Goal: Transaction & Acquisition: Book appointment/travel/reservation

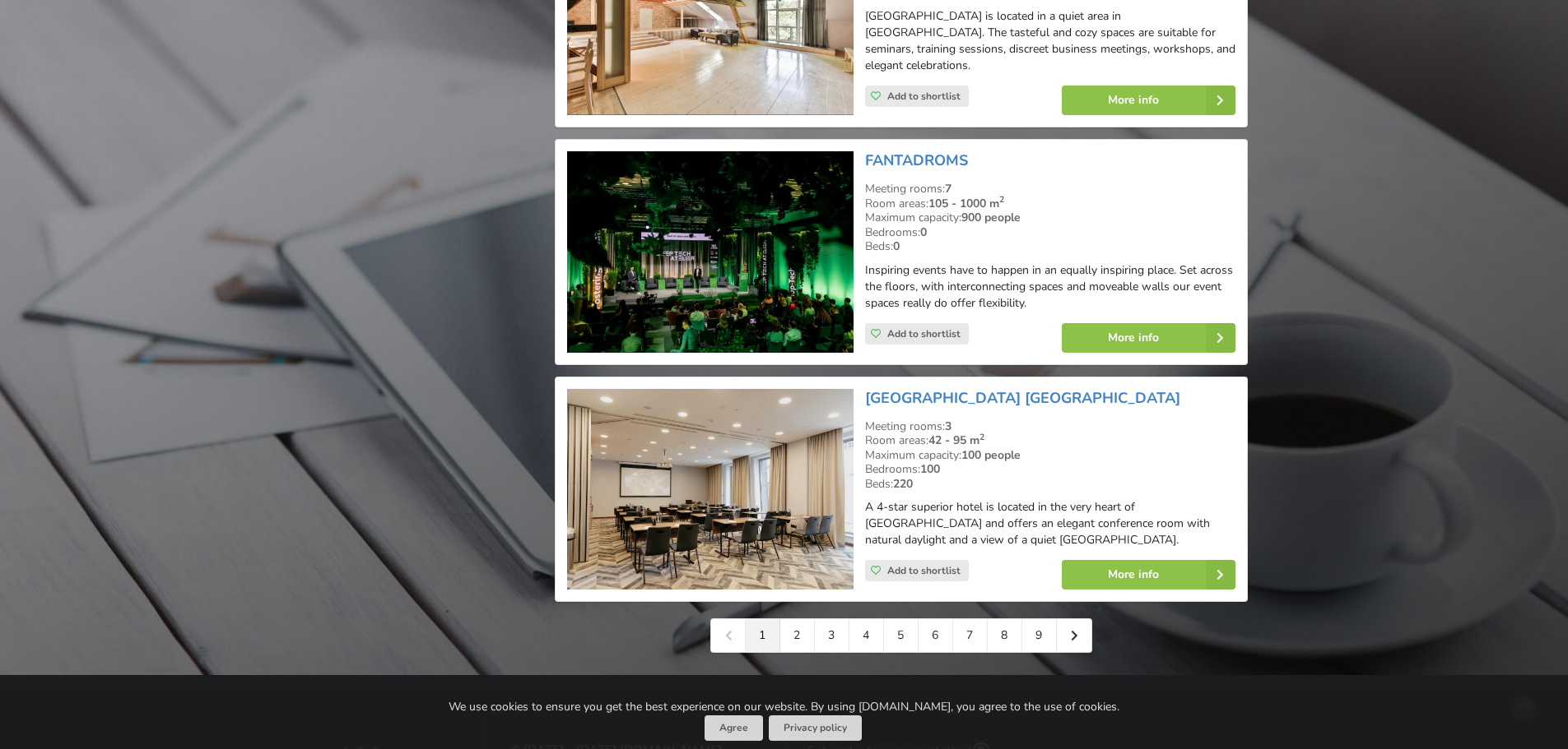
scroll to position [3619, 0]
click at [804, 591] on link "2" at bounding box center [797, 635] width 35 height 33
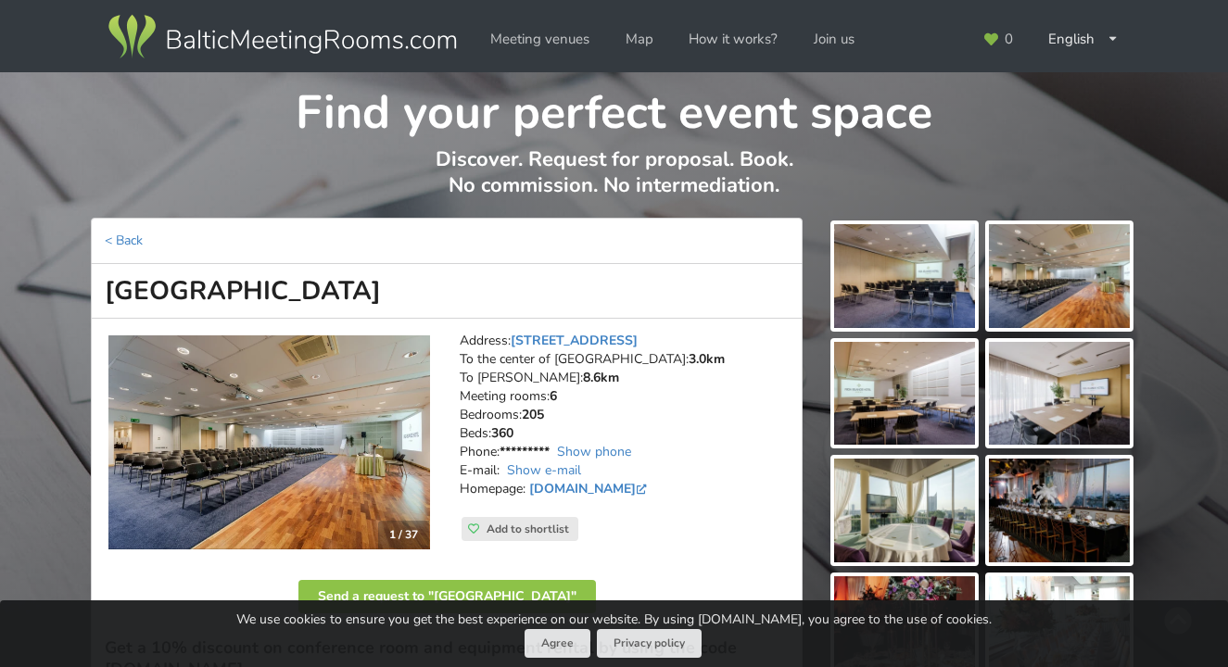
click at [585, 334] on link "Ķīpsalas iela 2, Riga" at bounding box center [574, 341] width 127 height 18
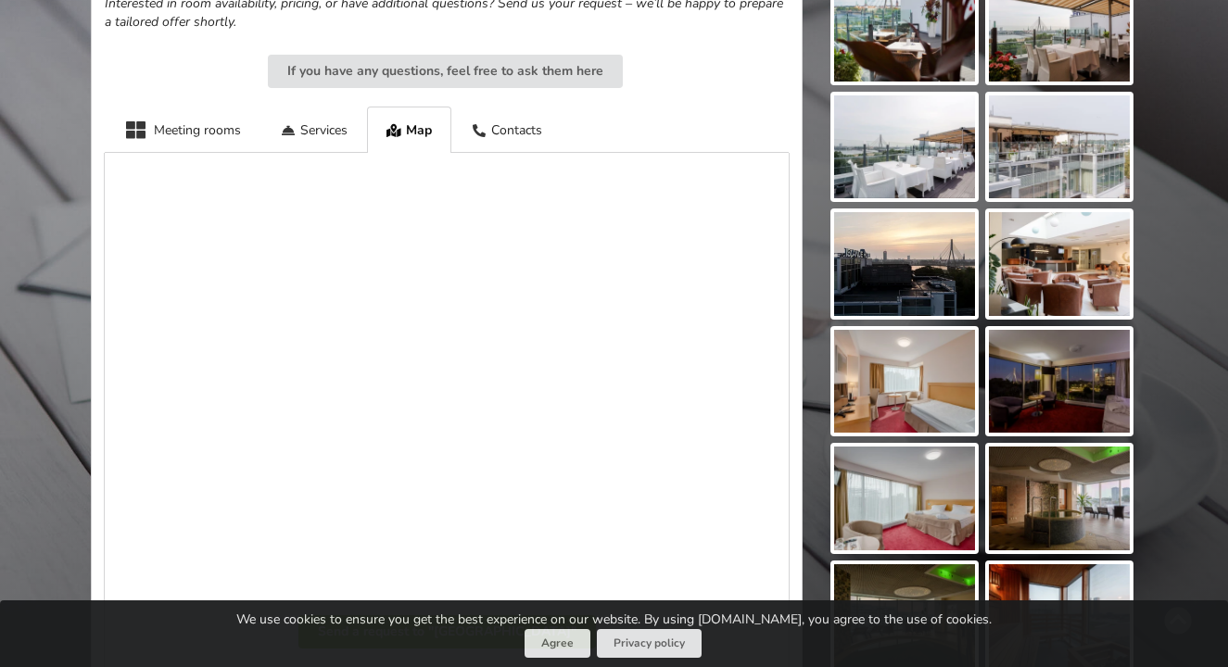
scroll to position [1254, 0]
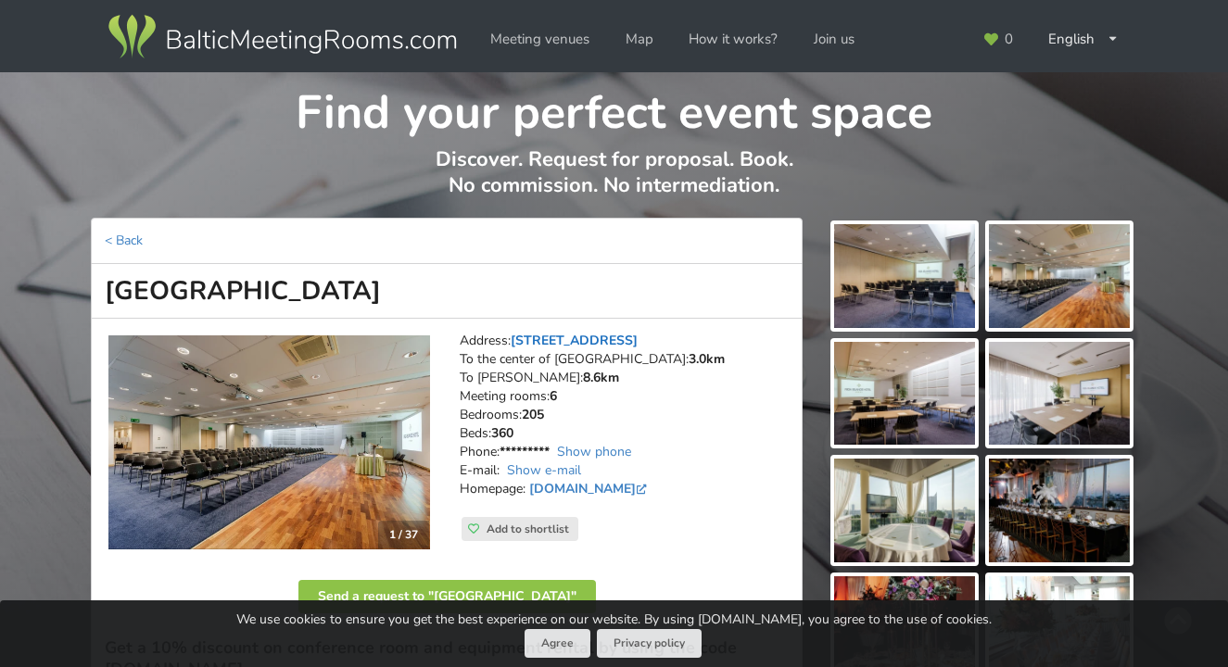
click at [589, 335] on link "Ķīpsalas iela 2, Riga" at bounding box center [574, 341] width 127 height 18
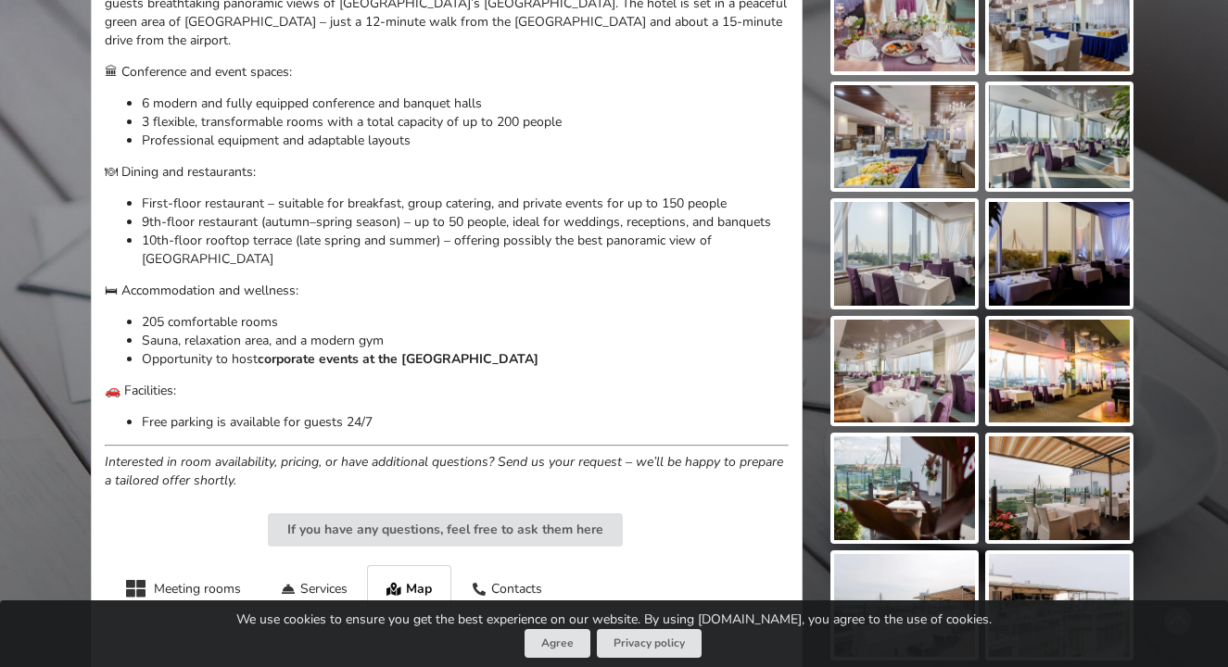
scroll to position [1254, 0]
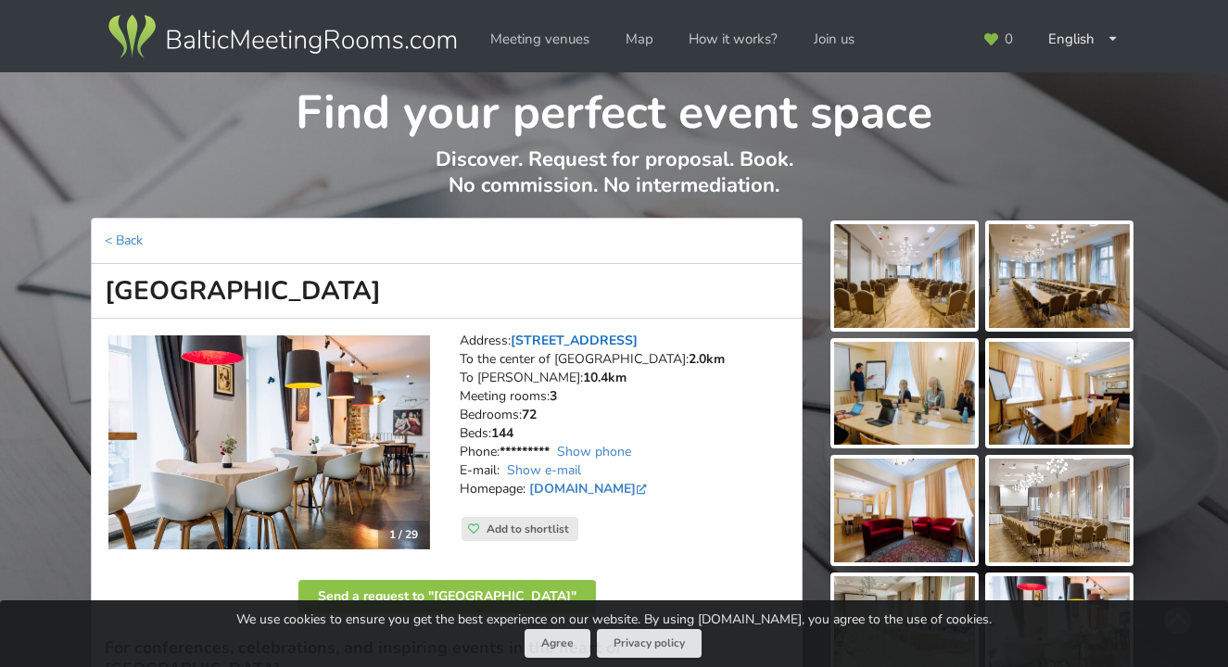
click at [610, 341] on link "[STREET_ADDRESS]" at bounding box center [574, 341] width 127 height 18
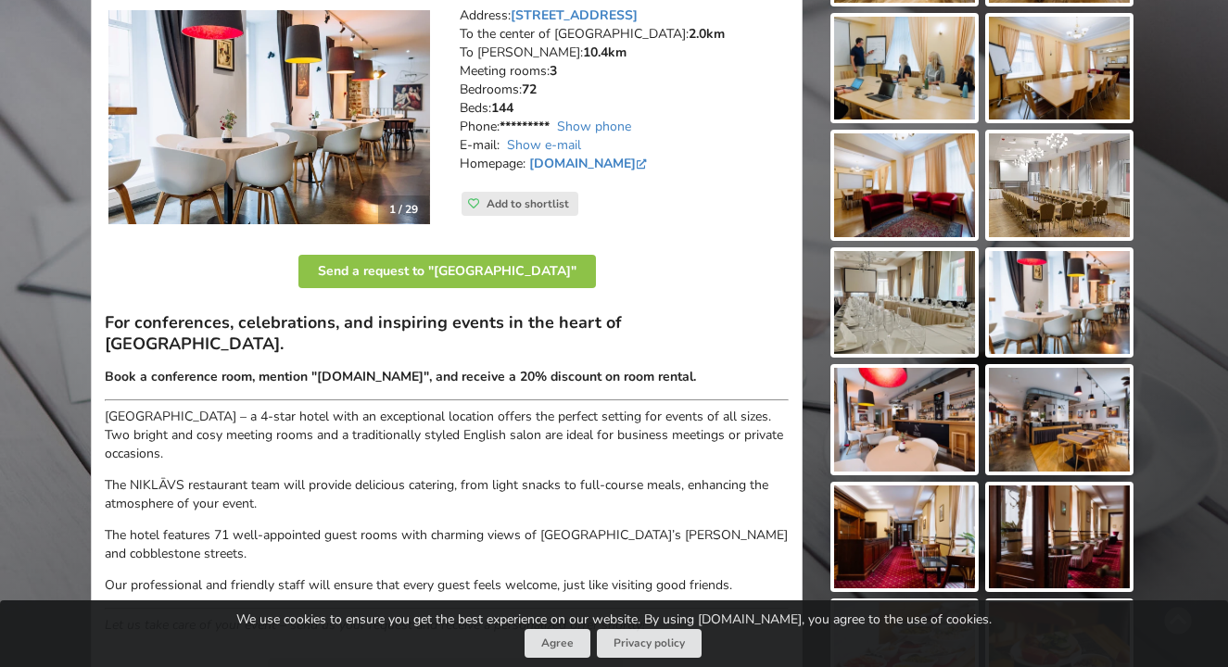
scroll to position [161, 0]
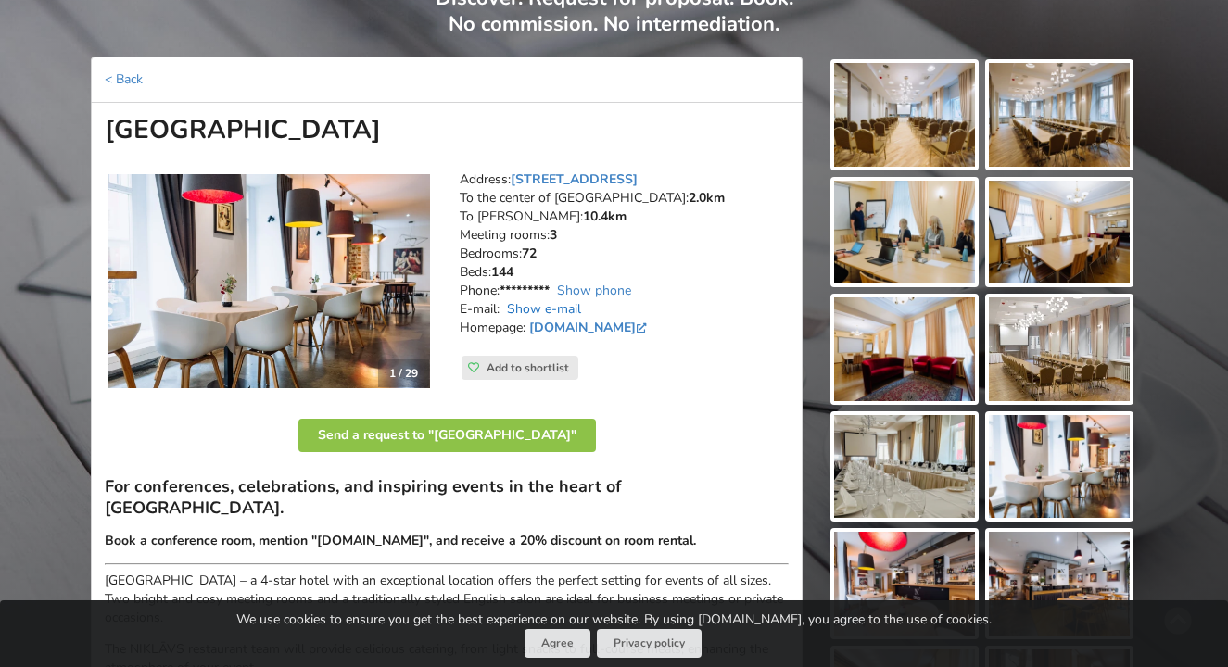
click at [572, 310] on link "Show e-mail" at bounding box center [544, 309] width 74 height 18
drag, startPoint x: 568, startPoint y: 311, endPoint x: 506, endPoint y: 308, distance: 62.2
click at [506, 308] on address "Address: Mārstaļu iela 3, Riga To the center of Riga: 2.0km To RIX: 10.4km Meet…" at bounding box center [624, 263] width 329 height 185
click at [597, 327] on link "www.hestiahotels.com" at bounding box center [589, 328] width 121 height 18
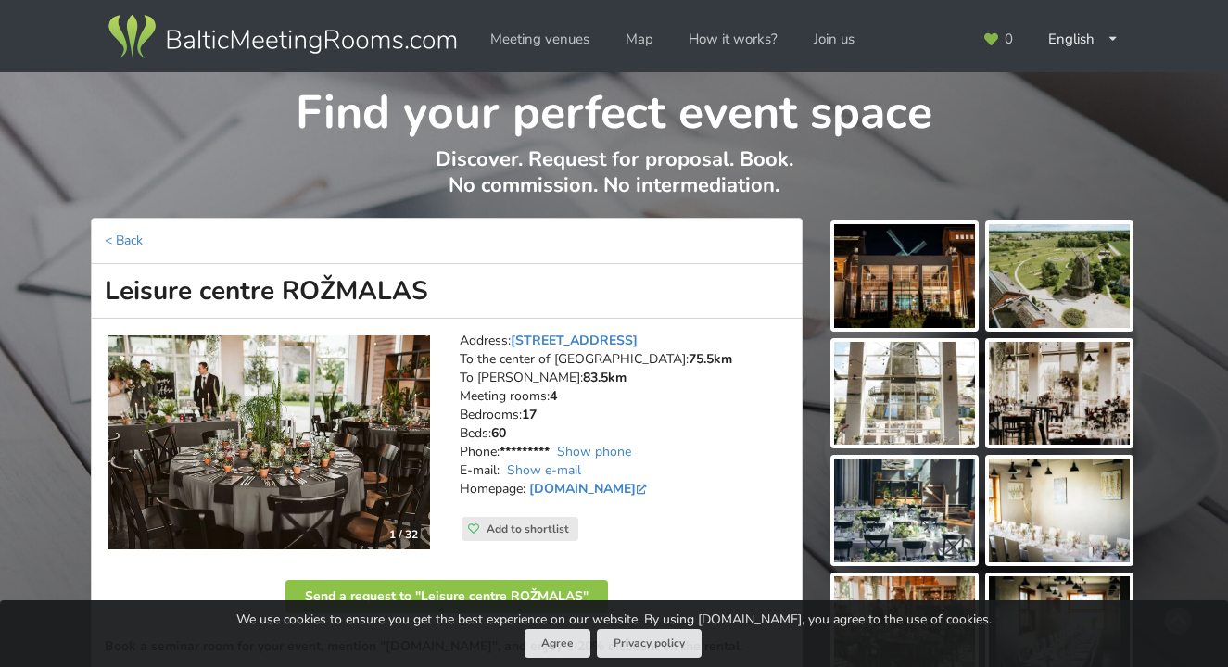
drag, startPoint x: 642, startPoint y: 337, endPoint x: 976, endPoint y: 307, distance: 335.0
click at [638, 337] on link "[STREET_ADDRESS]" at bounding box center [574, 341] width 127 height 18
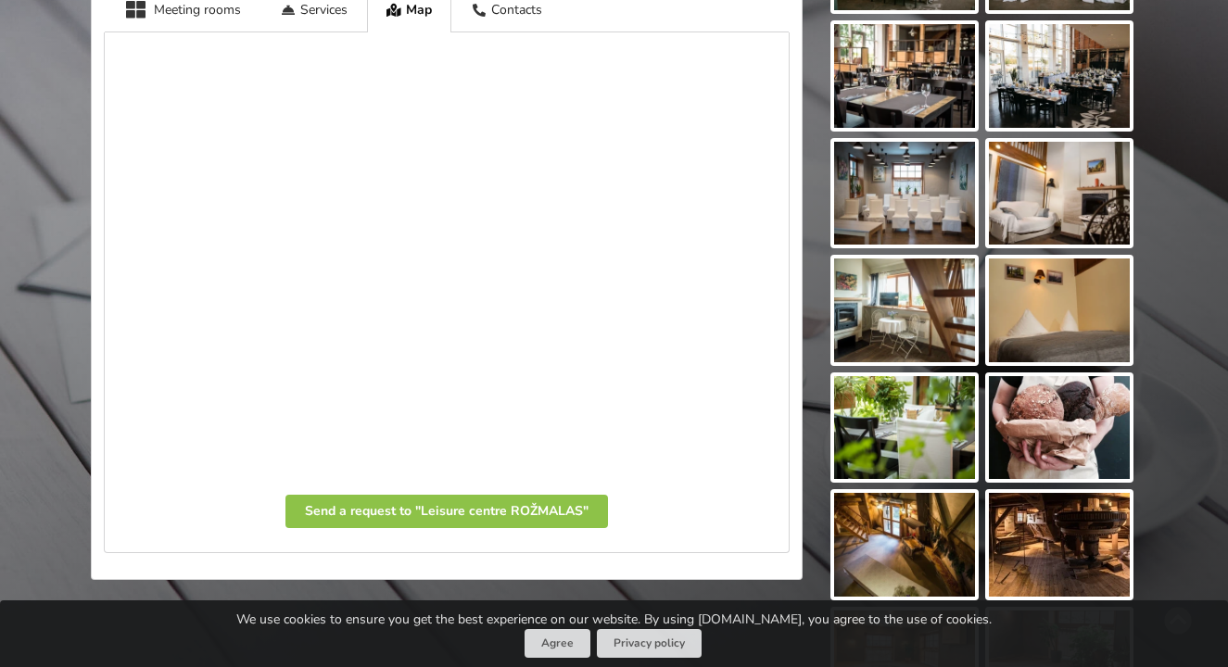
scroll to position [908, 0]
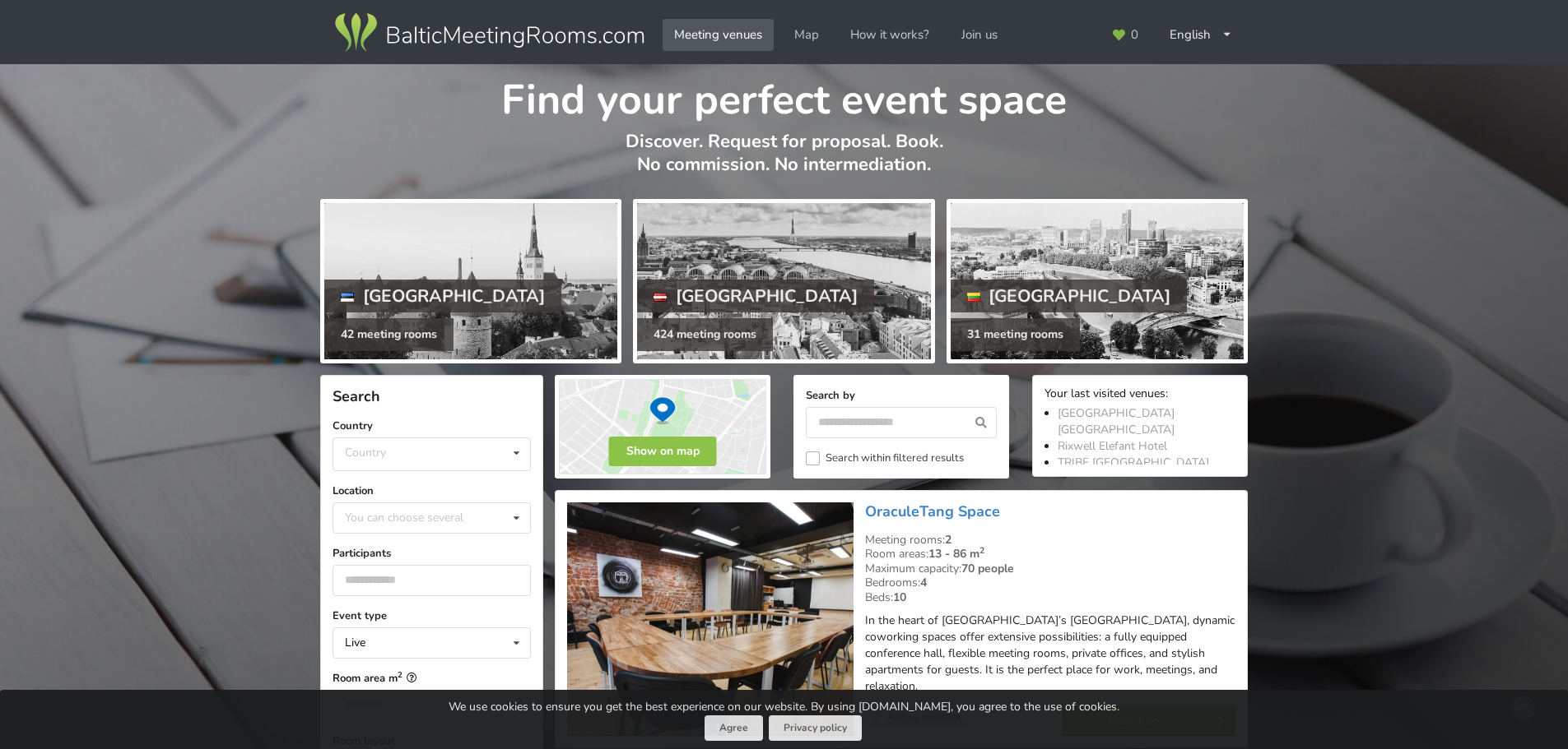
scroll to position [83, 0]
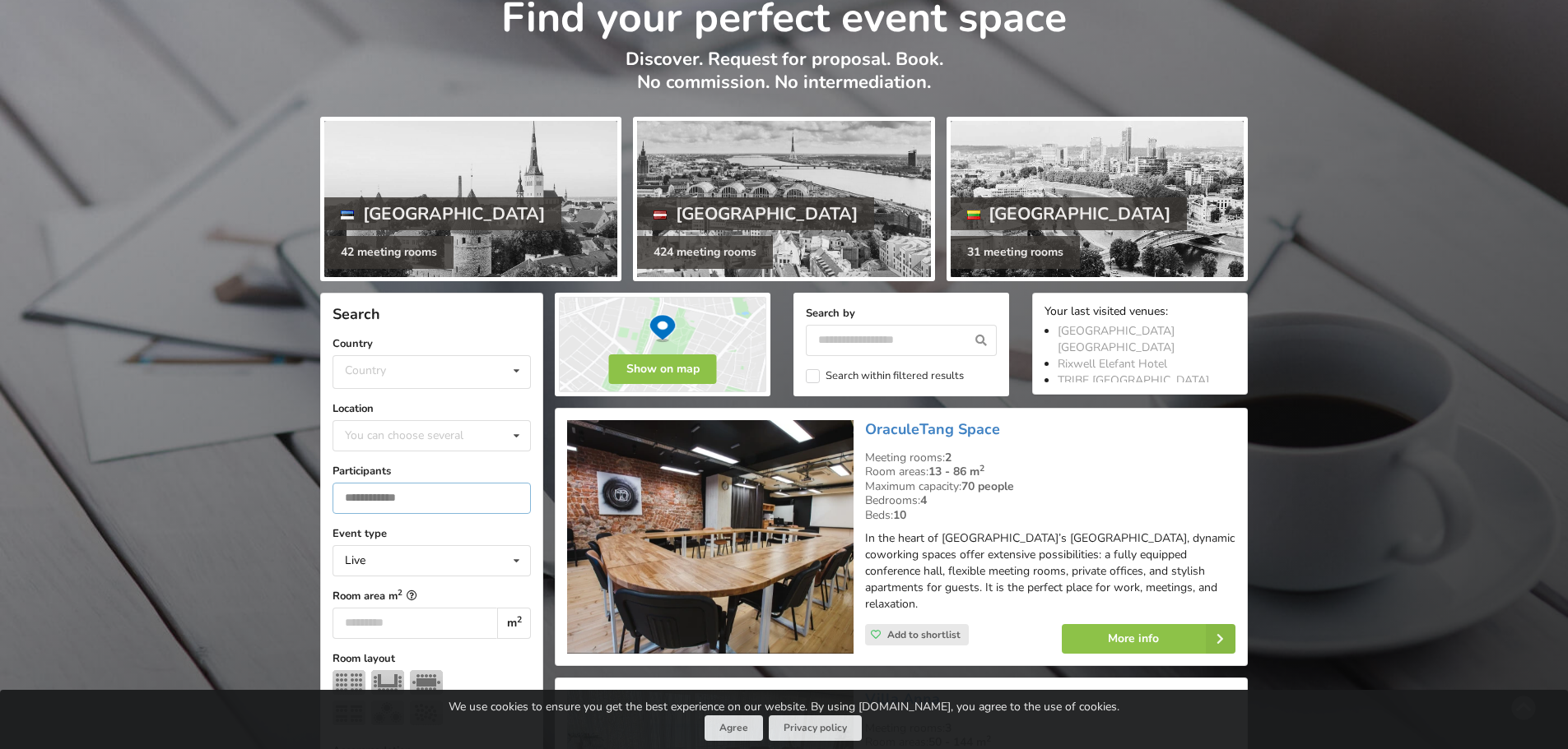
click at [442, 503] on input "number" at bounding box center [431, 498] width 198 height 31
click at [442, 501] on input "number" at bounding box center [431, 498] width 198 height 31
click at [459, 365] on div "Country Estonia Latvia Lithuania" at bounding box center [431, 372] width 198 height 34
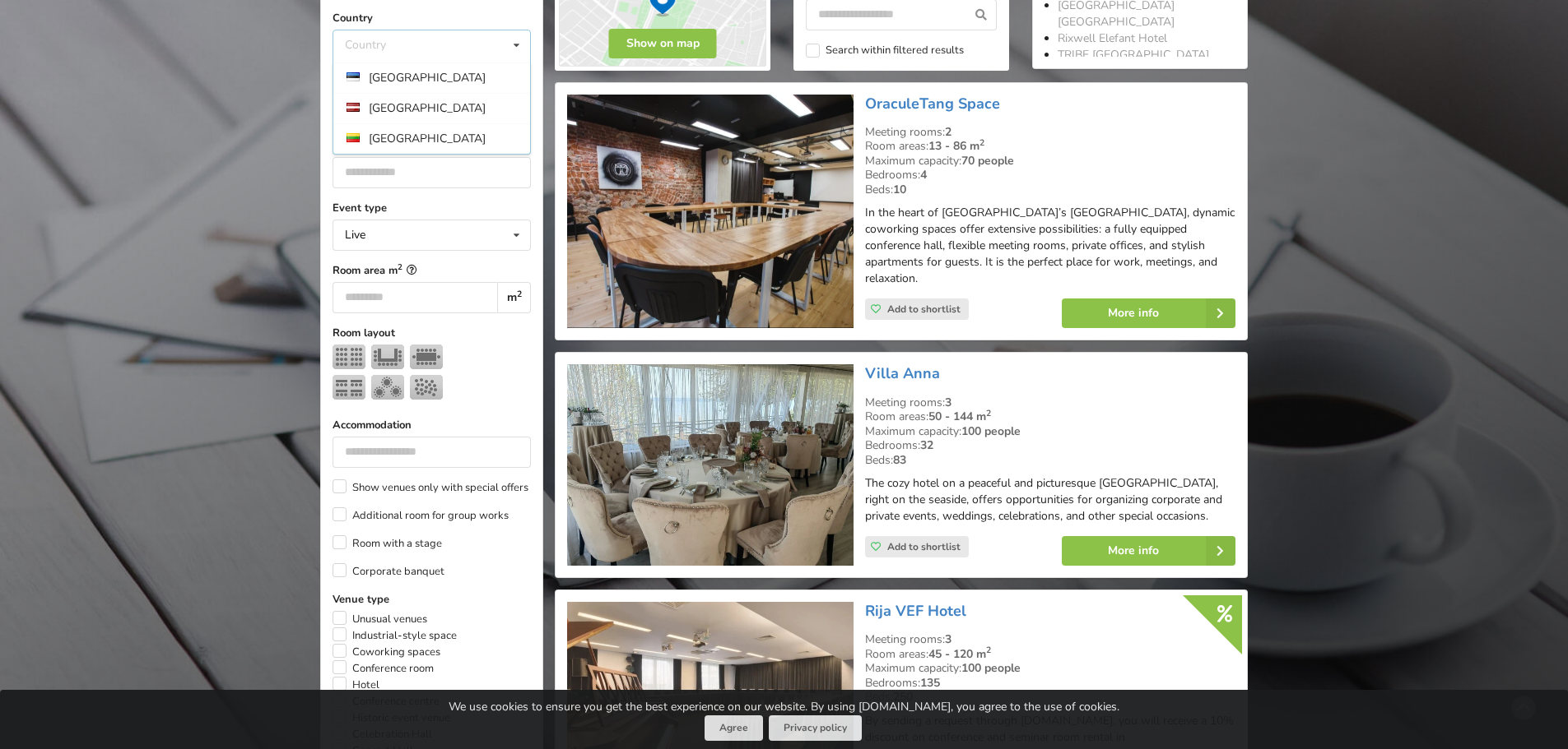
scroll to position [411, 0]
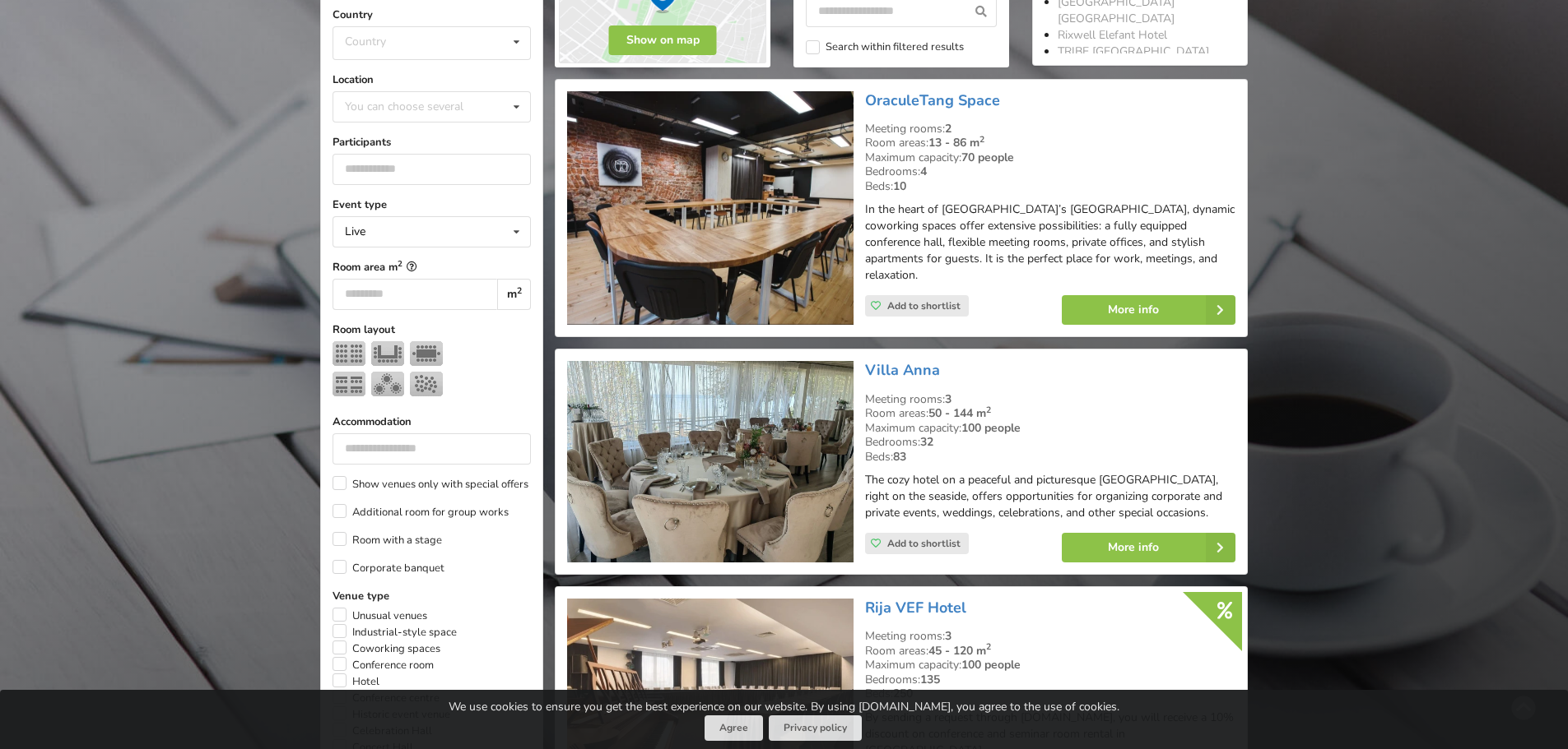
click at [1156, 406] on div "Room areas: 50 - 144 m 2" at bounding box center [1049, 414] width 370 height 15
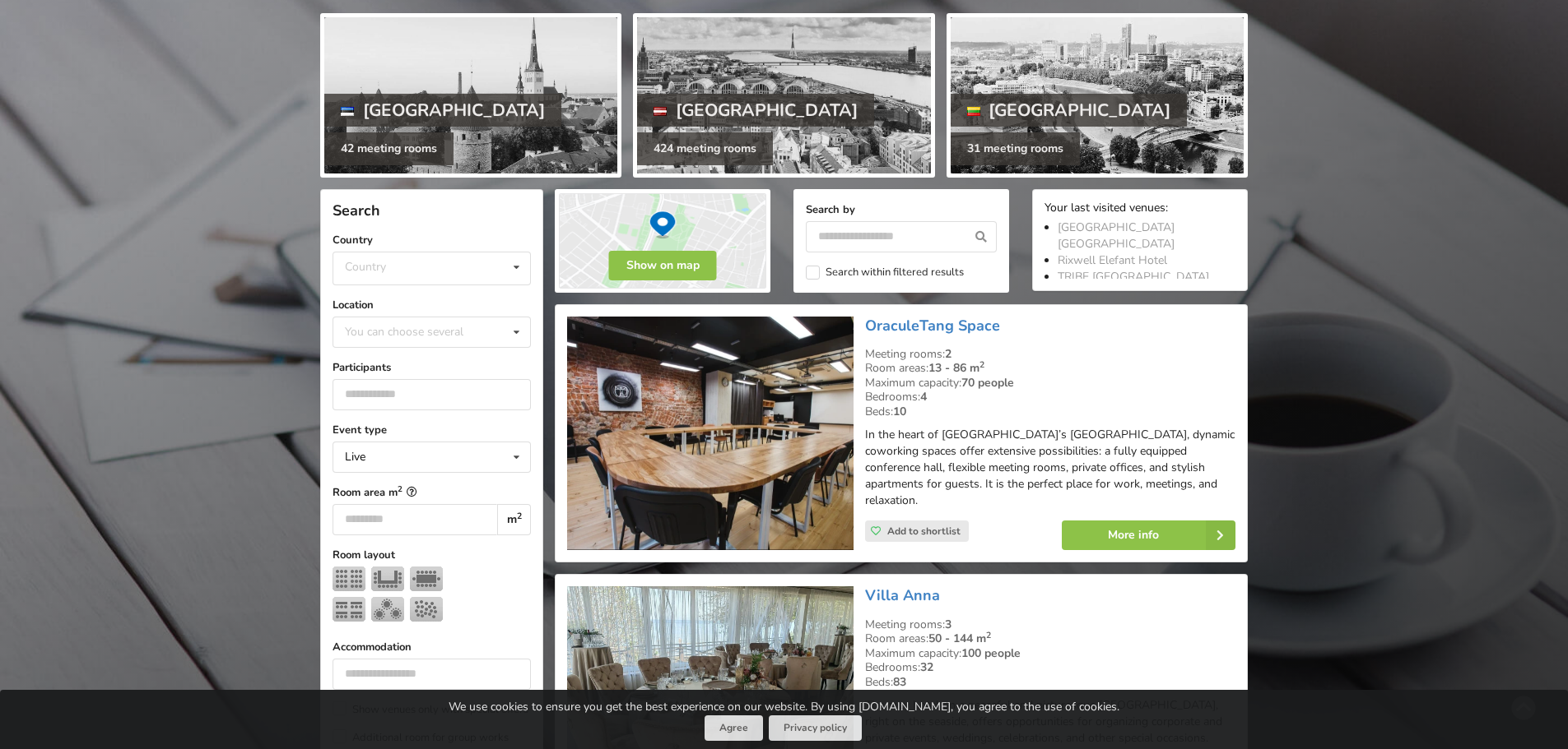
scroll to position [164, 0]
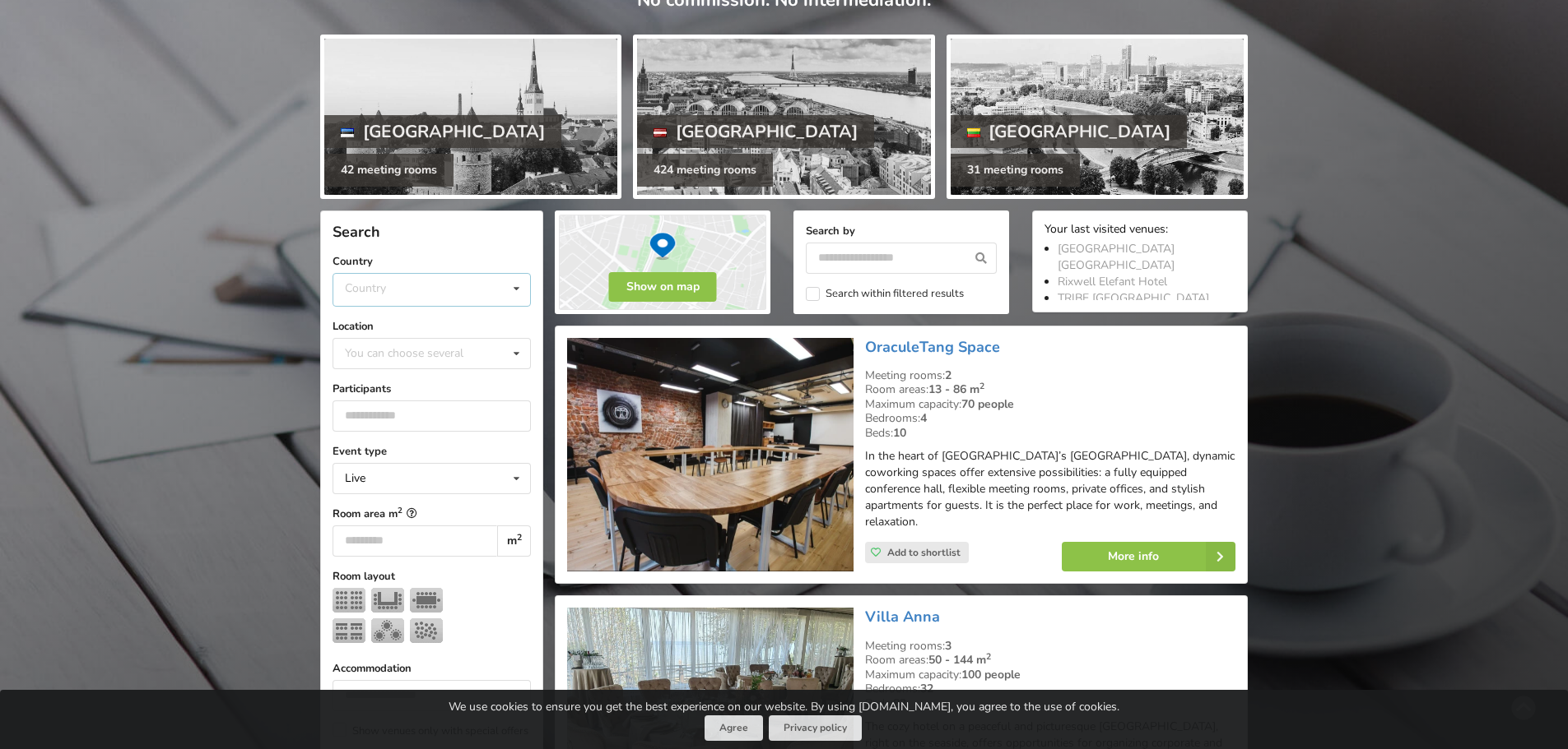
click at [403, 286] on div "Country Estonia Latvia Lithuania" at bounding box center [431, 290] width 198 height 34
click at [399, 347] on div "[GEOGRAPHIC_DATA]" at bounding box center [432, 351] width 197 height 30
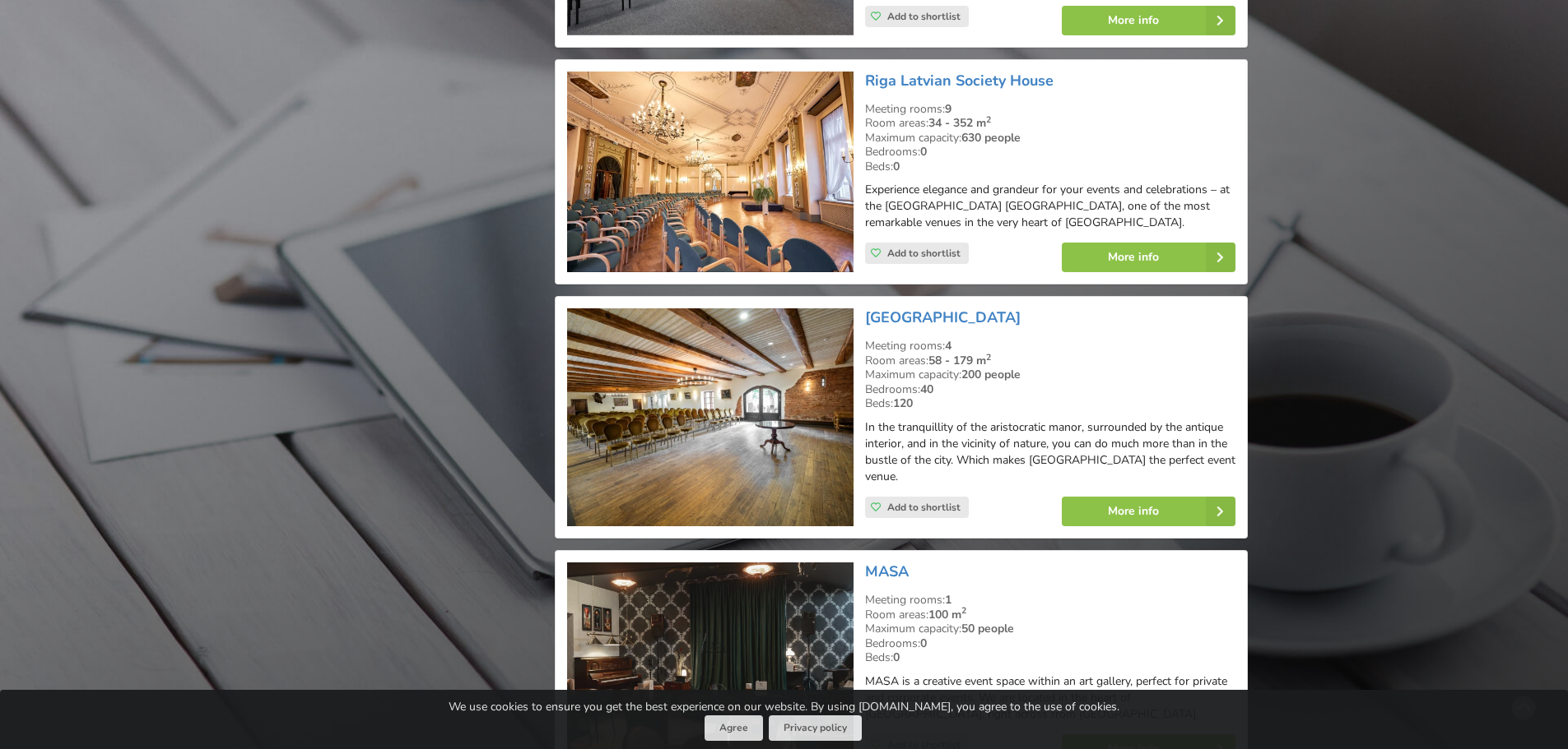
scroll to position [1932, 0]
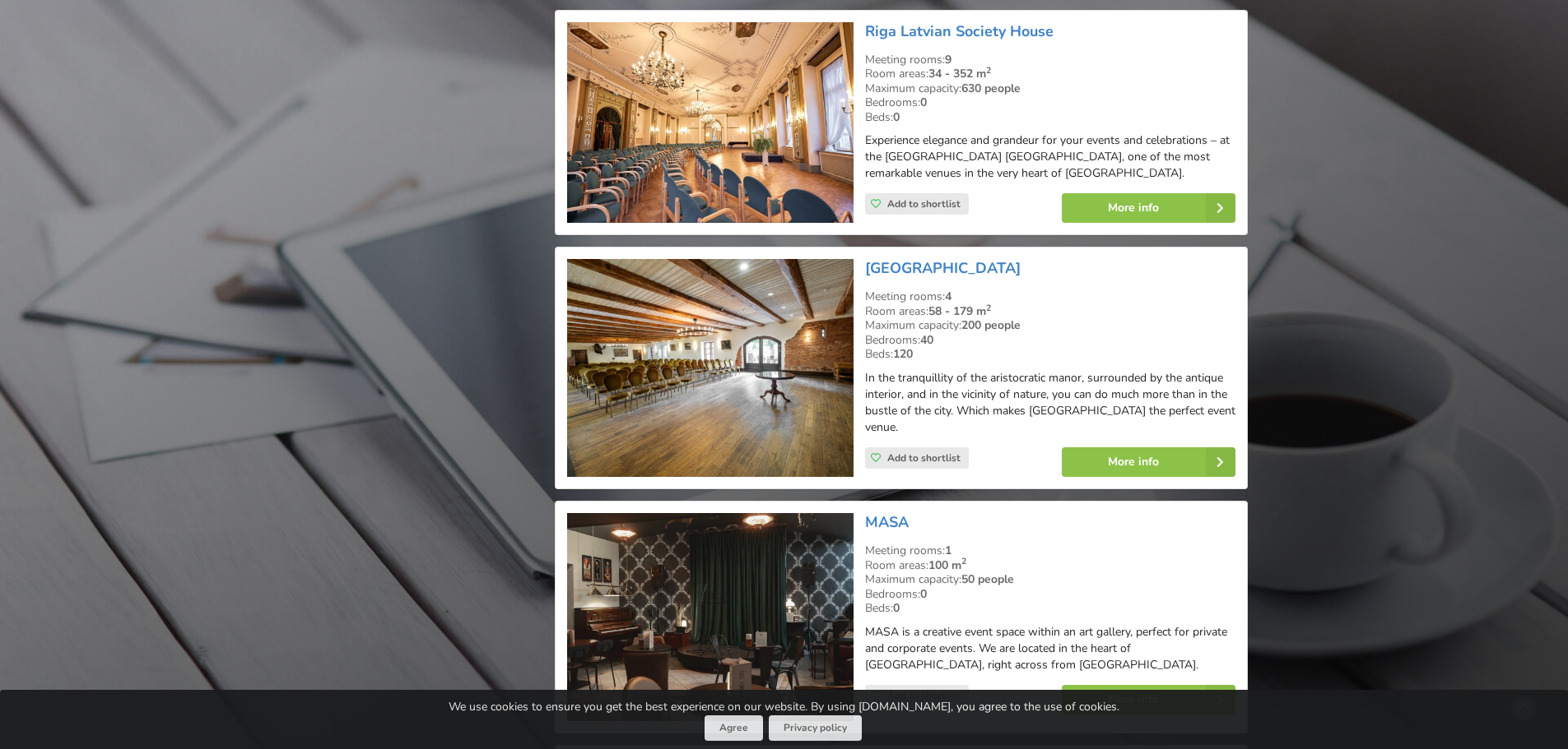
click at [1257, 179] on div "Find your perfect event space Discover. Request for proposal. Book. No commissi…" at bounding box center [784, 181] width 1568 height 4099
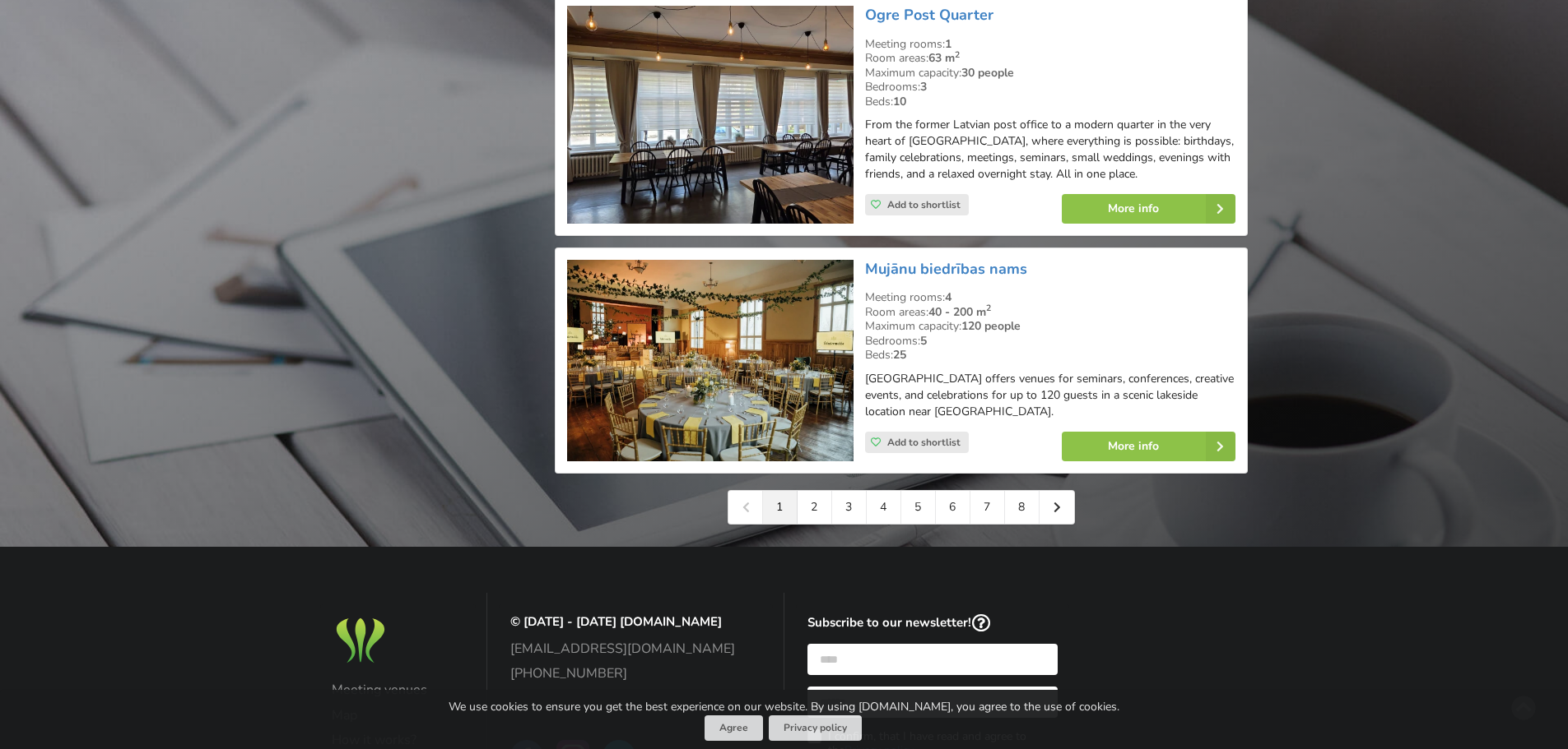
scroll to position [3375, 0]
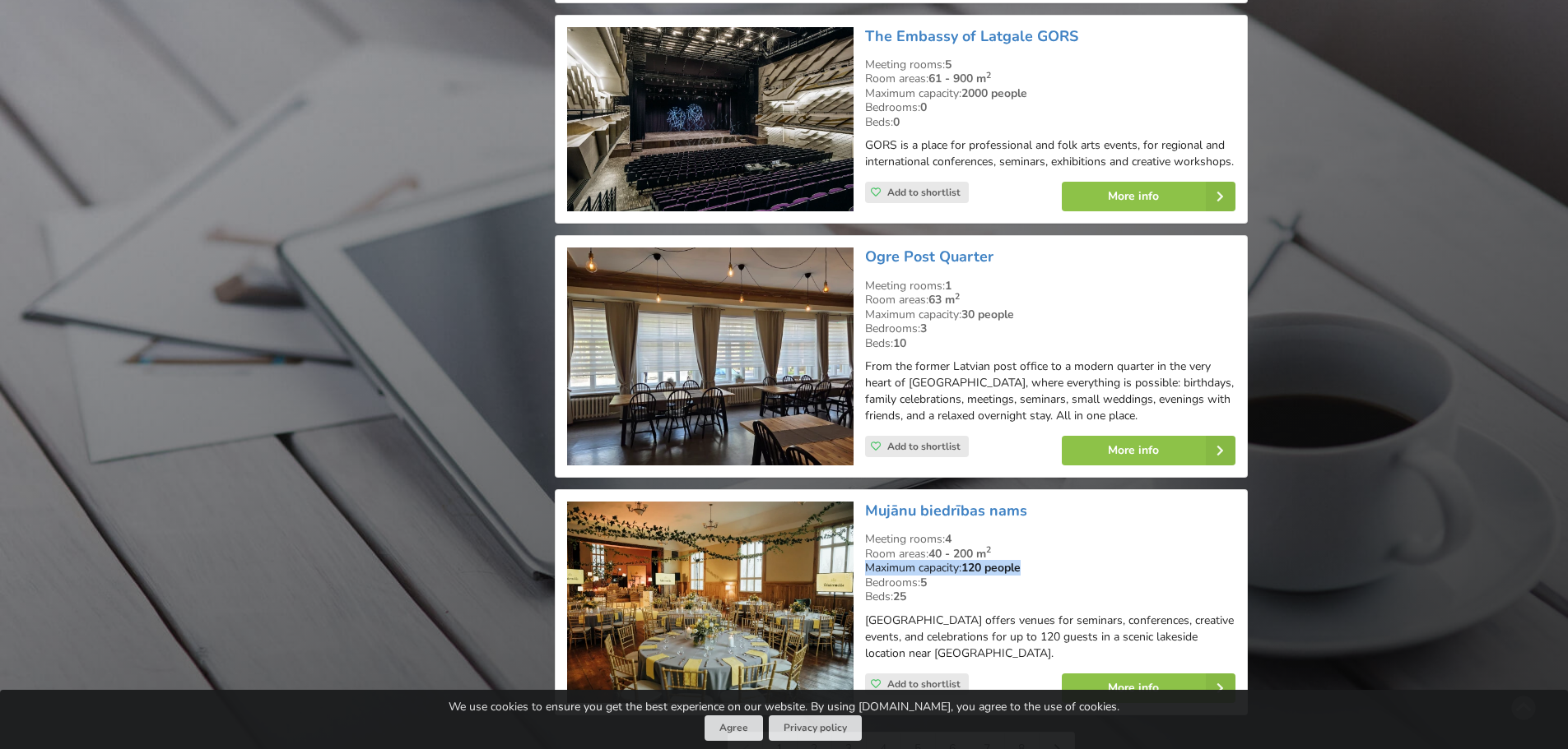
drag, startPoint x: 1562, startPoint y: 562, endPoint x: 1568, endPoint y: 547, distance: 16.2
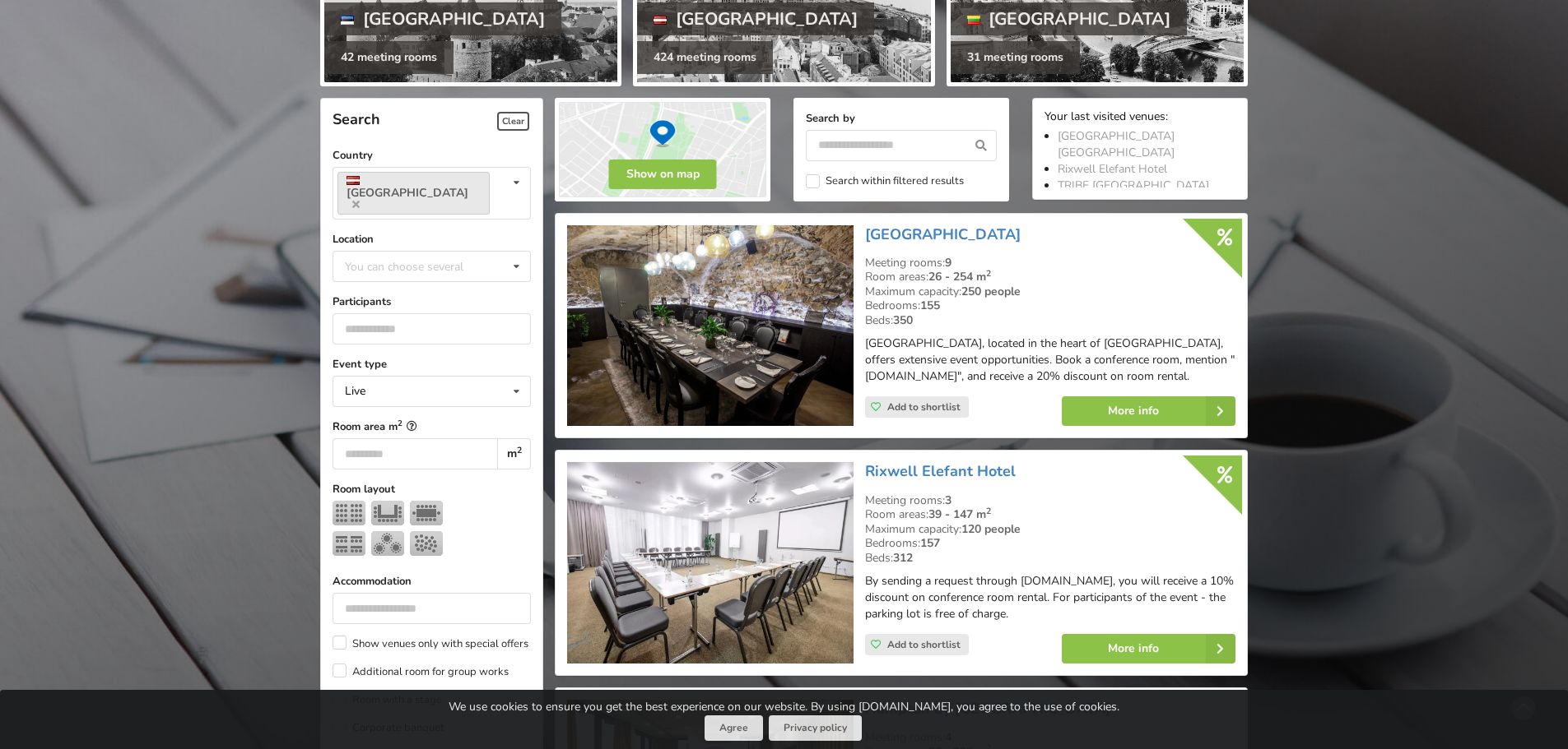
scroll to position [235, 0]
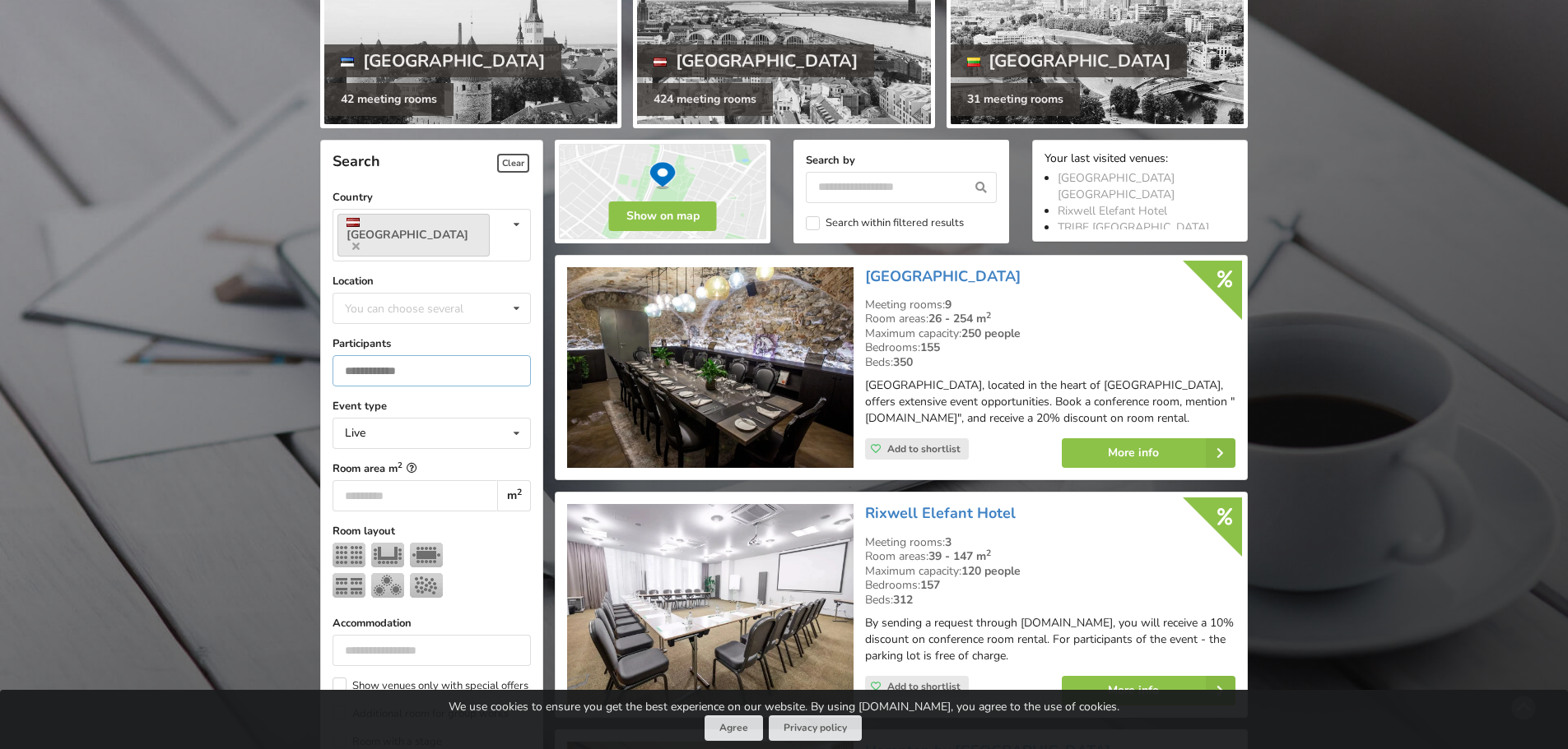
click at [413, 355] on input "number" at bounding box center [431, 370] width 198 height 31
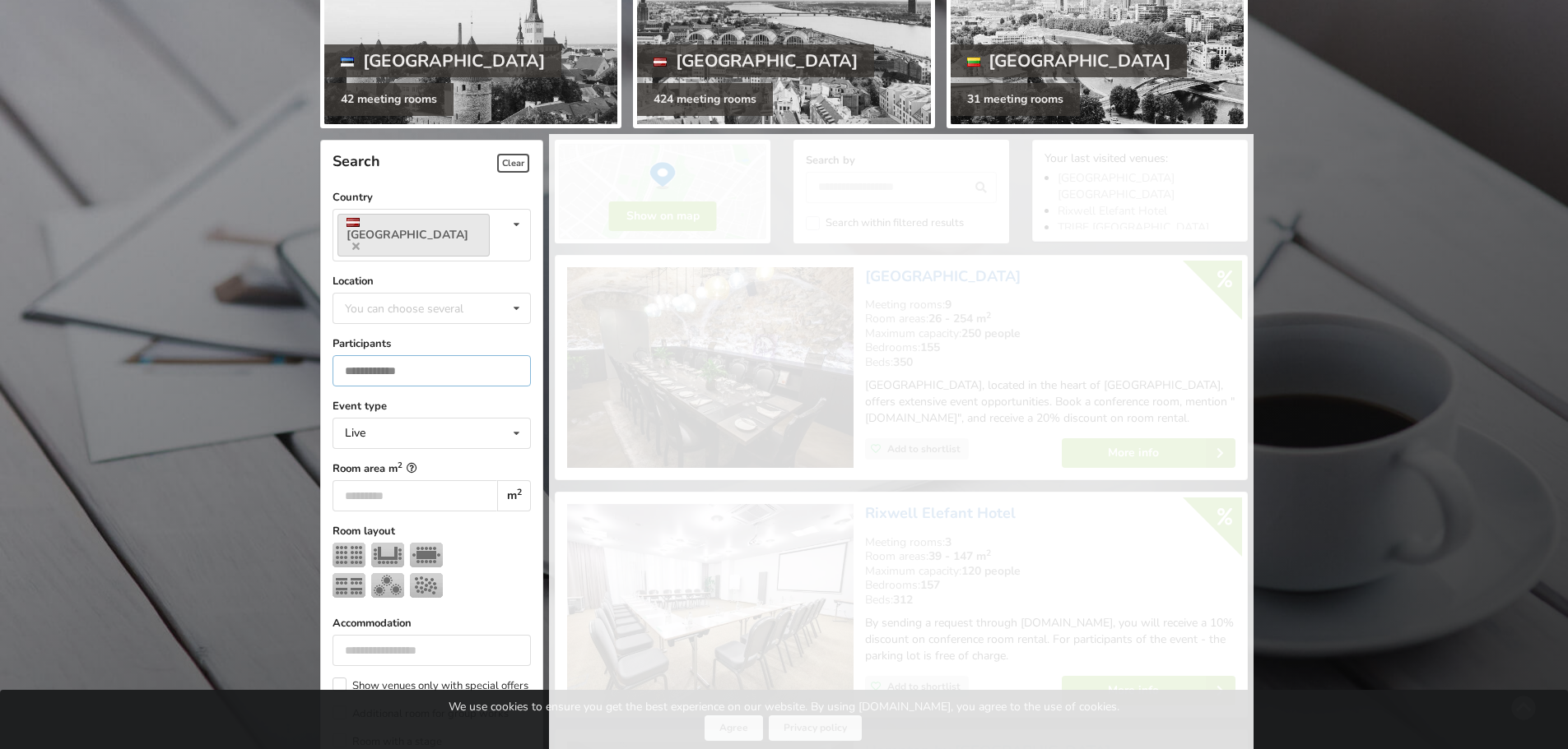
click at [511, 355] on input "*" at bounding box center [431, 370] width 198 height 31
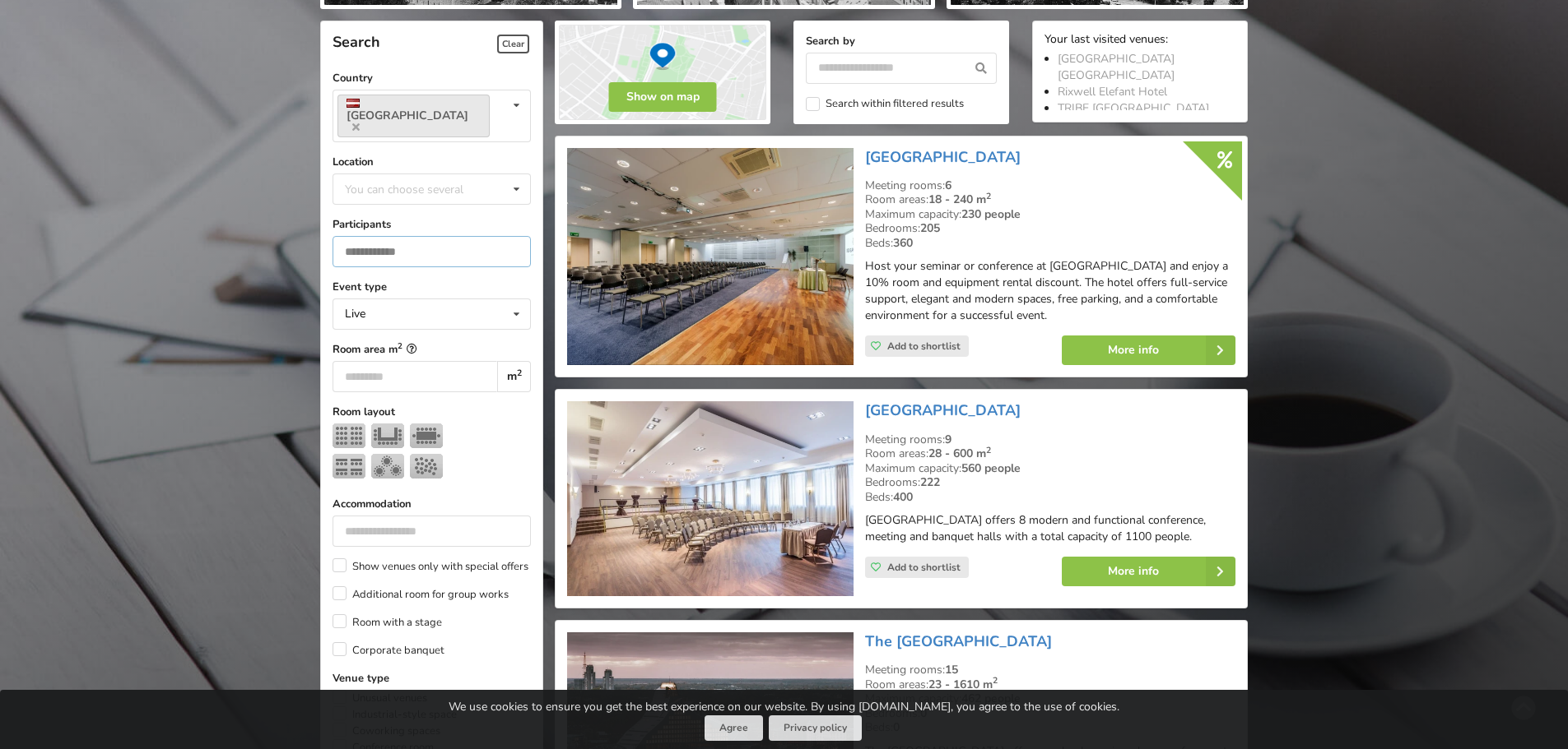
scroll to position [369, 0]
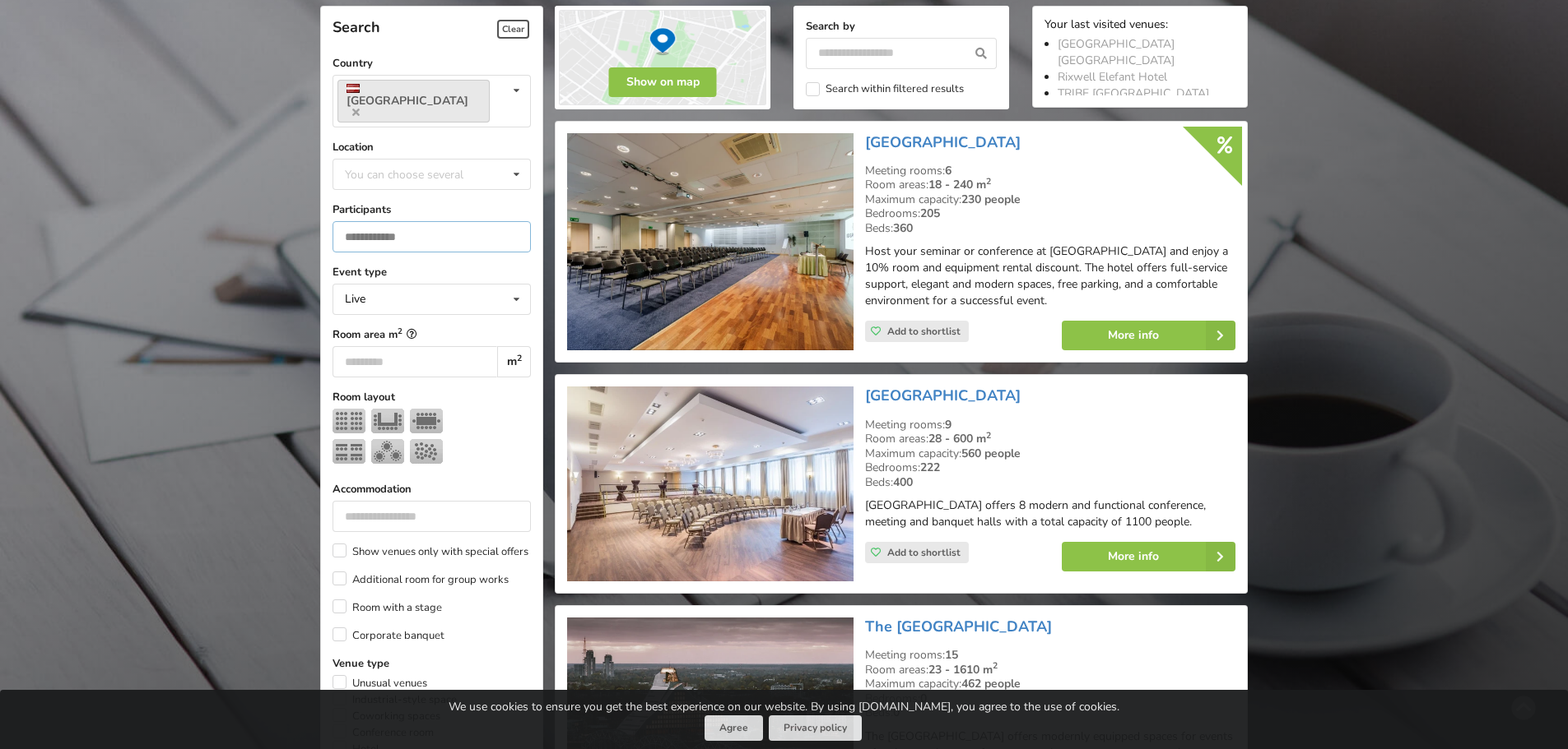
drag, startPoint x: 403, startPoint y: 219, endPoint x: 283, endPoint y: 220, distance: 120.0
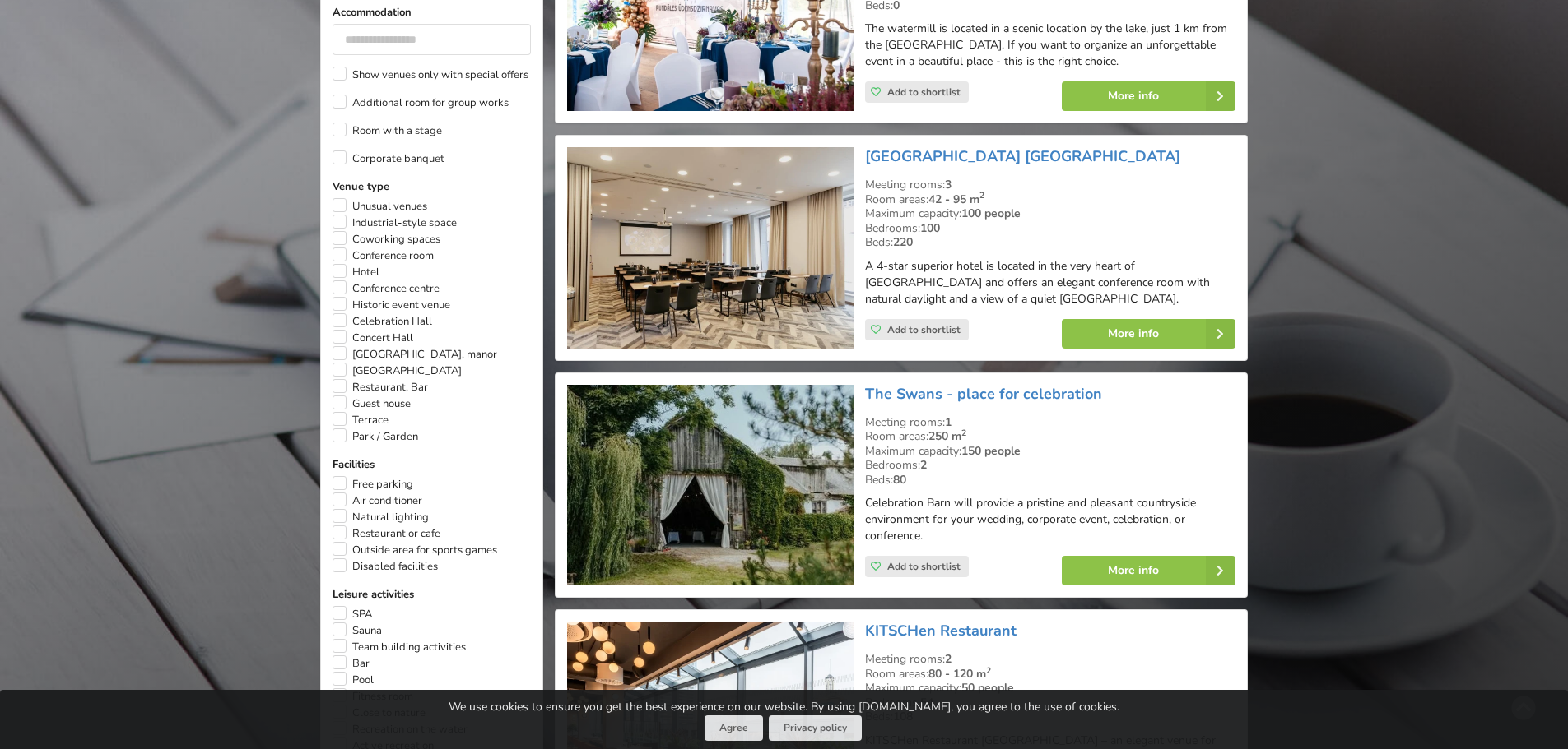
scroll to position [863, 0]
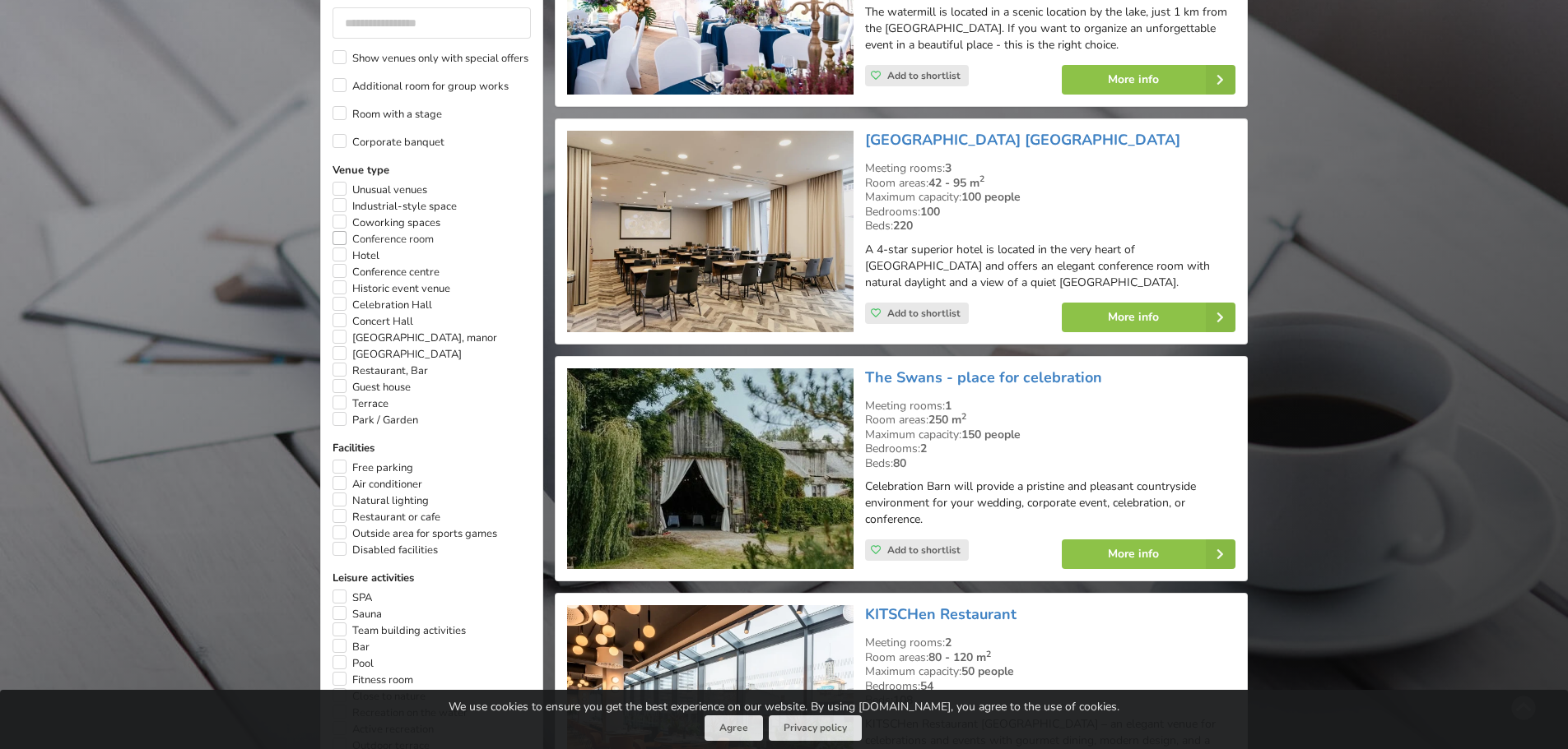
type input "**"
click at [343, 231] on label "Conference room" at bounding box center [383, 239] width 101 height 17
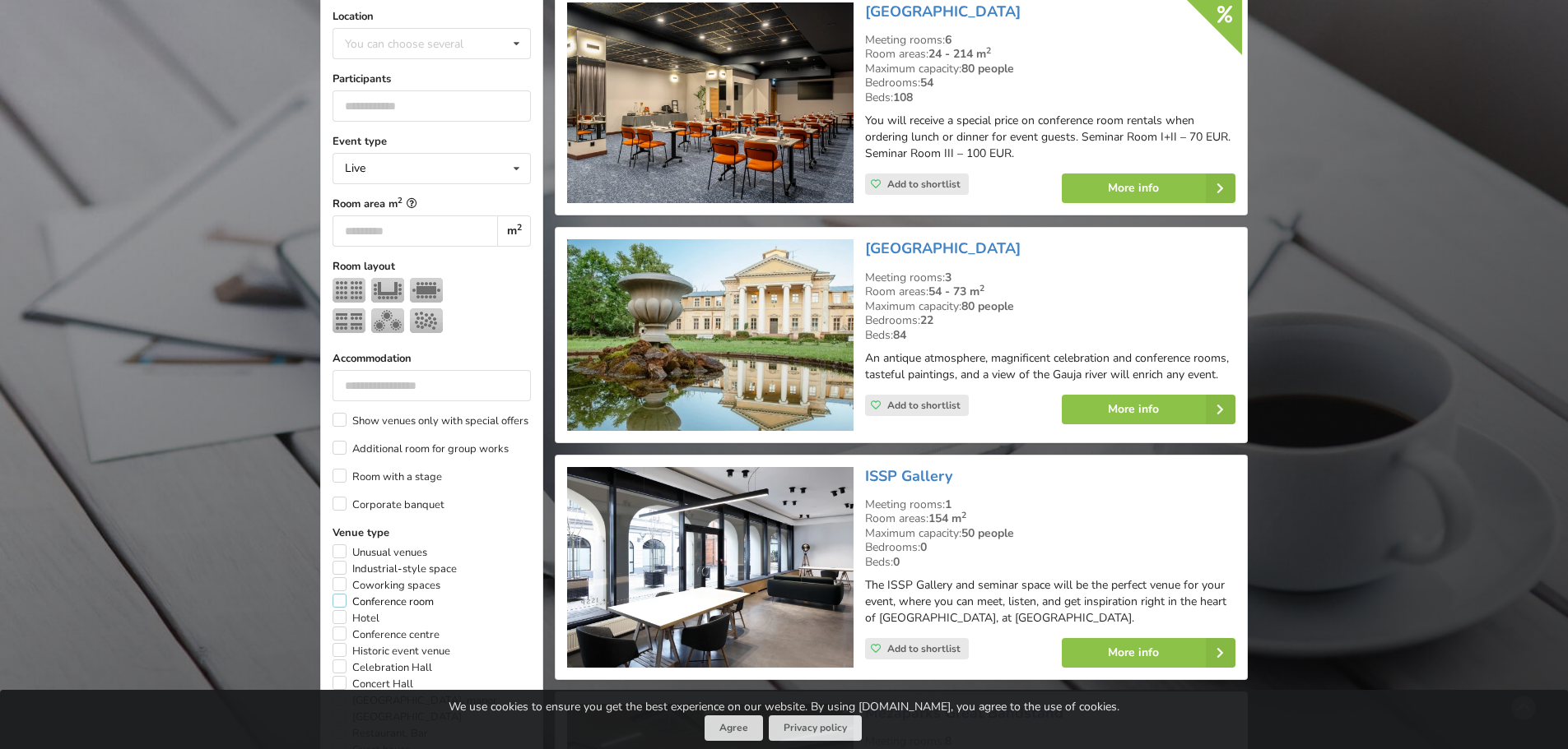
scroll to position [863, 0]
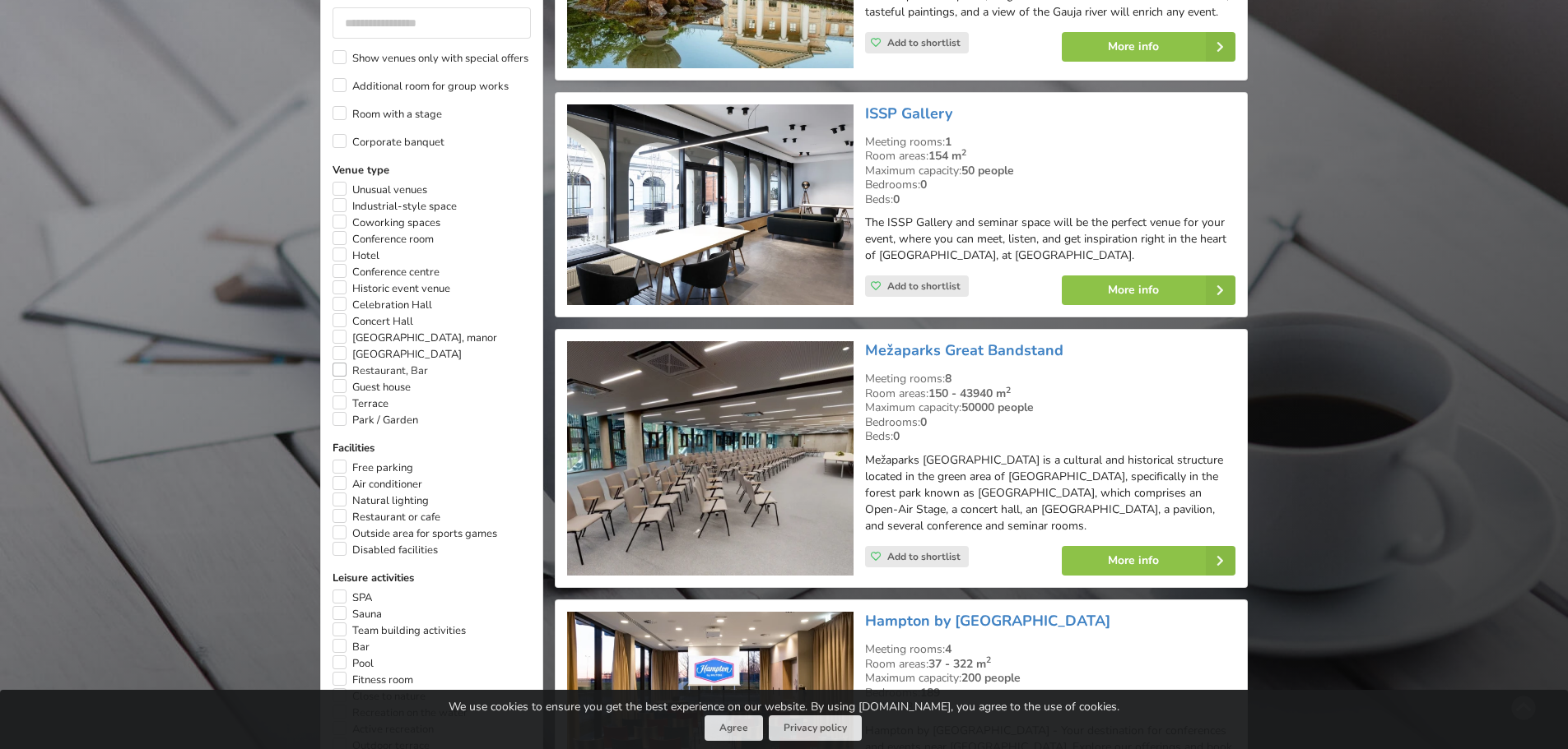
click at [341, 363] on label "Restaurant, Bar" at bounding box center [380, 371] width 96 height 17
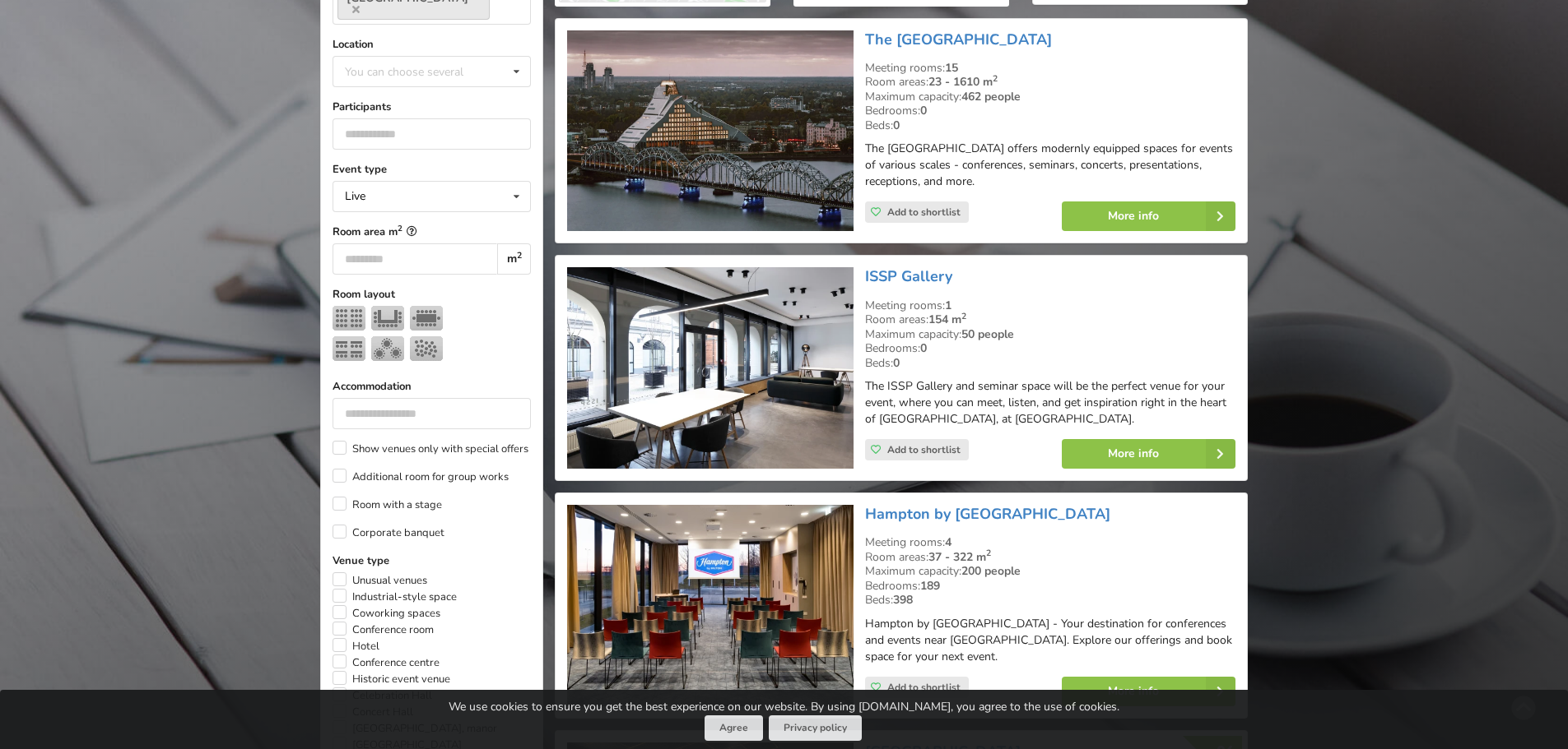
scroll to position [863, 0]
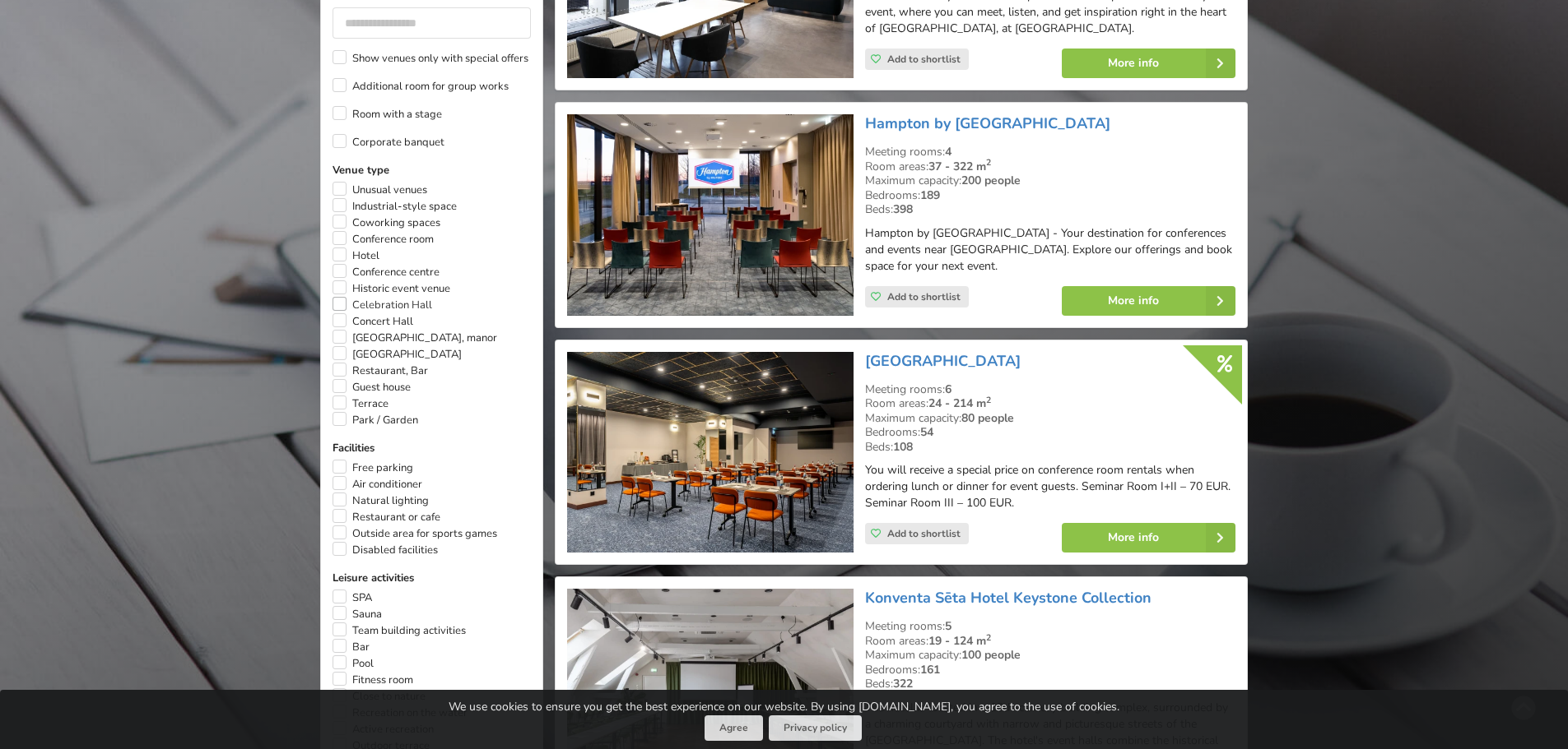
click at [342, 297] on label "Celebration Hall" at bounding box center [382, 305] width 99 height 17
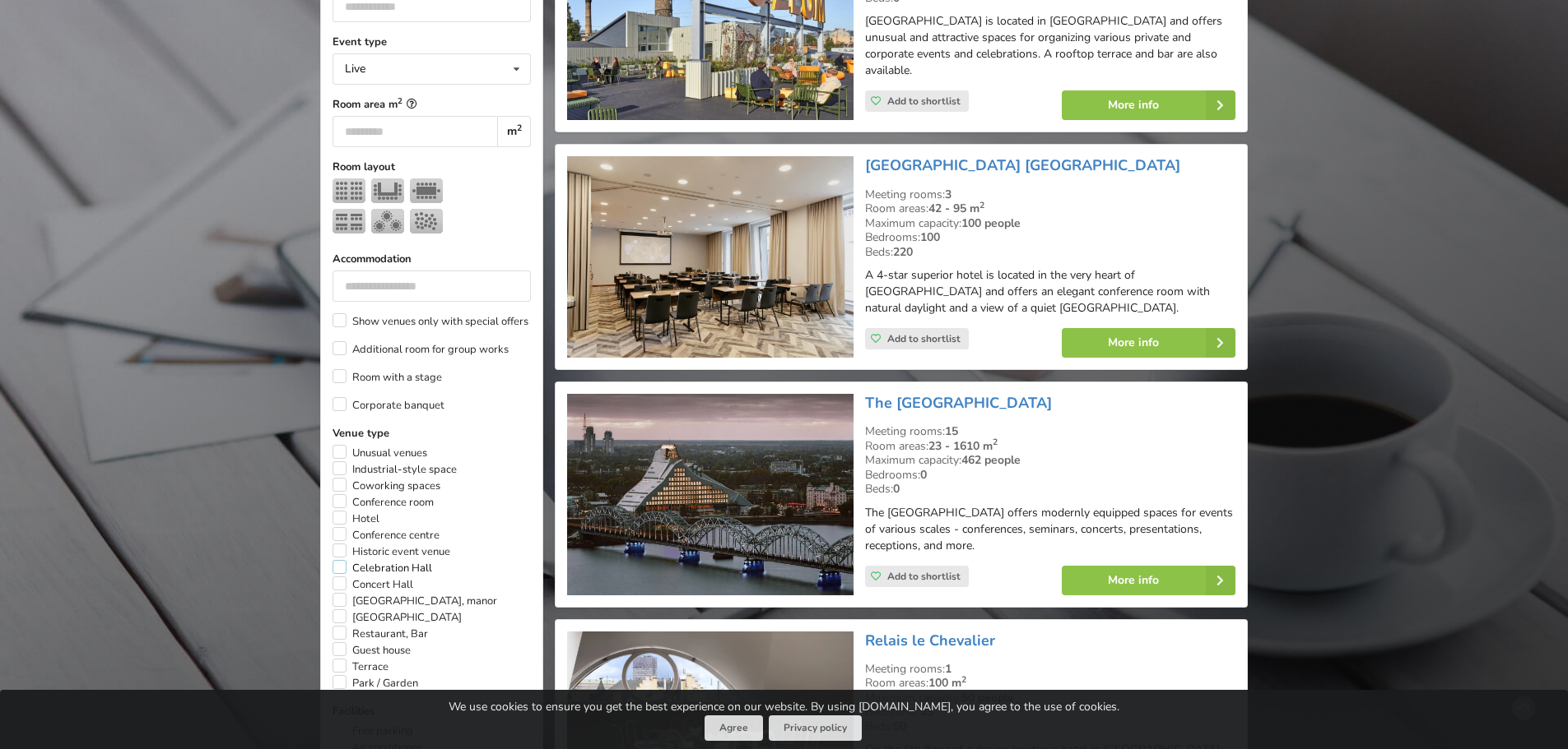
scroll to position [863, 0]
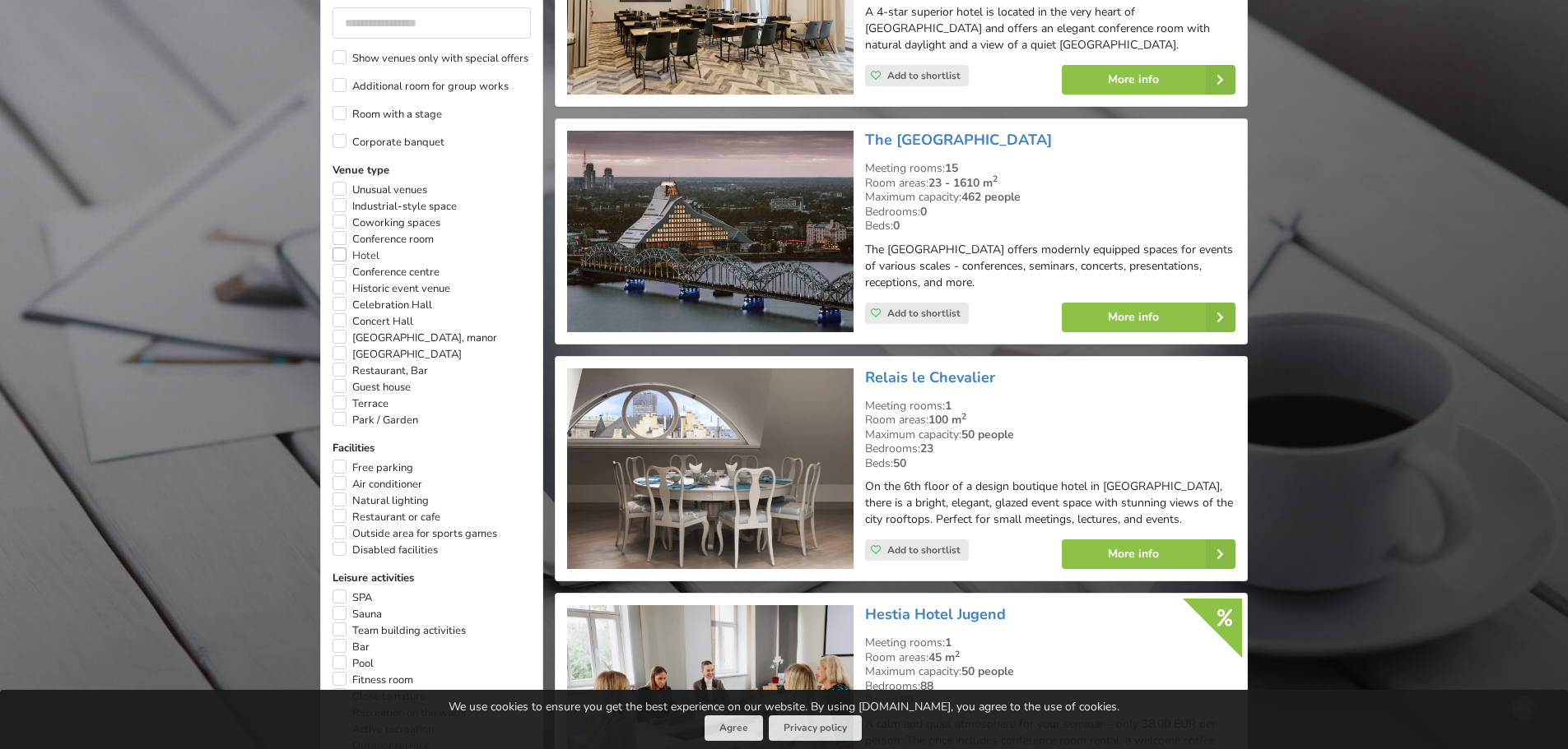
click at [337, 248] on label "Hotel" at bounding box center [355, 256] width 47 height 17
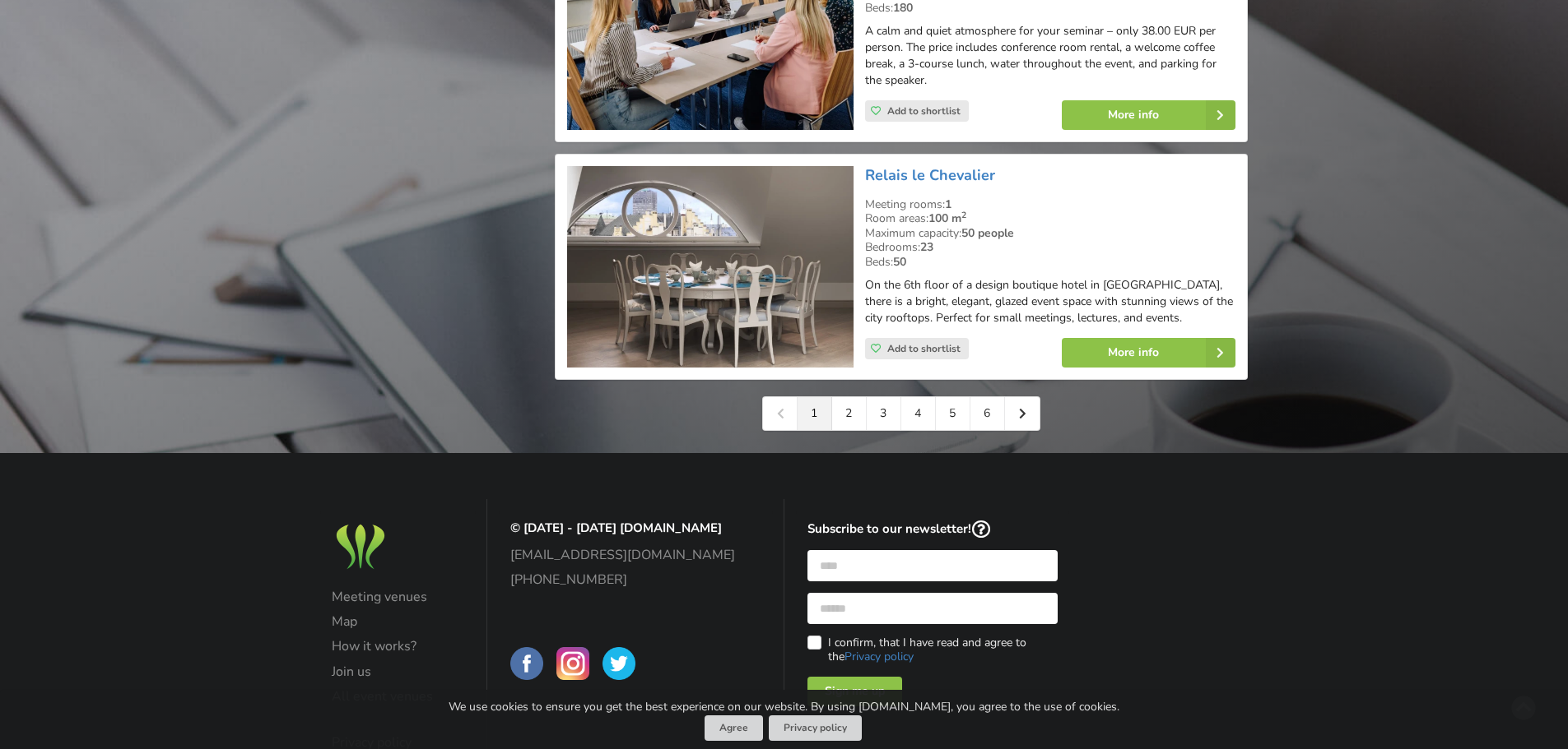
scroll to position [3741, 0]
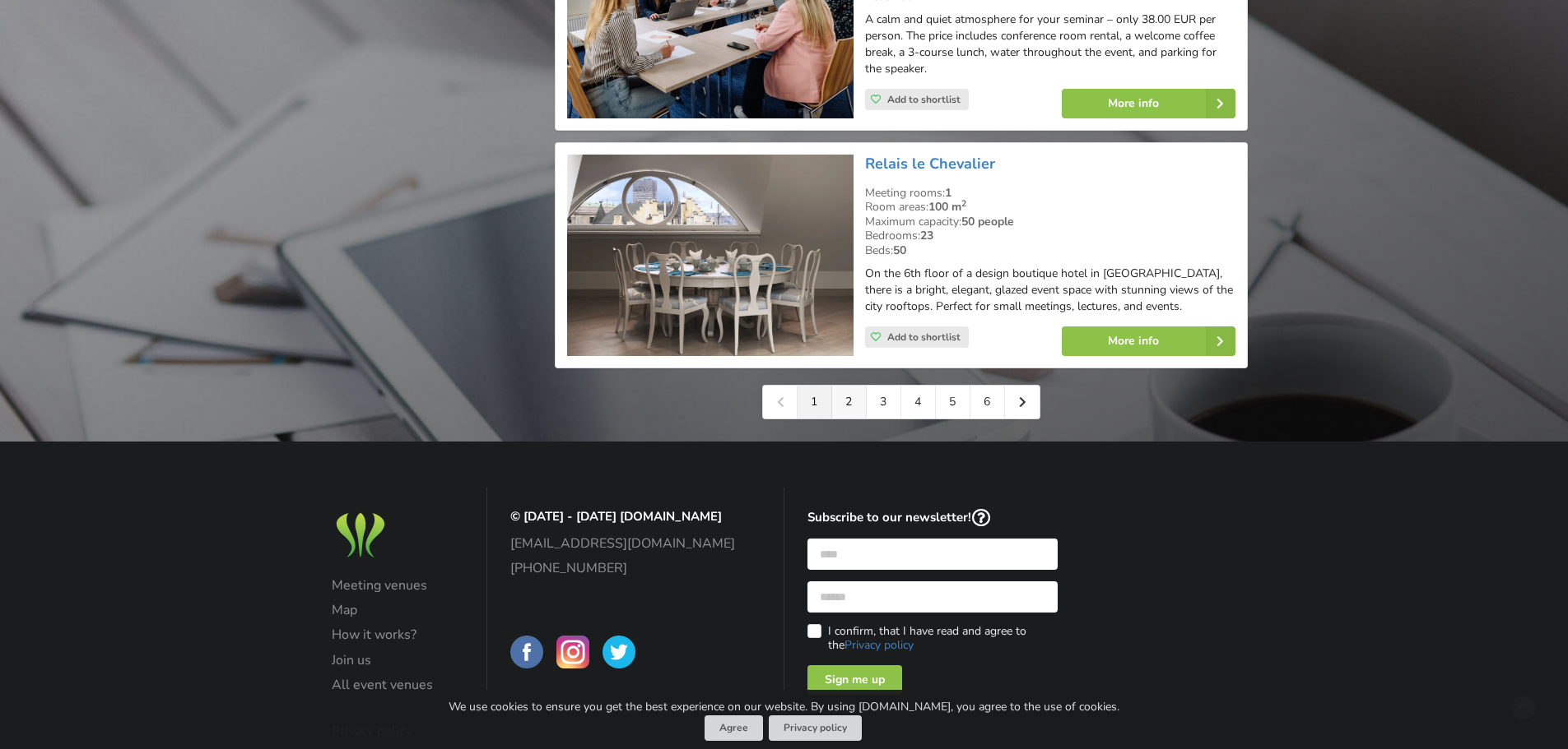
click at [843, 386] on link "2" at bounding box center [849, 402] width 35 height 33
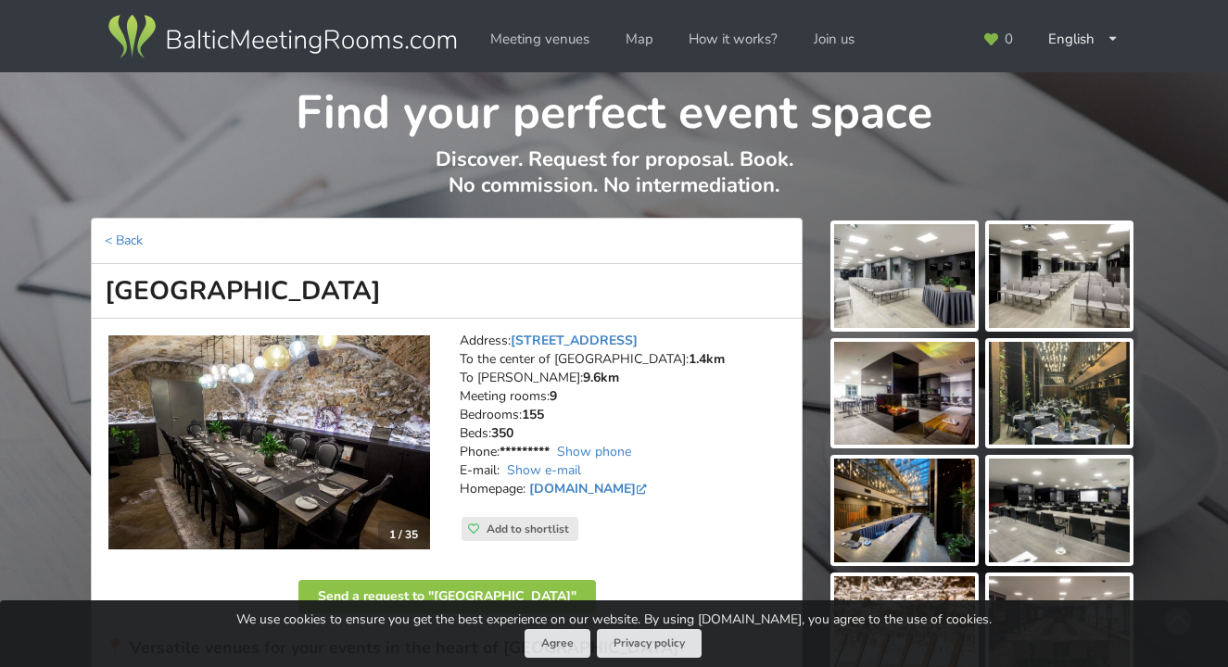
drag, startPoint x: 592, startPoint y: 337, endPoint x: 713, endPoint y: 234, distance: 158.4
click at [592, 337] on link "Jēkaba iela 24, Riga" at bounding box center [574, 341] width 127 height 18
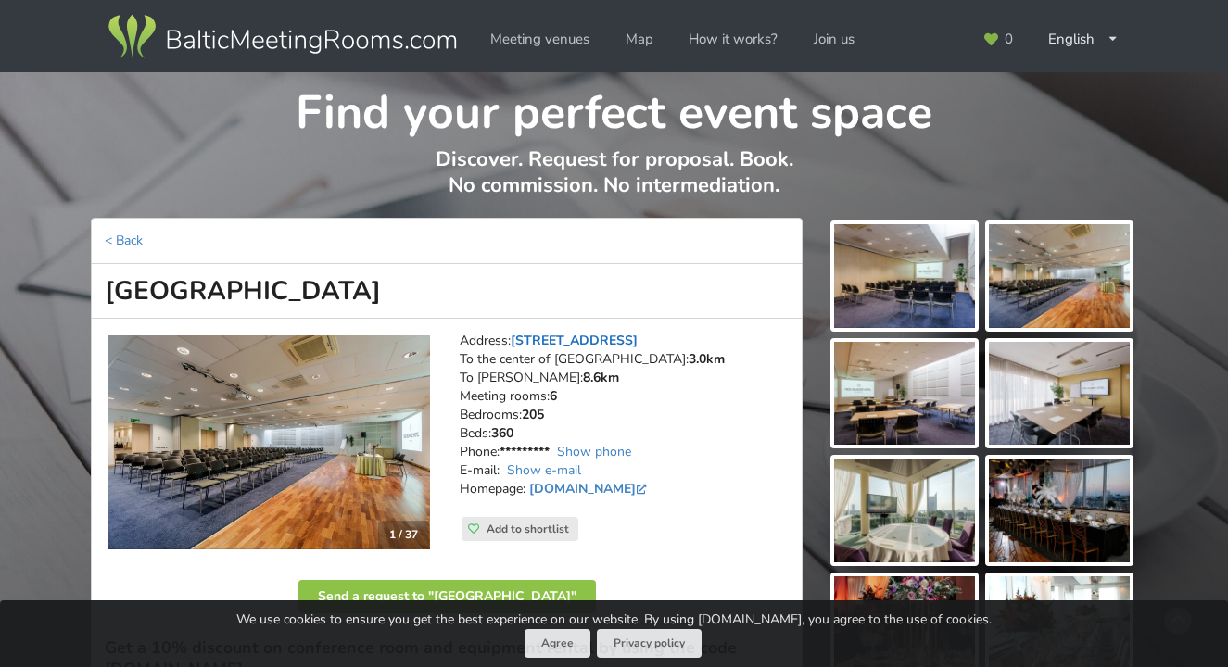
click at [622, 341] on link "[STREET_ADDRESS]" at bounding box center [574, 341] width 127 height 18
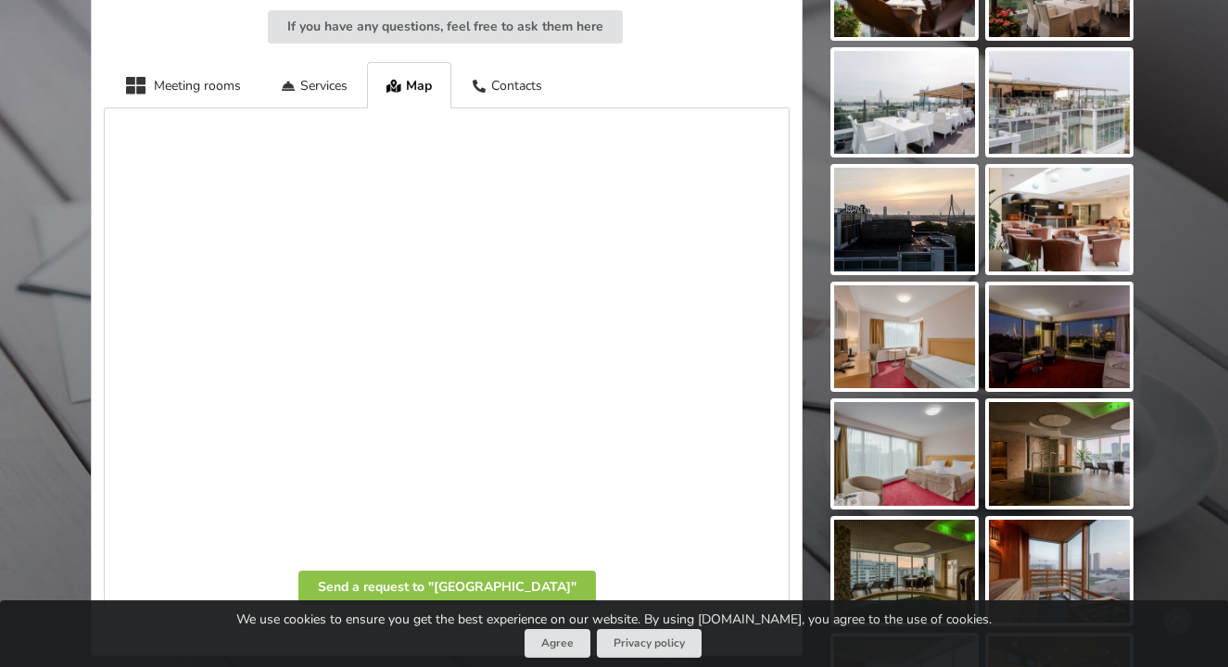
scroll to position [1254, 0]
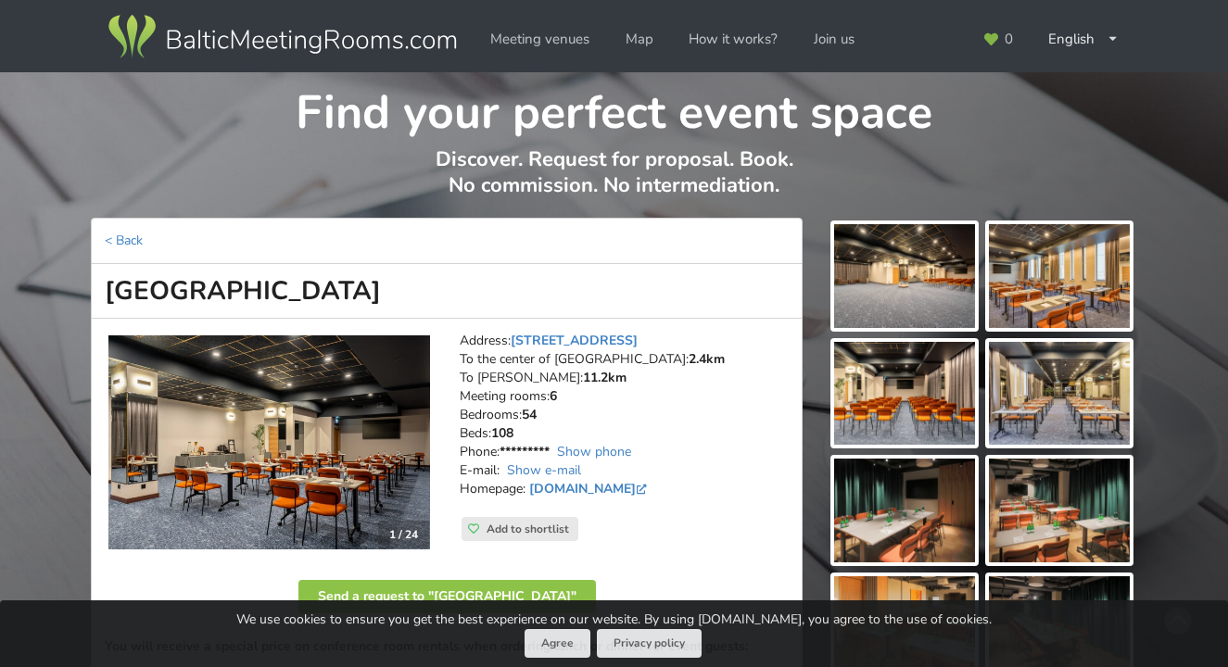
click at [333, 437] on img at bounding box center [269, 443] width 322 height 215
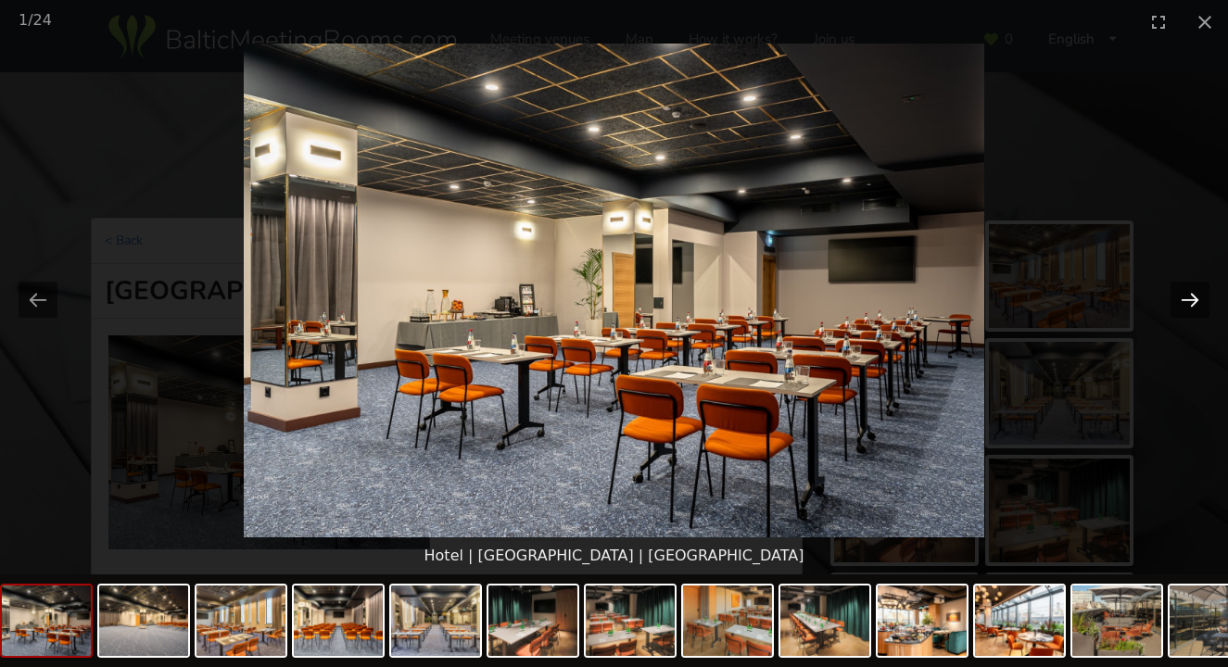
click at [1197, 302] on button "Next slide" at bounding box center [1190, 300] width 39 height 36
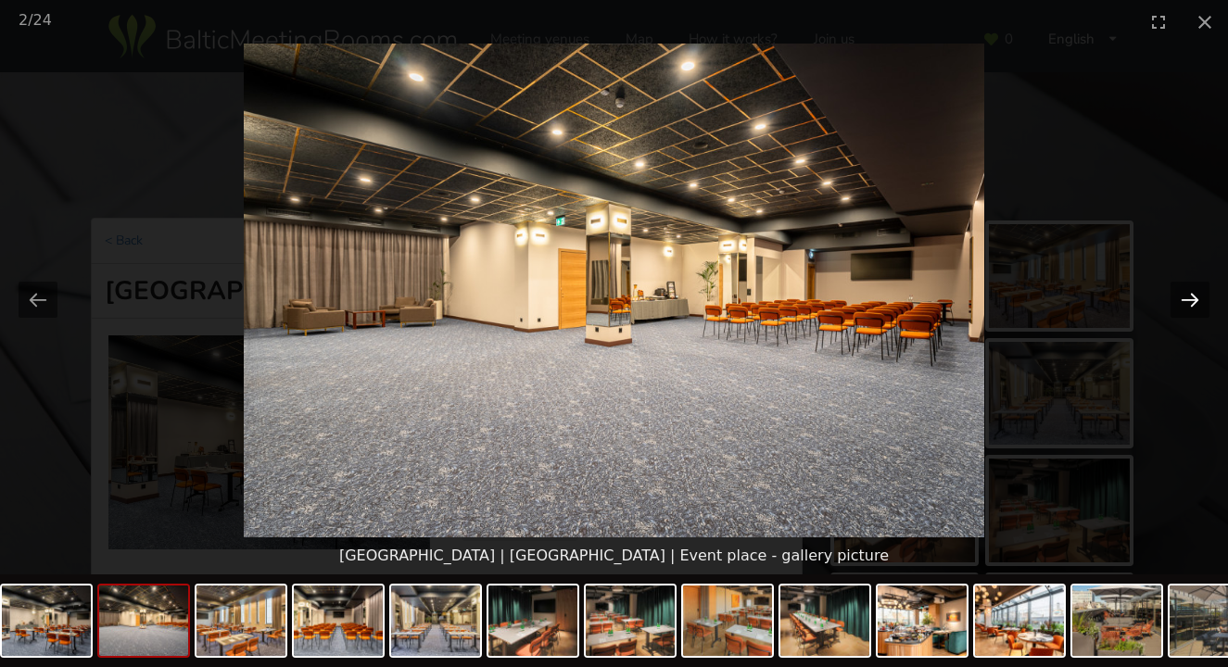
click at [1197, 302] on button "Next slide" at bounding box center [1190, 300] width 39 height 36
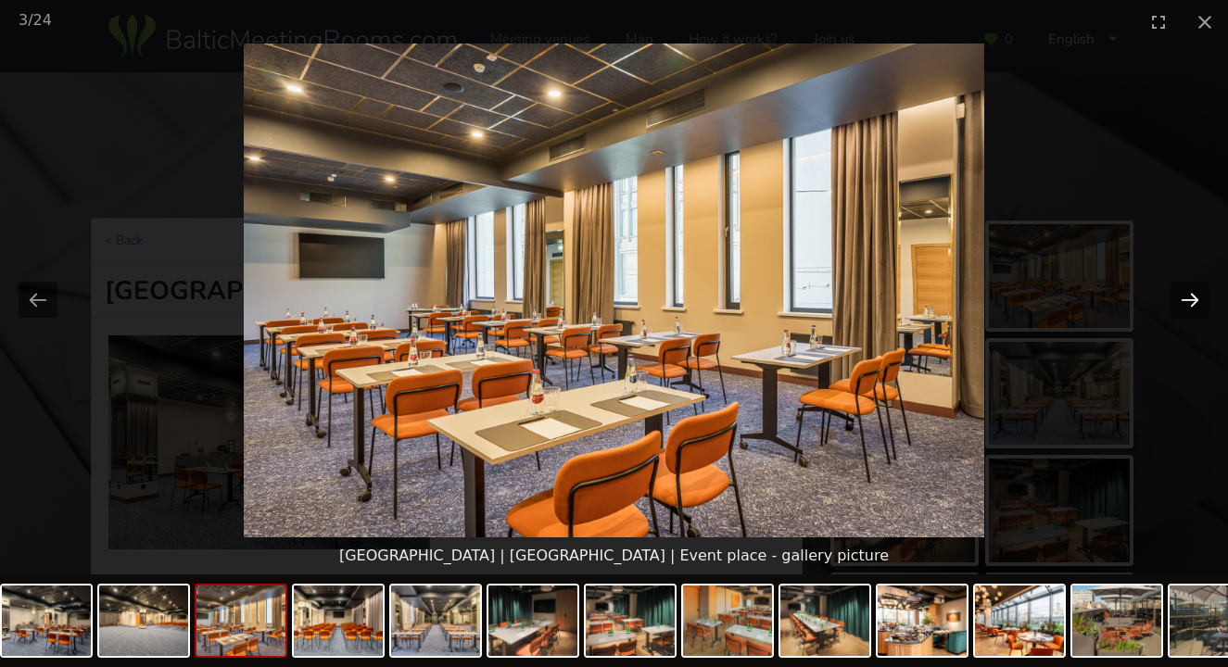
click at [1197, 302] on button "Next slide" at bounding box center [1190, 300] width 39 height 36
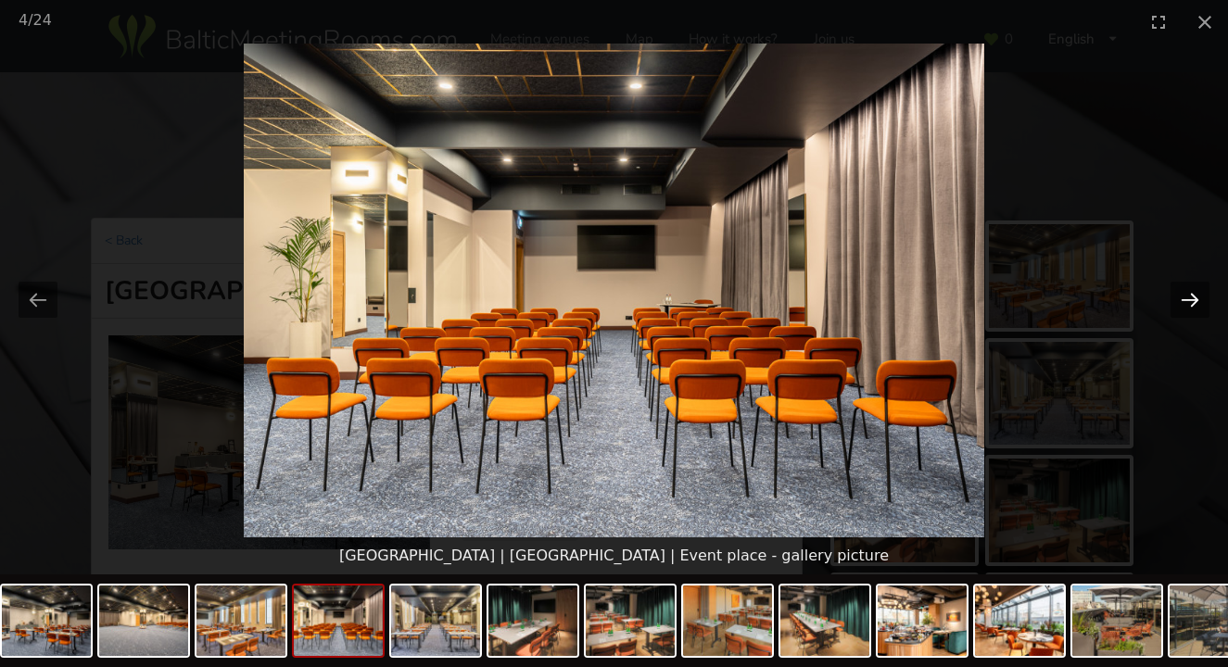
click at [1197, 302] on button "Next slide" at bounding box center [1190, 300] width 39 height 36
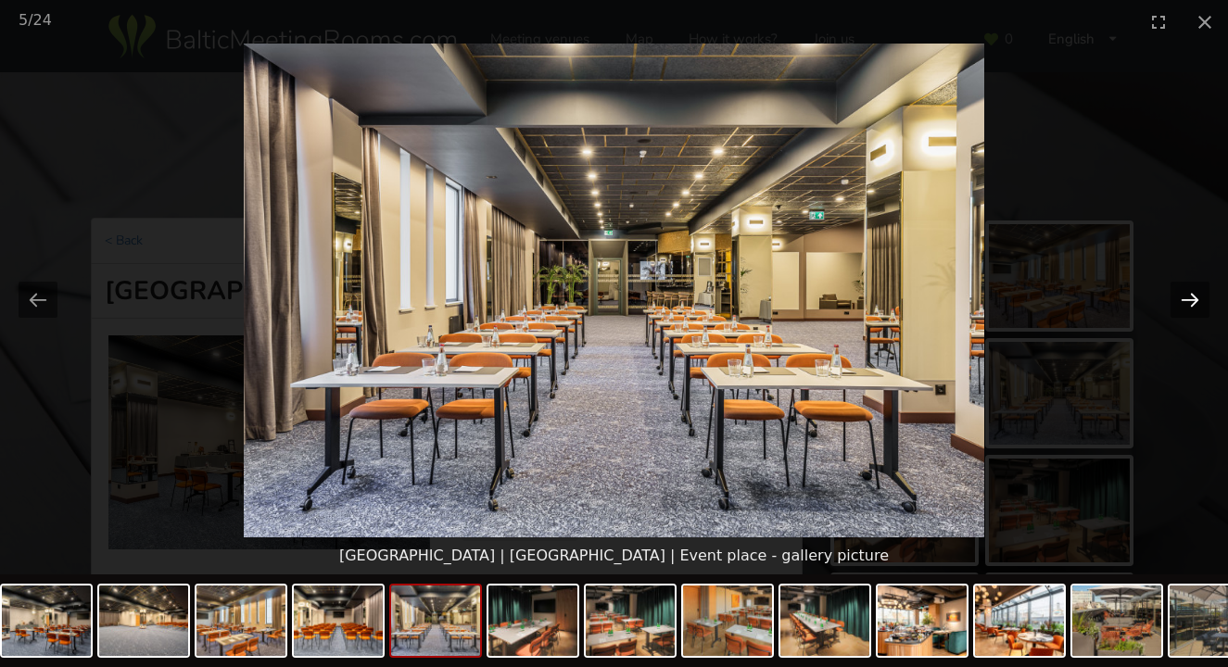
click at [1197, 302] on button "Next slide" at bounding box center [1190, 300] width 39 height 36
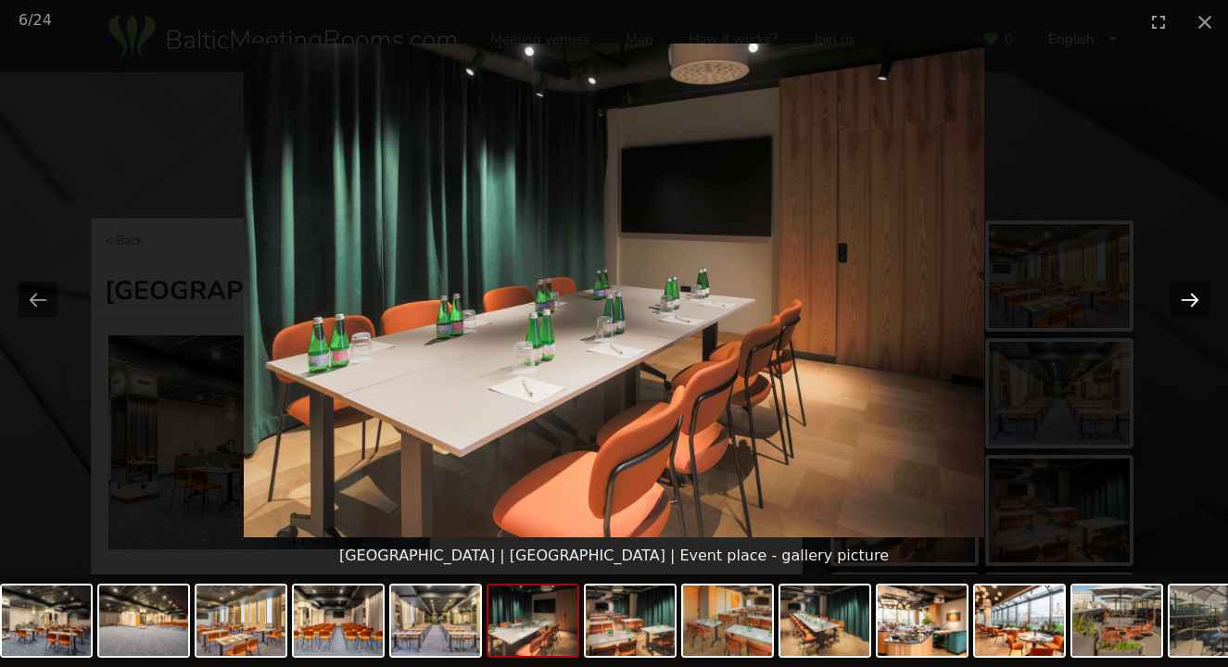
click at [1197, 302] on button "Next slide" at bounding box center [1190, 300] width 39 height 36
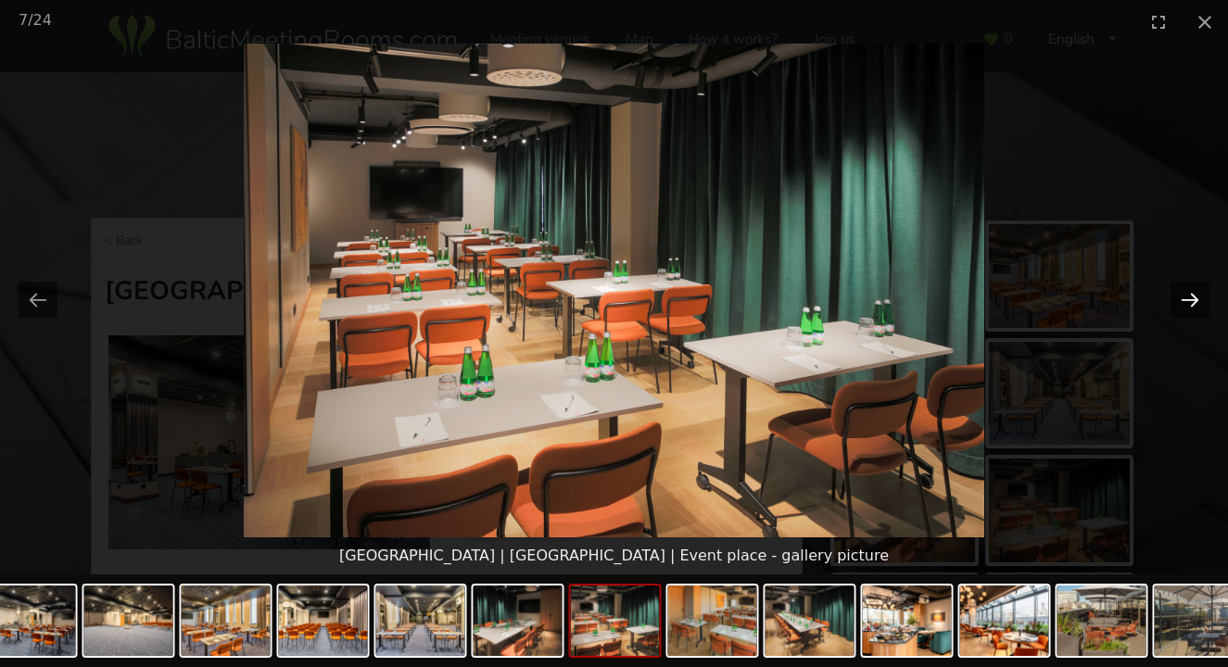
click at [1197, 302] on button "Next slide" at bounding box center [1190, 300] width 39 height 36
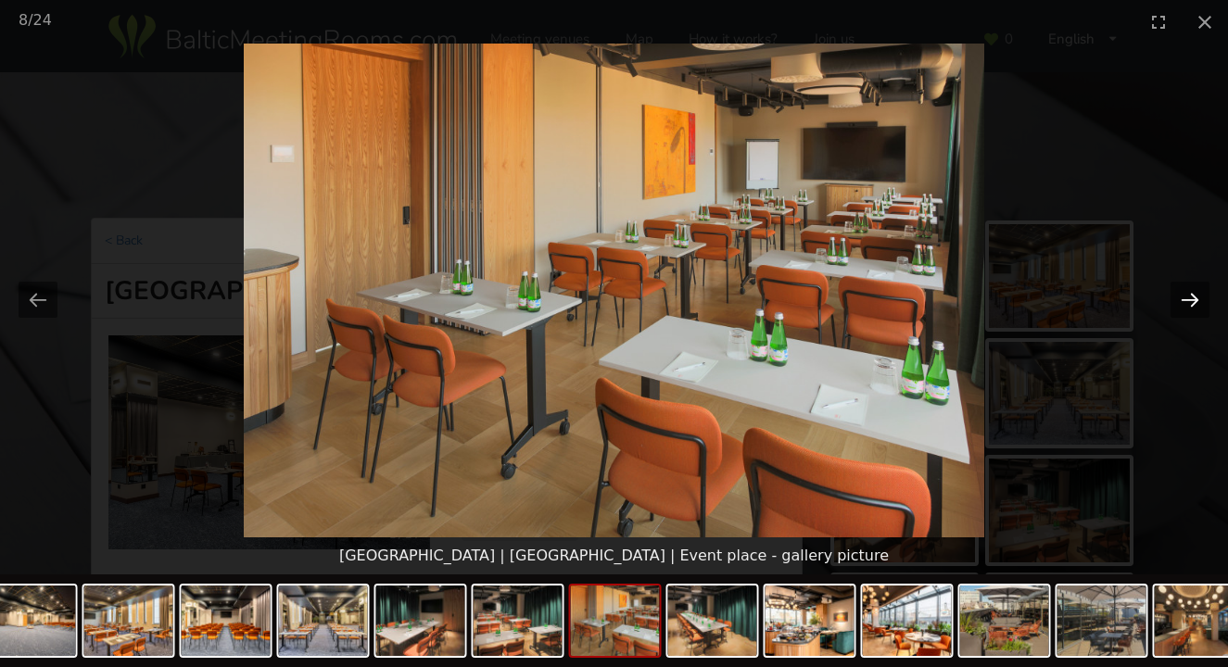
click at [1197, 302] on button "Next slide" at bounding box center [1190, 300] width 39 height 36
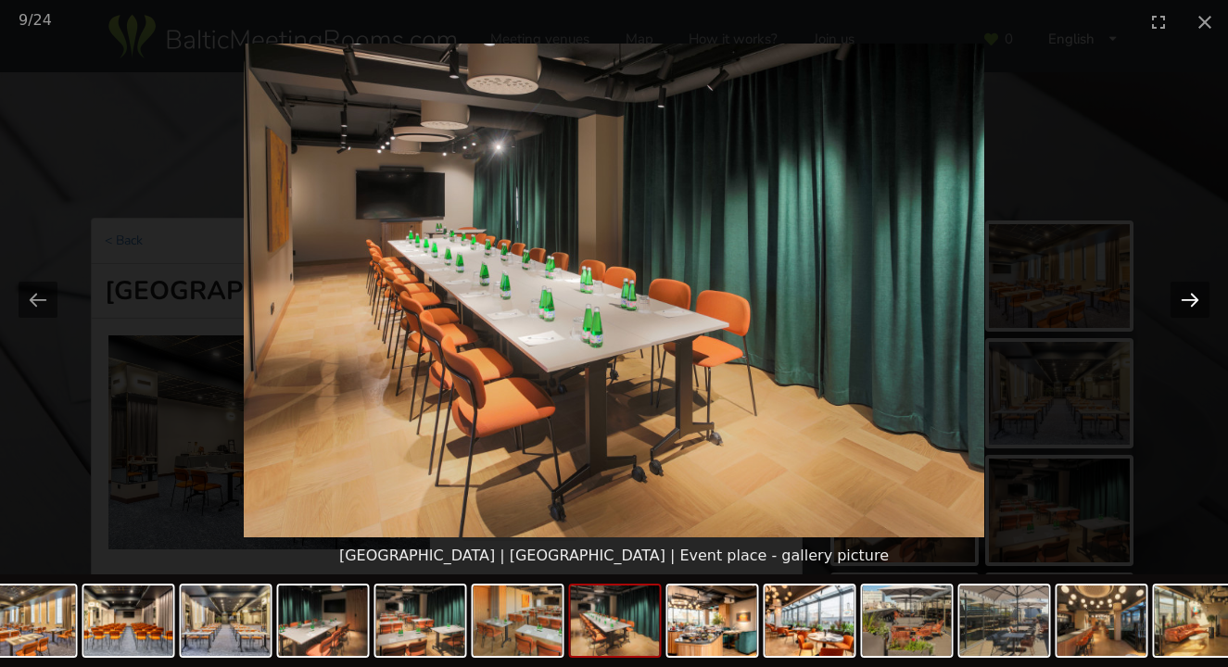
click at [1197, 302] on button "Next slide" at bounding box center [1190, 300] width 39 height 36
click at [1220, 19] on button "Close gallery" at bounding box center [1205, 22] width 46 height 44
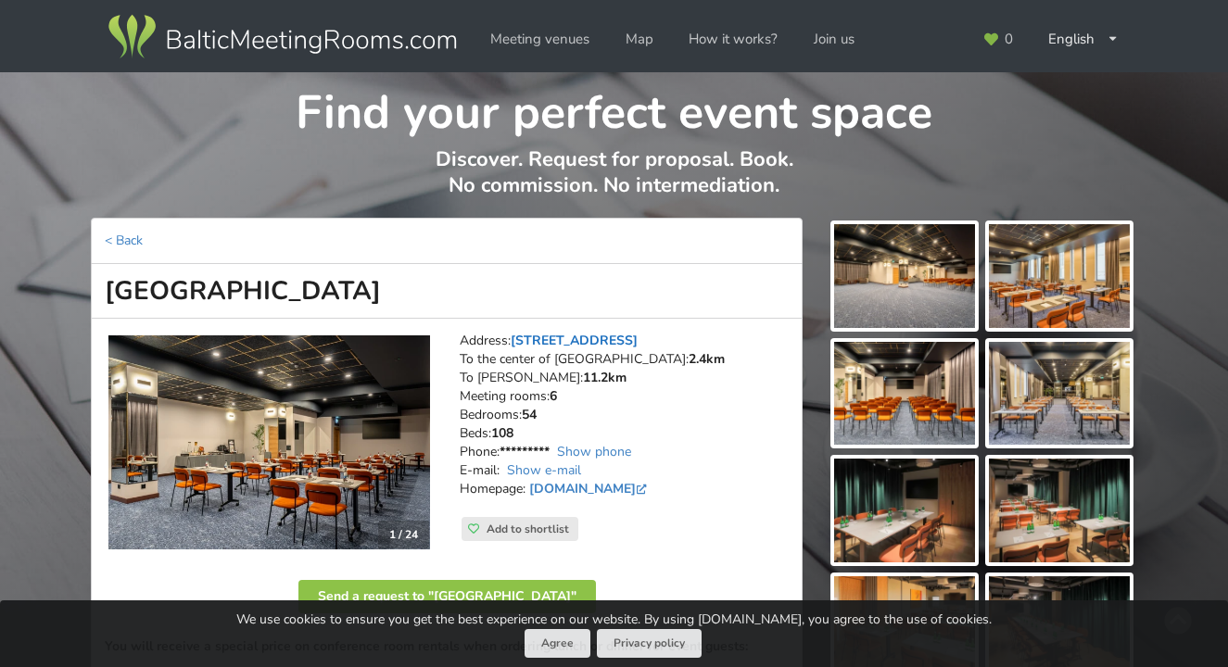
click at [592, 339] on link "Brīvības iela 48/50, Riga" at bounding box center [574, 341] width 127 height 18
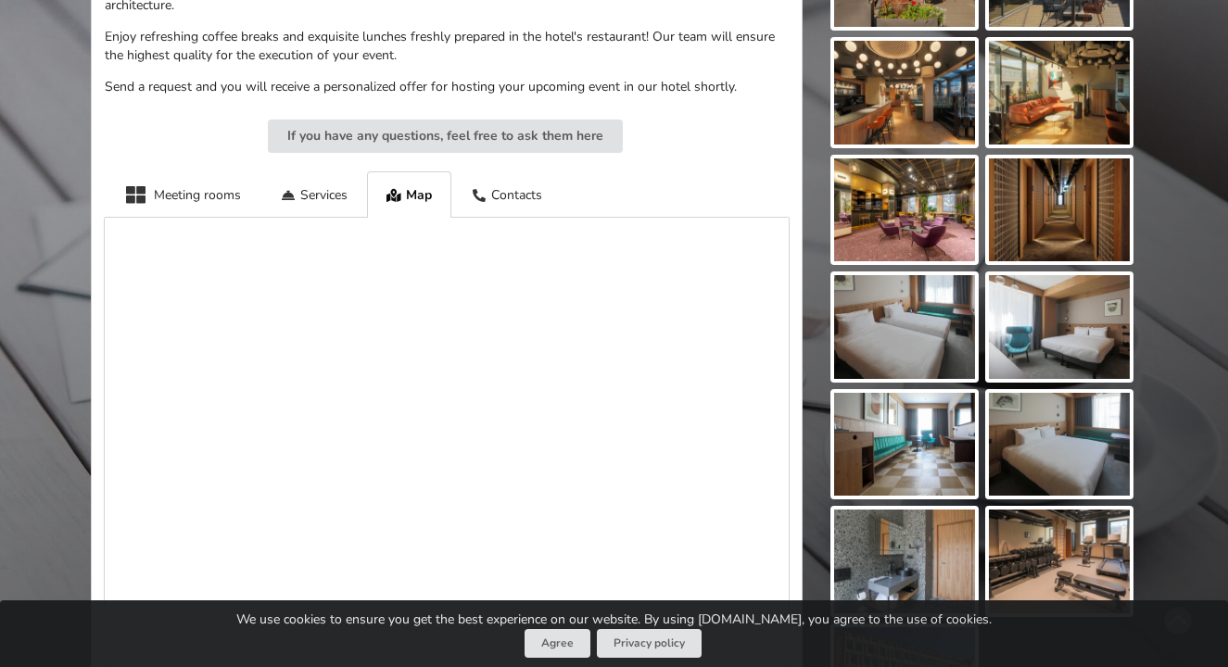
scroll to position [855, 0]
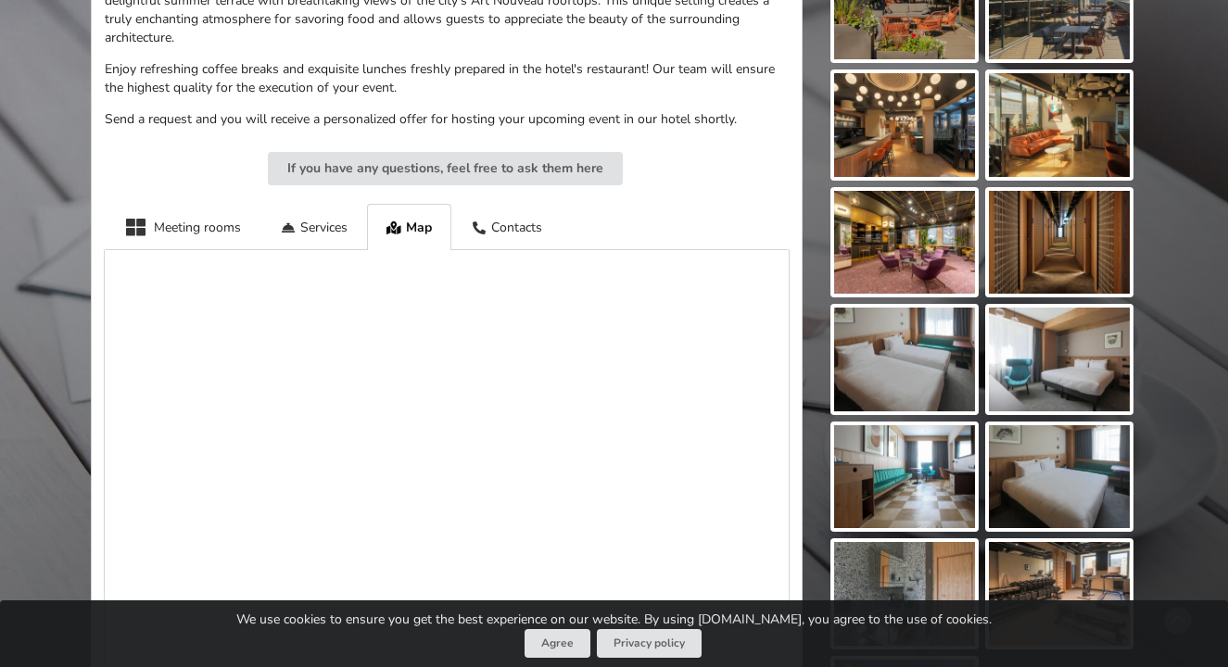
click at [942, 239] on img at bounding box center [904, 243] width 141 height 104
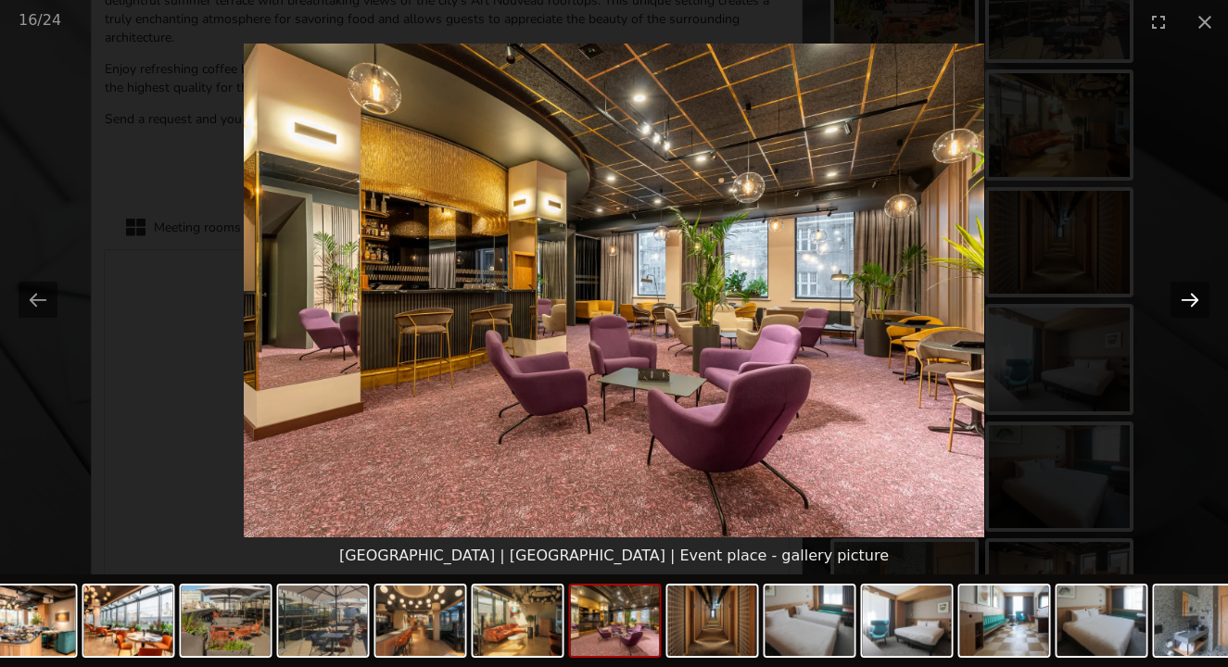
click at [1207, 308] on button "Next slide" at bounding box center [1190, 300] width 39 height 36
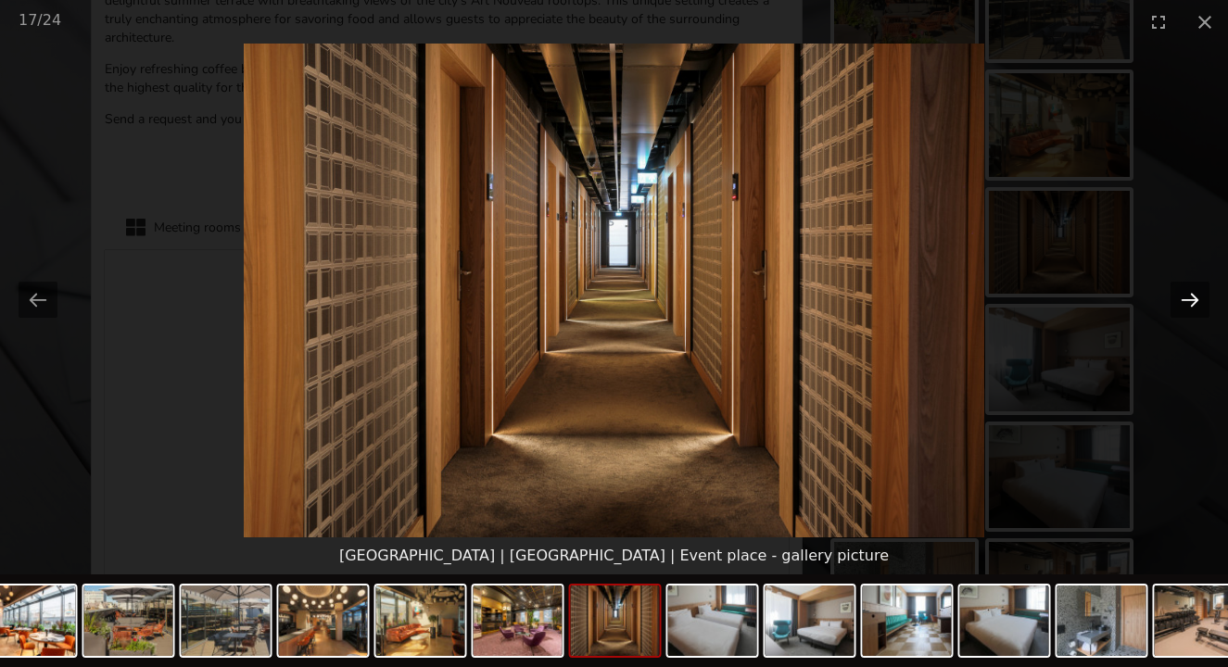
click at [1195, 302] on button "Next slide" at bounding box center [1190, 300] width 39 height 36
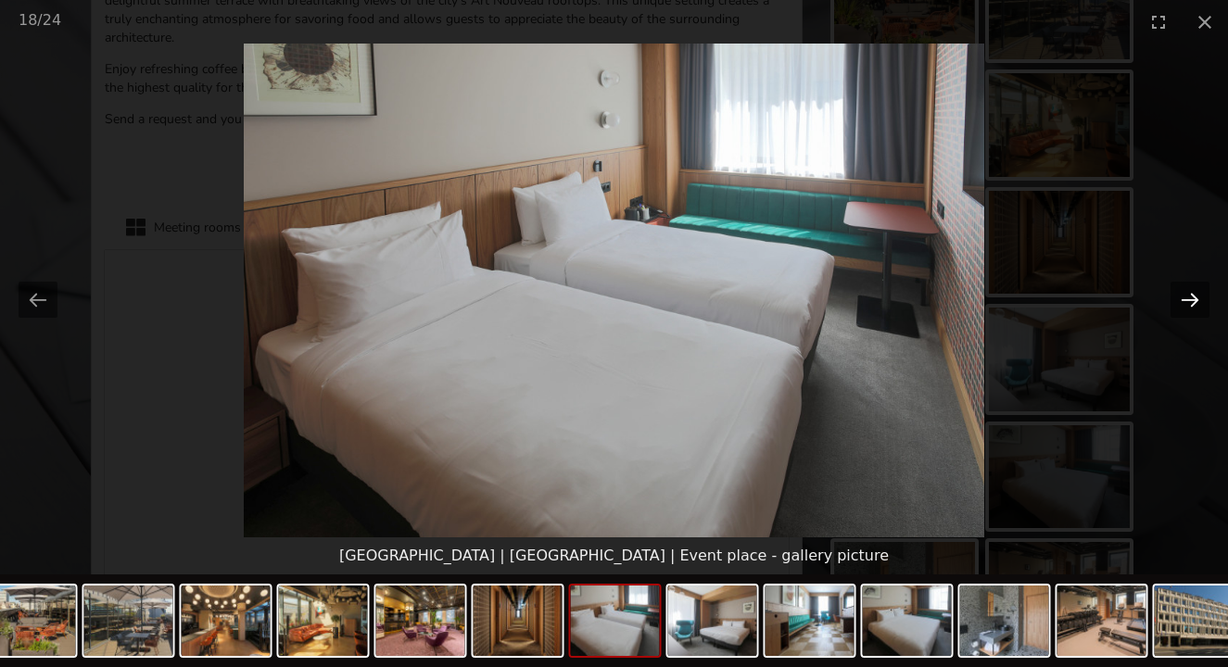
click at [1195, 302] on button "Next slide" at bounding box center [1190, 300] width 39 height 36
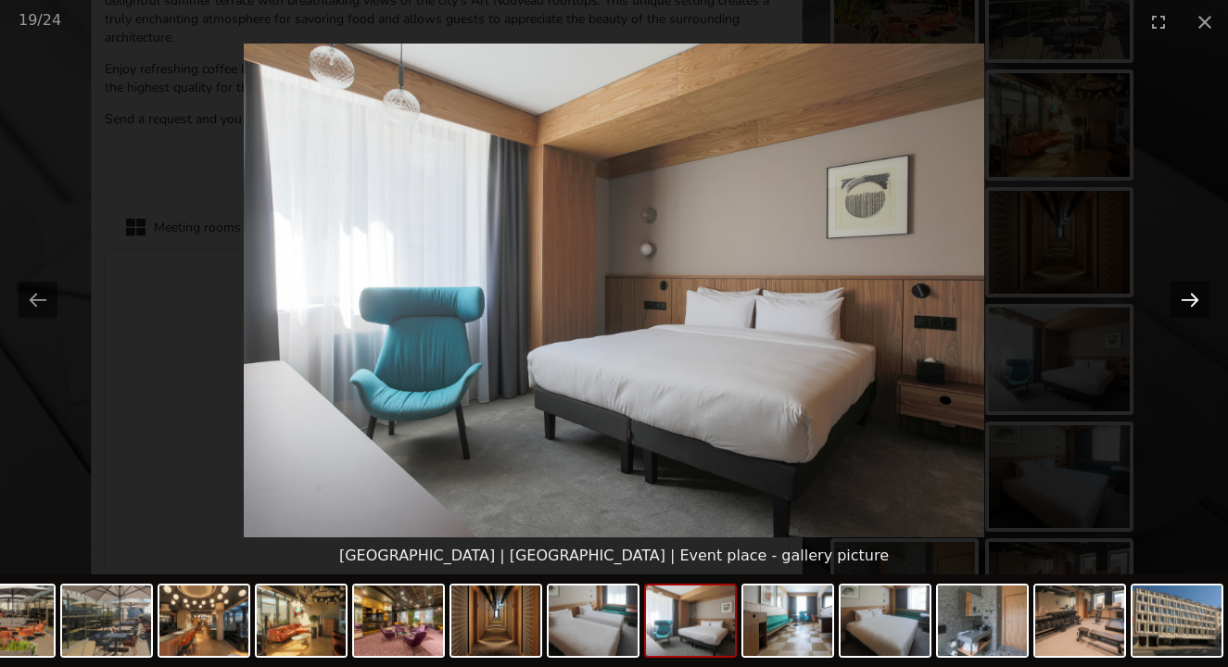
click at [1195, 302] on button "Next slide" at bounding box center [1190, 300] width 39 height 36
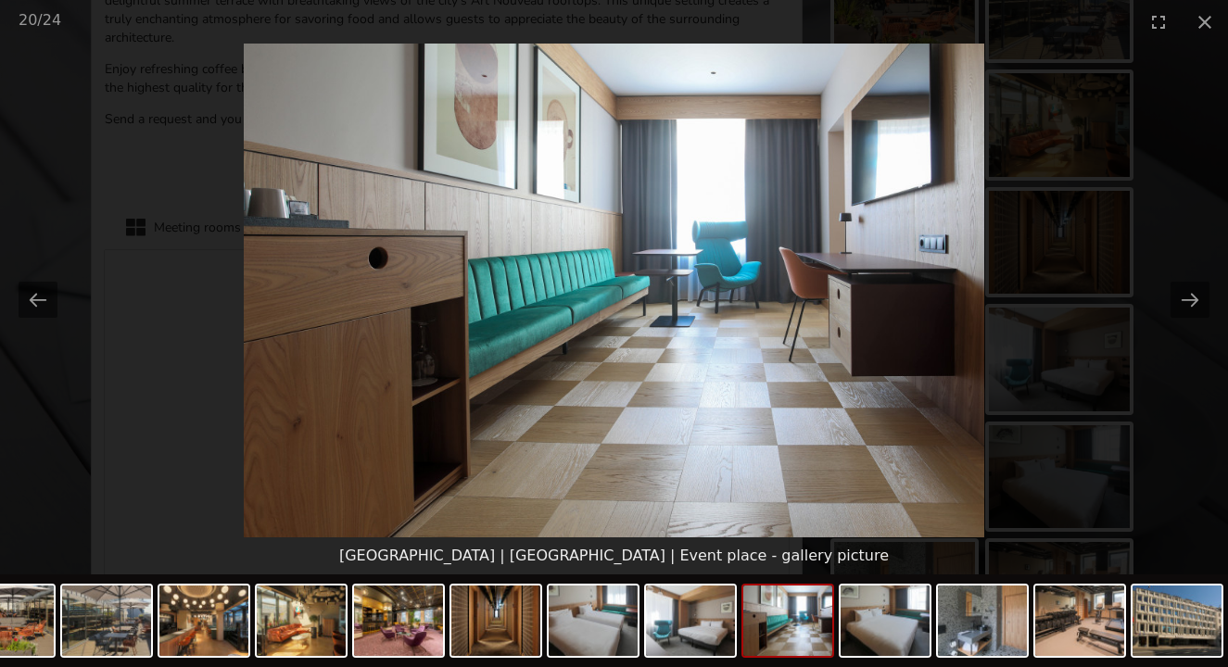
click at [1159, 275] on picture at bounding box center [614, 291] width 1228 height 494
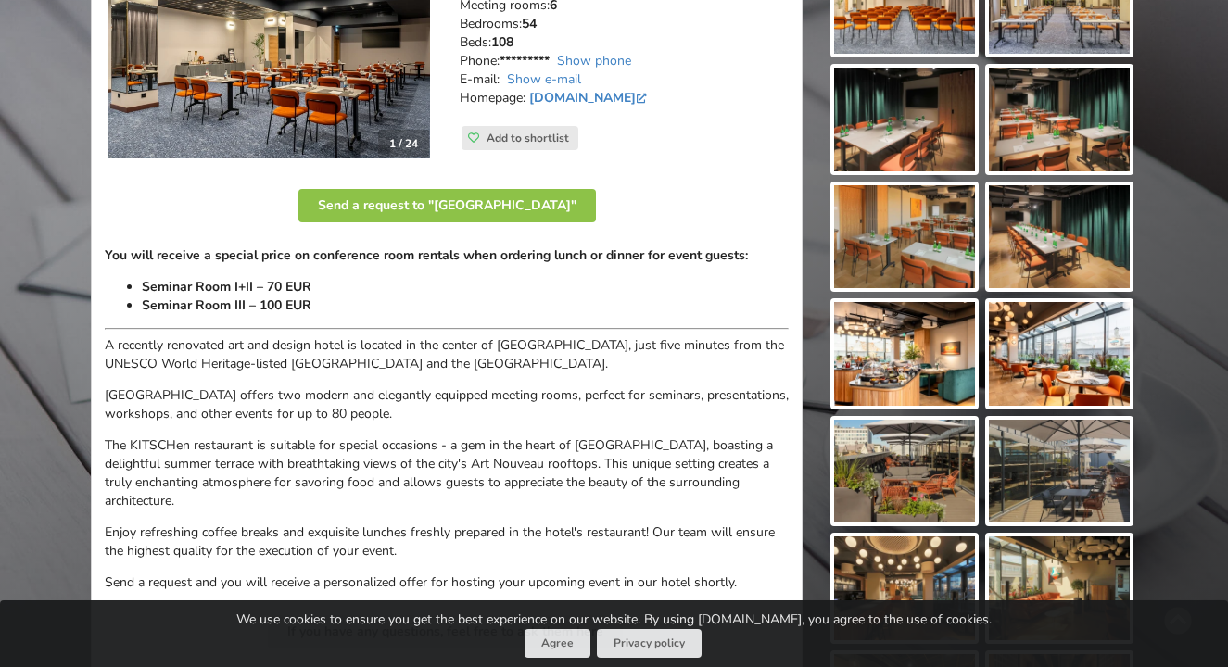
scroll to position [0, 0]
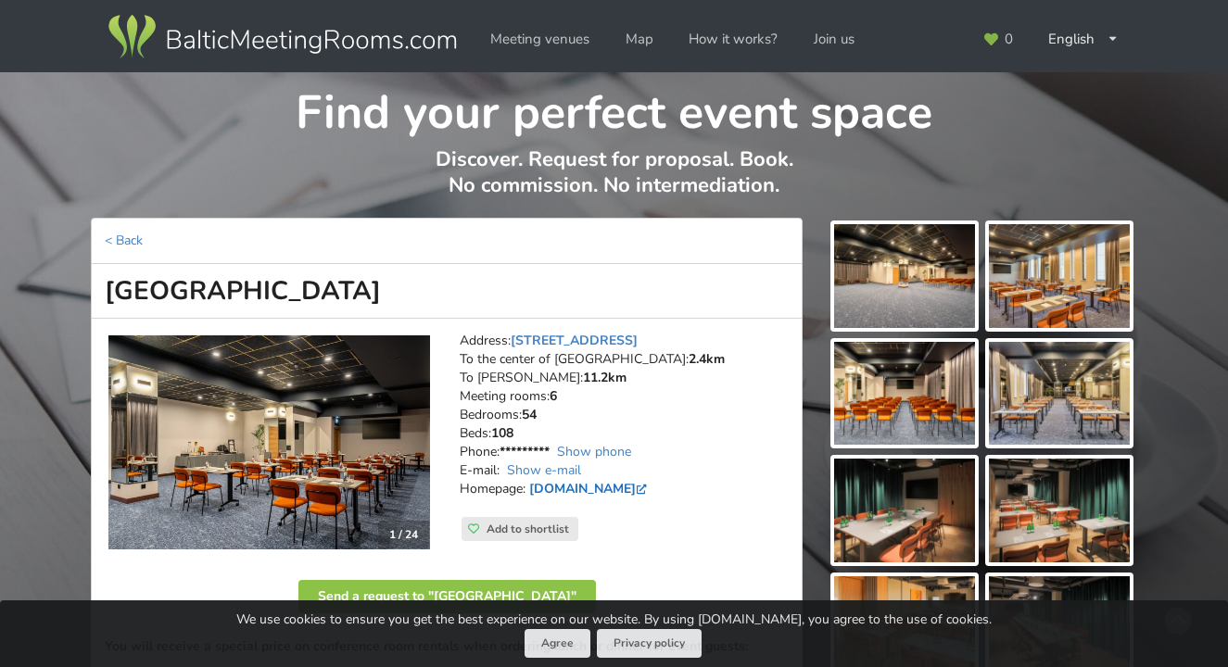
click at [628, 487] on link "www.astonhotelriga.com" at bounding box center [589, 489] width 121 height 18
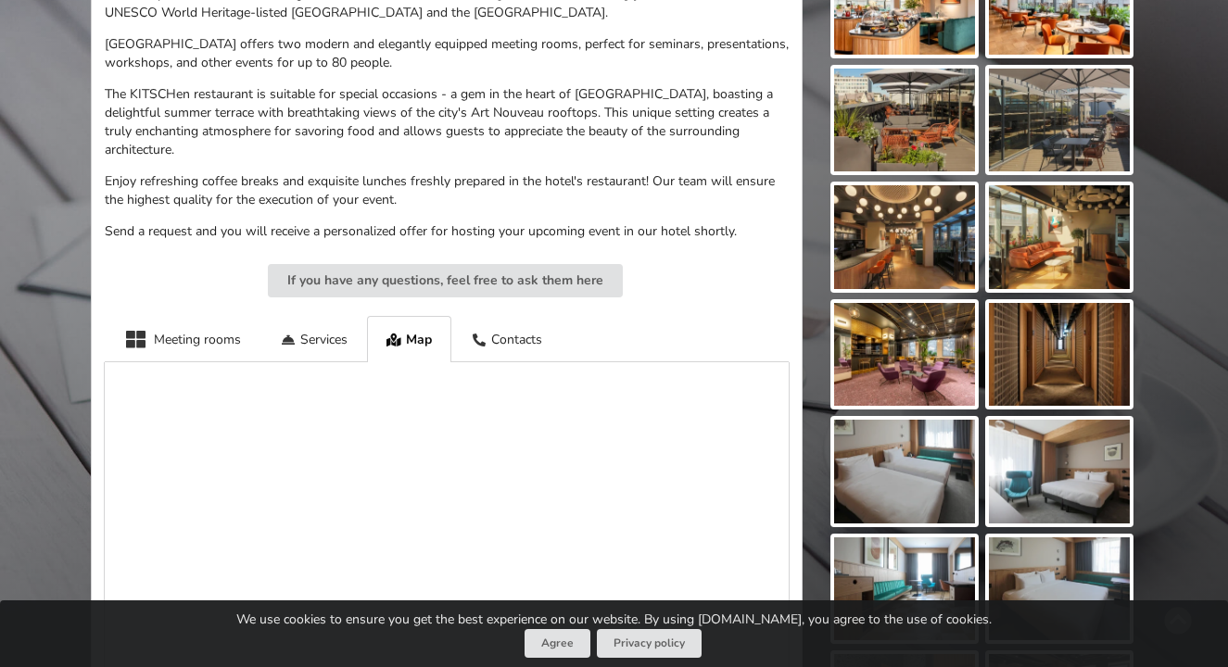
scroll to position [741, 0]
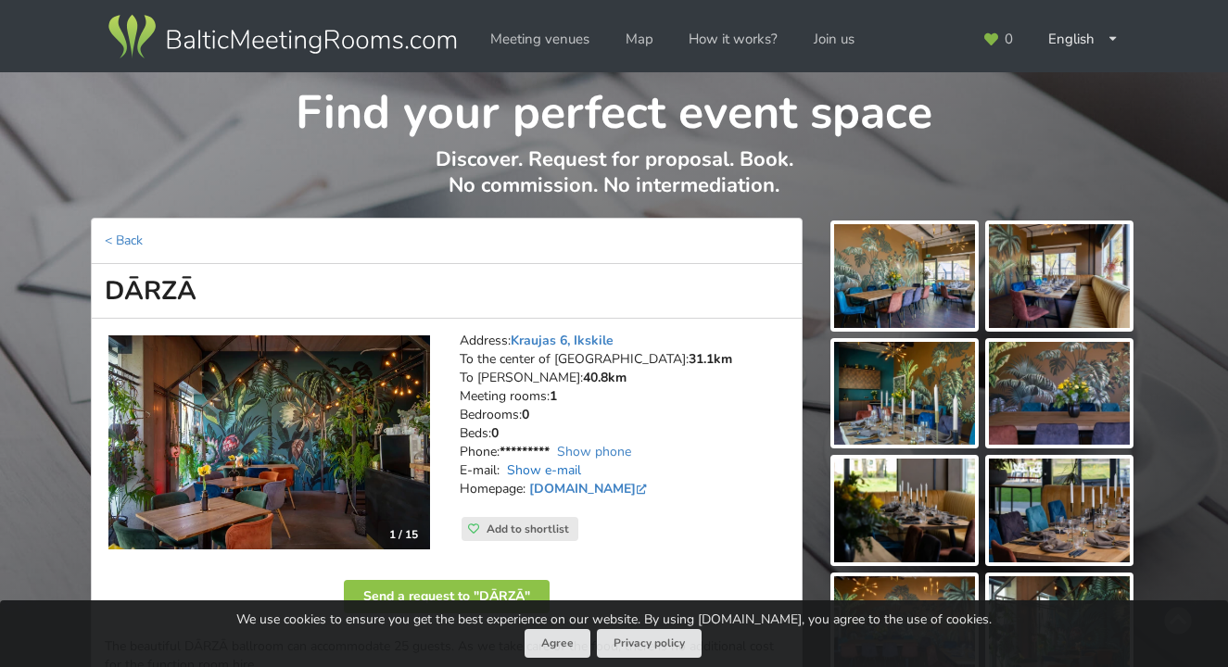
click at [578, 474] on link "Show e-mail" at bounding box center [544, 471] width 74 height 18
drag, startPoint x: 658, startPoint y: 471, endPoint x: 506, endPoint y: 476, distance: 152.1
click at [506, 476] on address "Address: Kraujas 6, Ikskile To the center of Riga: 31.1km To RIX: 40.8km Meetin…" at bounding box center [624, 424] width 329 height 185
copy address "cafedarza@gmail.com"
click at [563, 335] on link "Kraujas 6, Ikskile" at bounding box center [562, 341] width 103 height 18
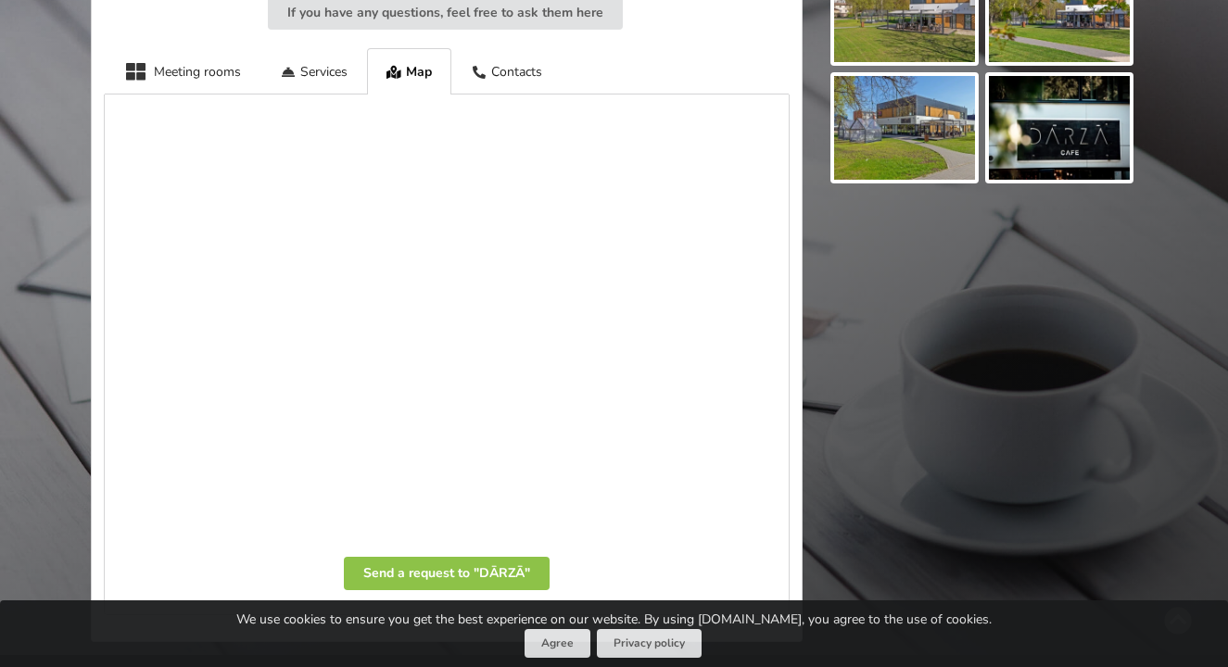
scroll to position [900, 0]
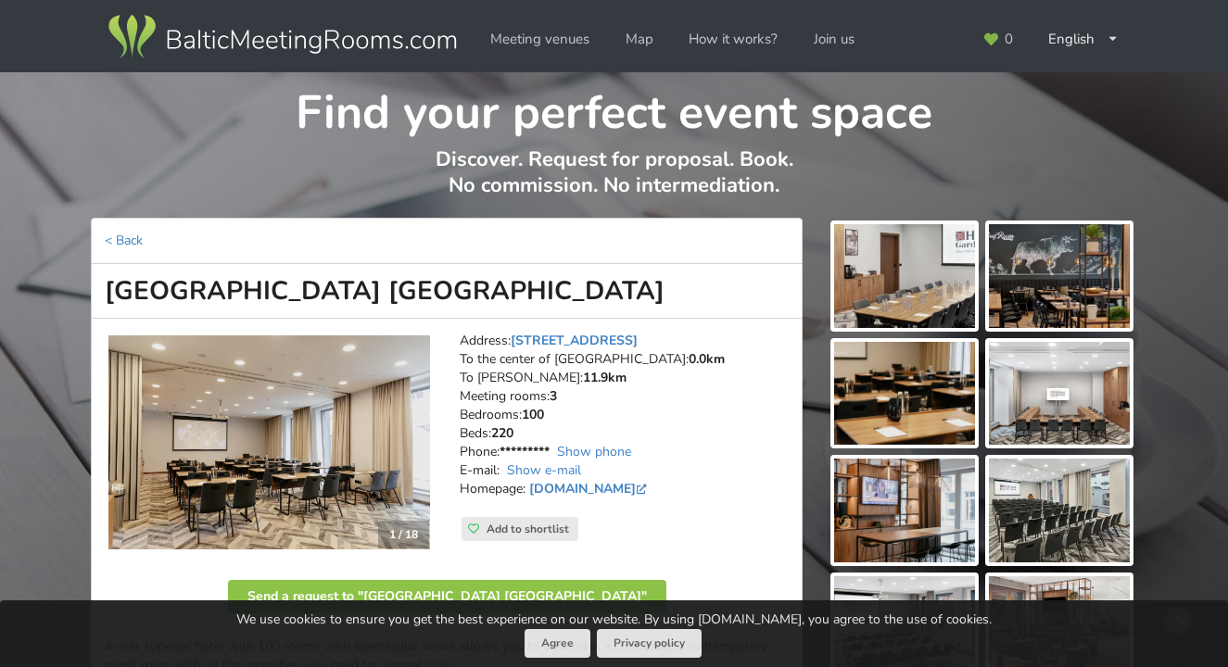
click at [739, 283] on h1 "[GEOGRAPHIC_DATA] [GEOGRAPHIC_DATA]" at bounding box center [447, 291] width 712 height 55
click at [345, 415] on img at bounding box center [269, 443] width 322 height 215
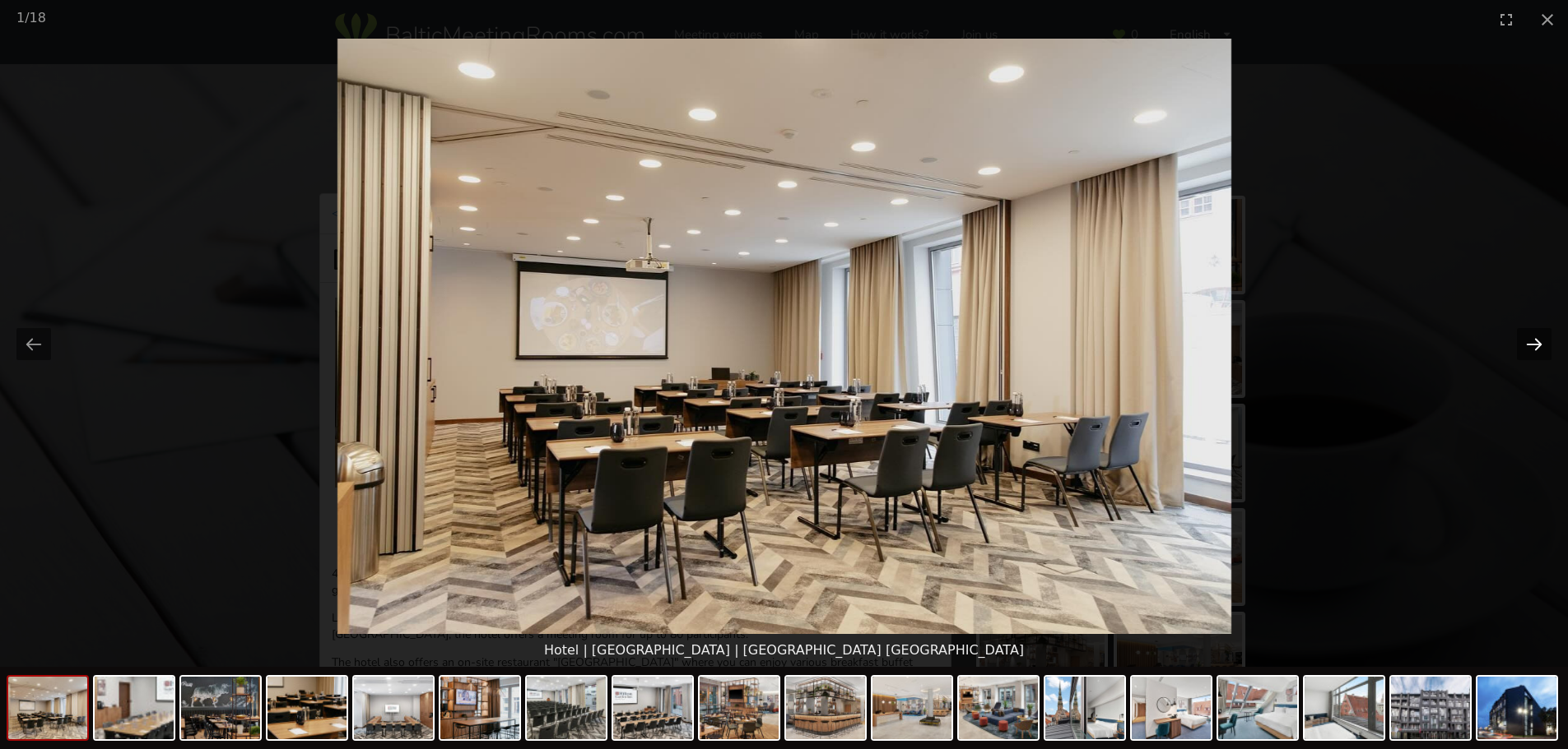
click at [1540, 343] on button "Next slide" at bounding box center [1533, 344] width 35 height 32
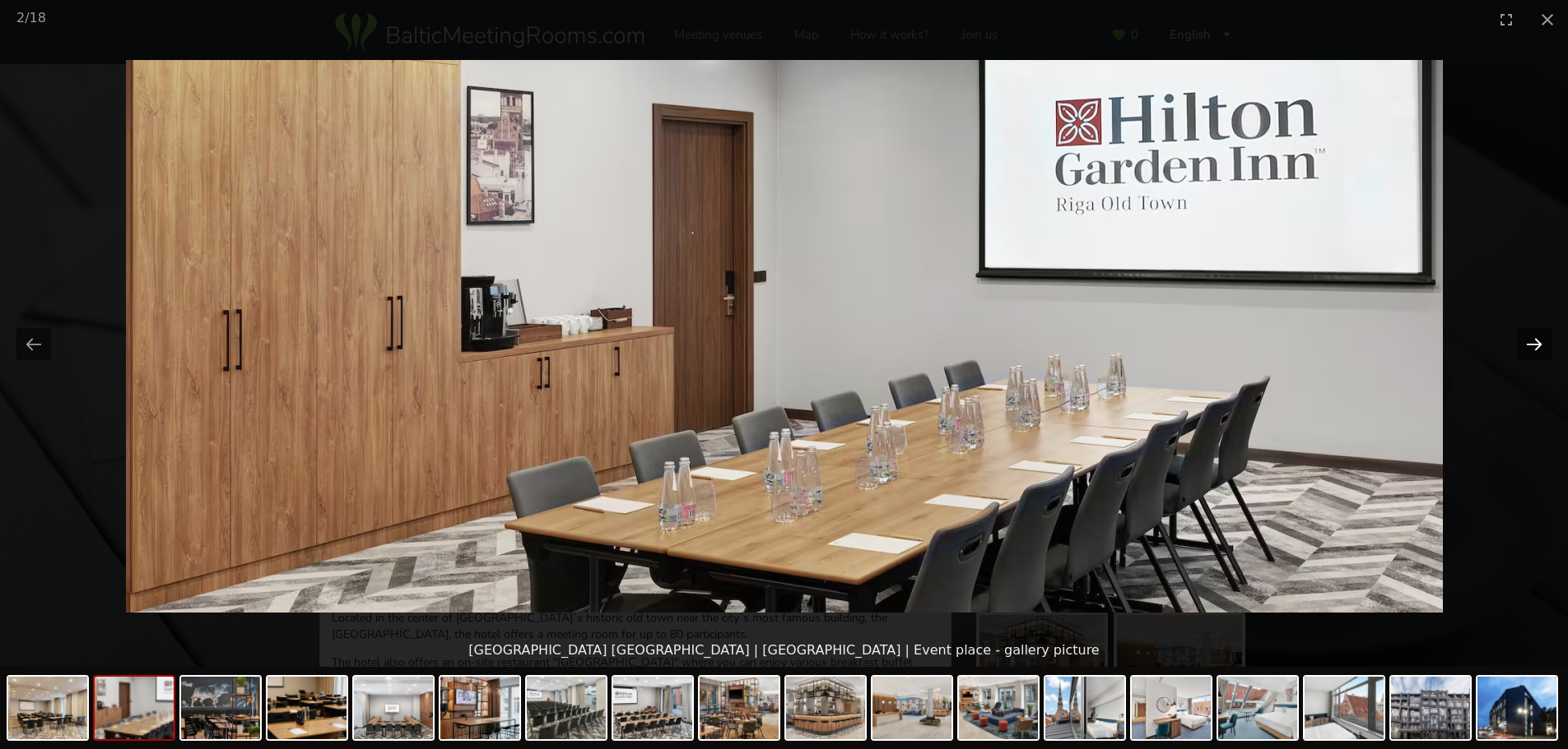
click at [1540, 343] on button "Next slide" at bounding box center [1533, 344] width 35 height 32
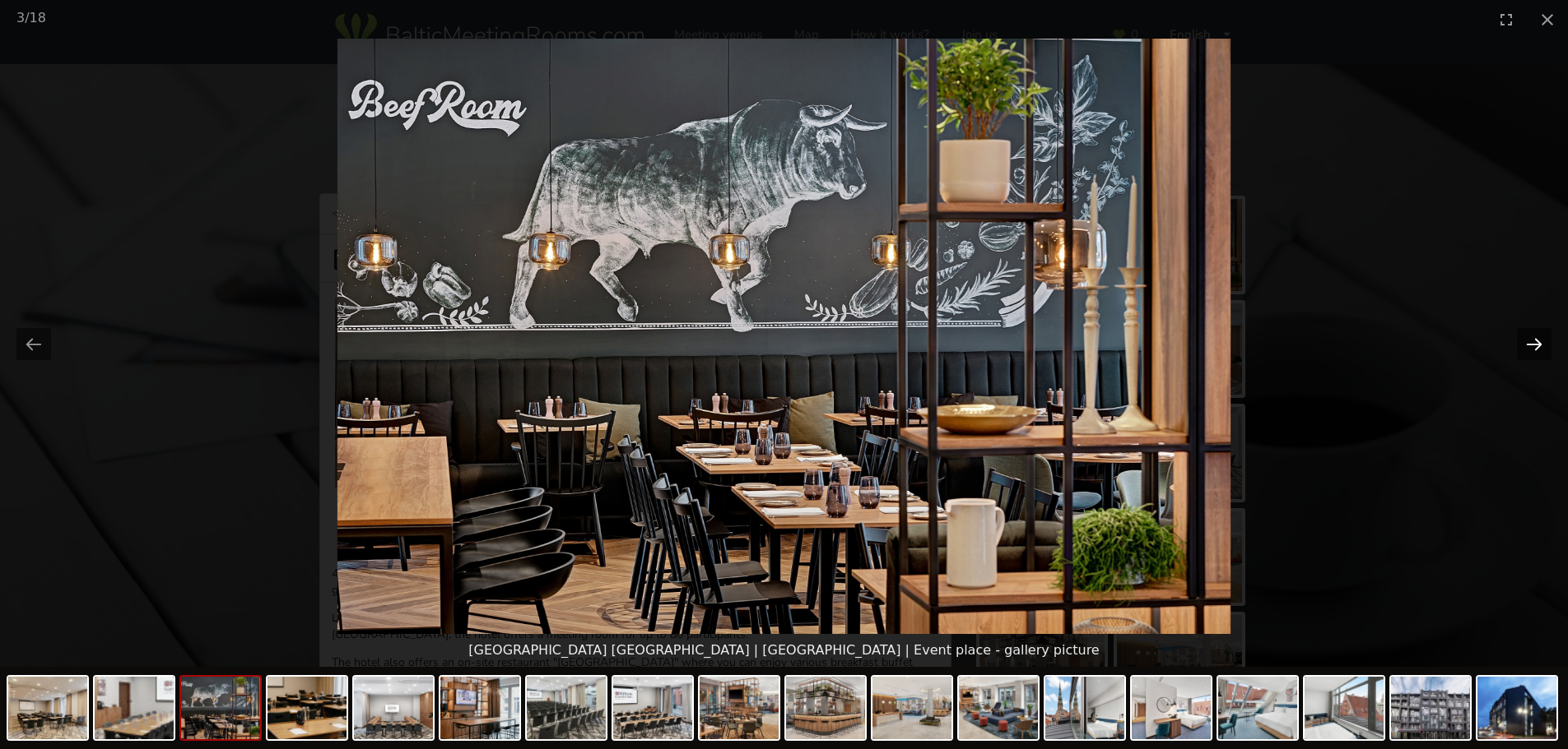
click at [1540, 343] on button "Next slide" at bounding box center [1533, 344] width 35 height 32
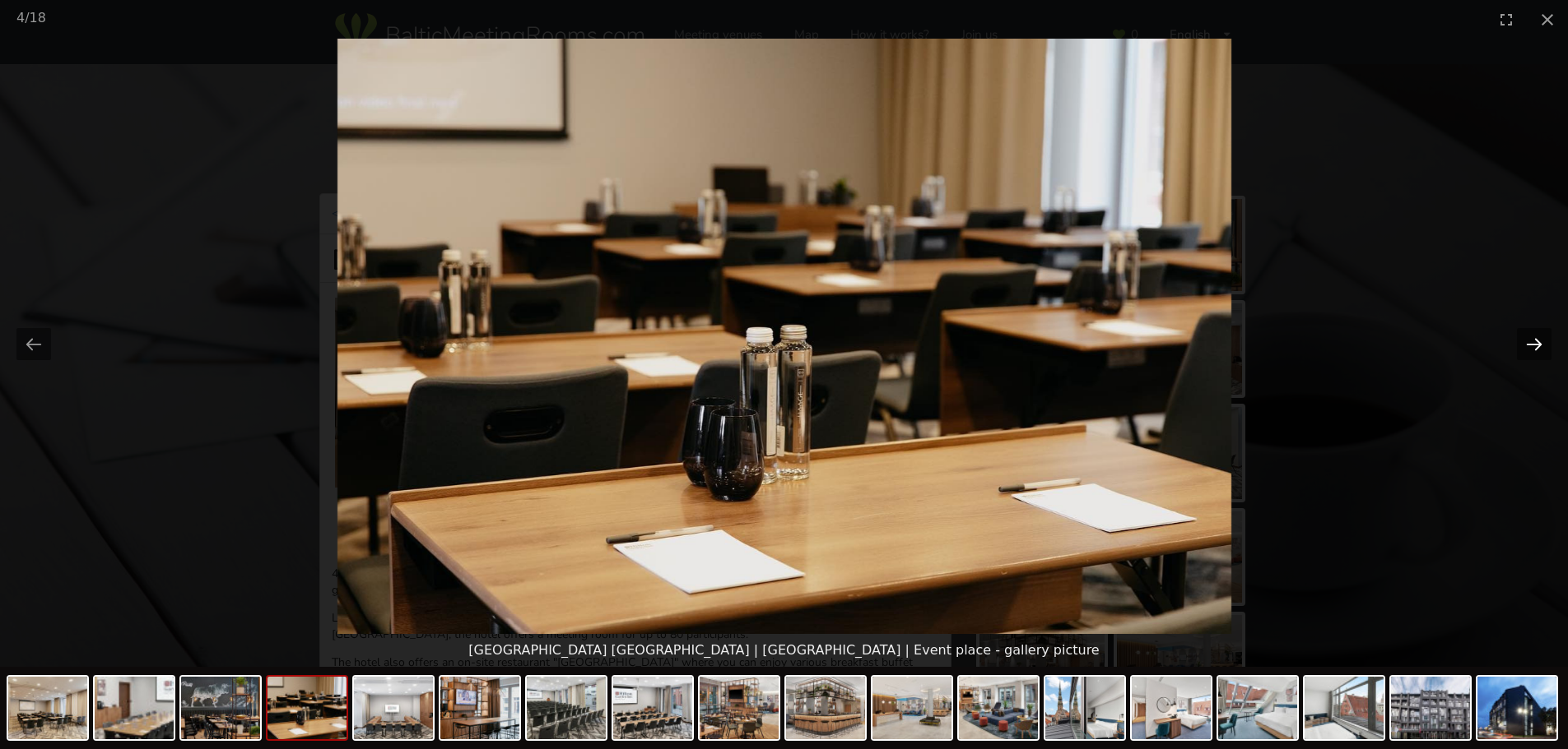
click at [1540, 343] on button "Next slide" at bounding box center [1533, 344] width 35 height 32
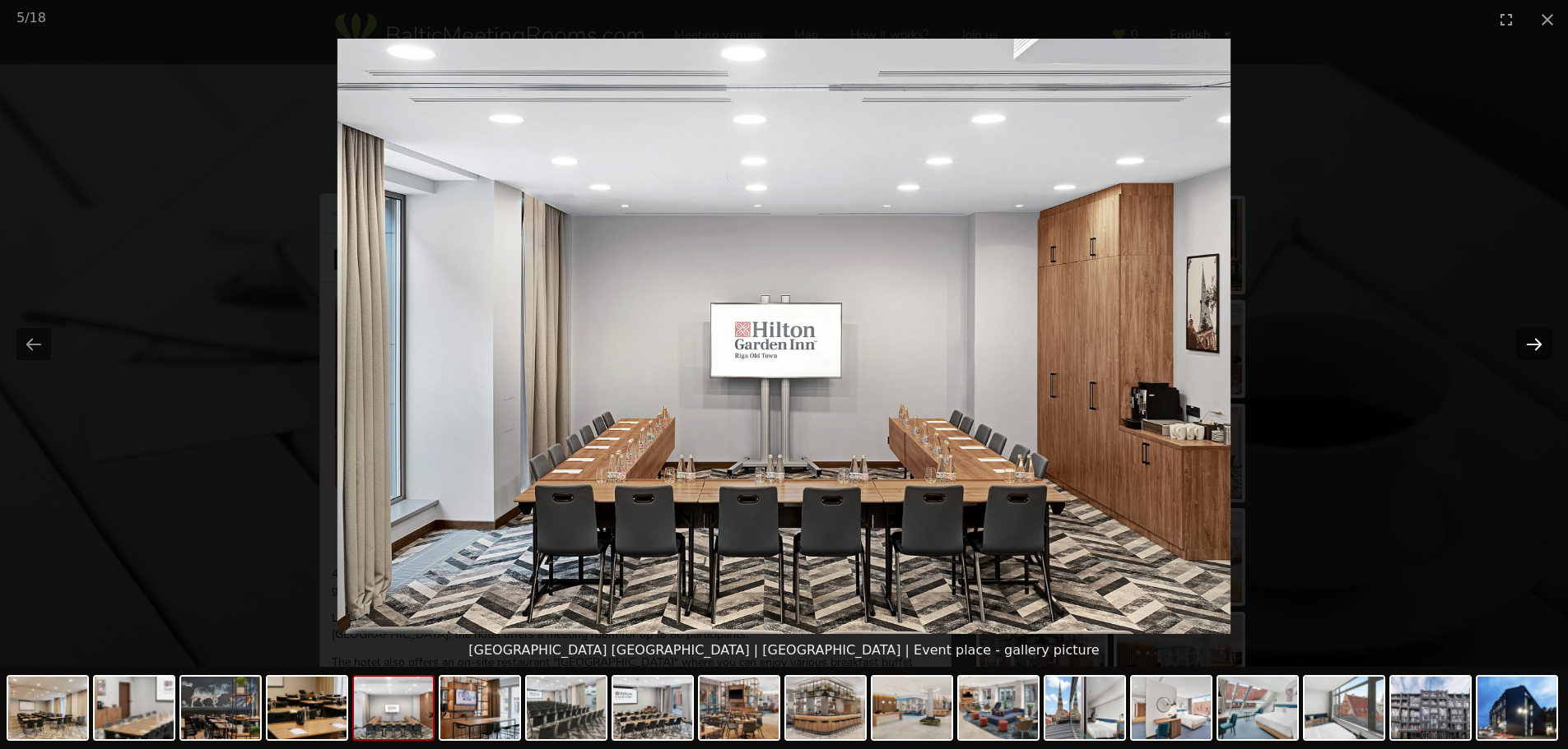
click at [1540, 343] on button "Next slide" at bounding box center [1533, 344] width 35 height 32
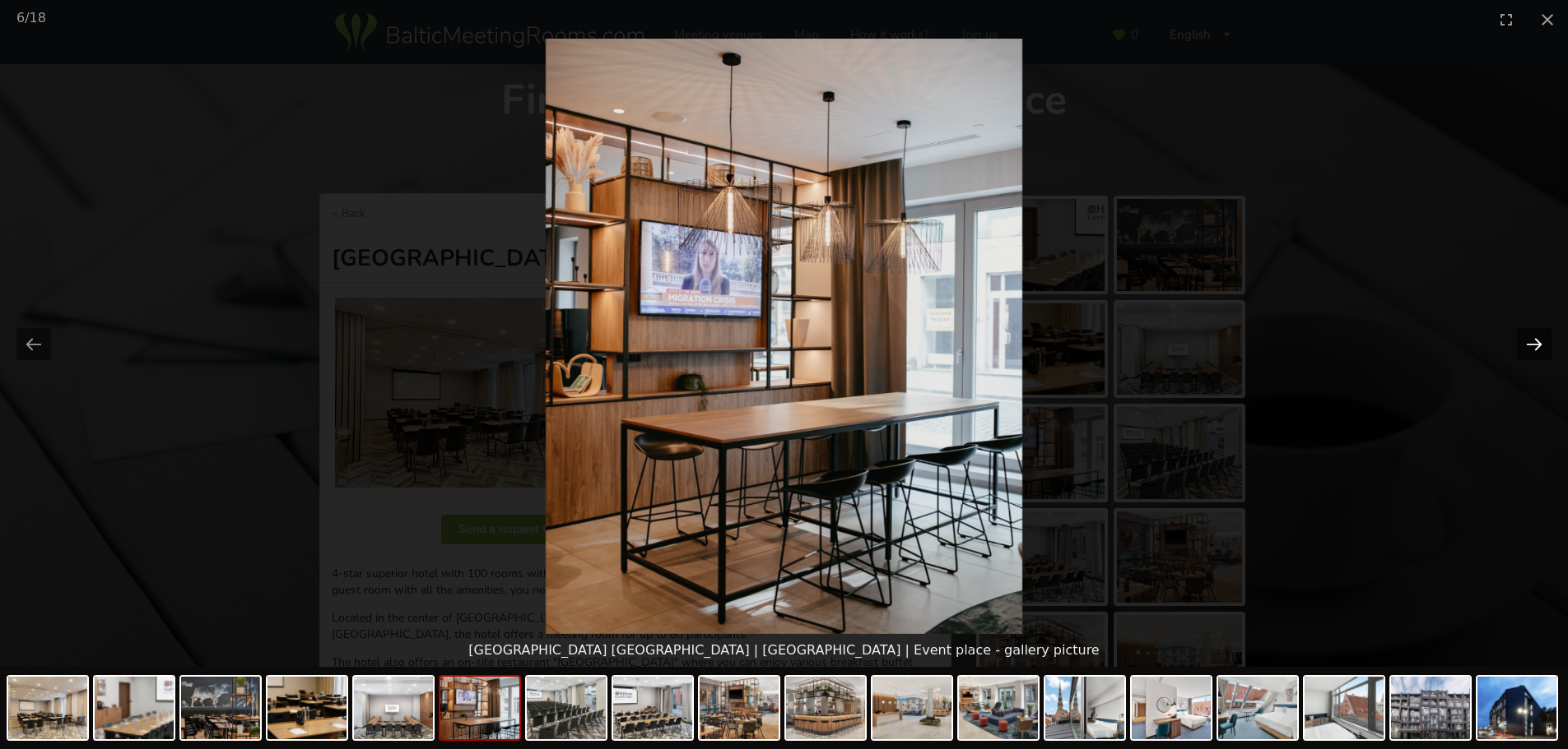
click at [1540, 343] on button "Next slide" at bounding box center [1533, 344] width 35 height 32
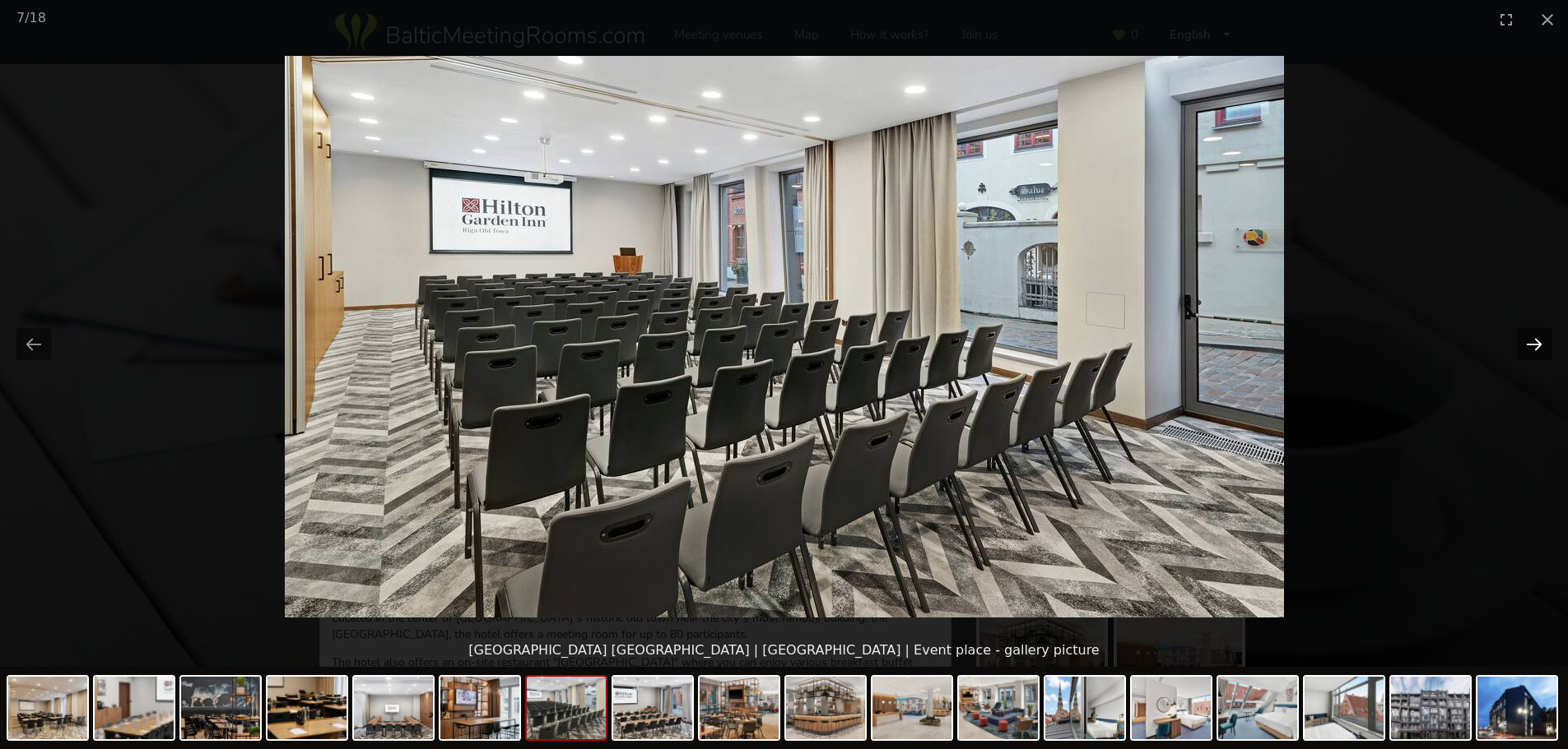
click at [1540, 343] on button "Next slide" at bounding box center [1533, 344] width 35 height 32
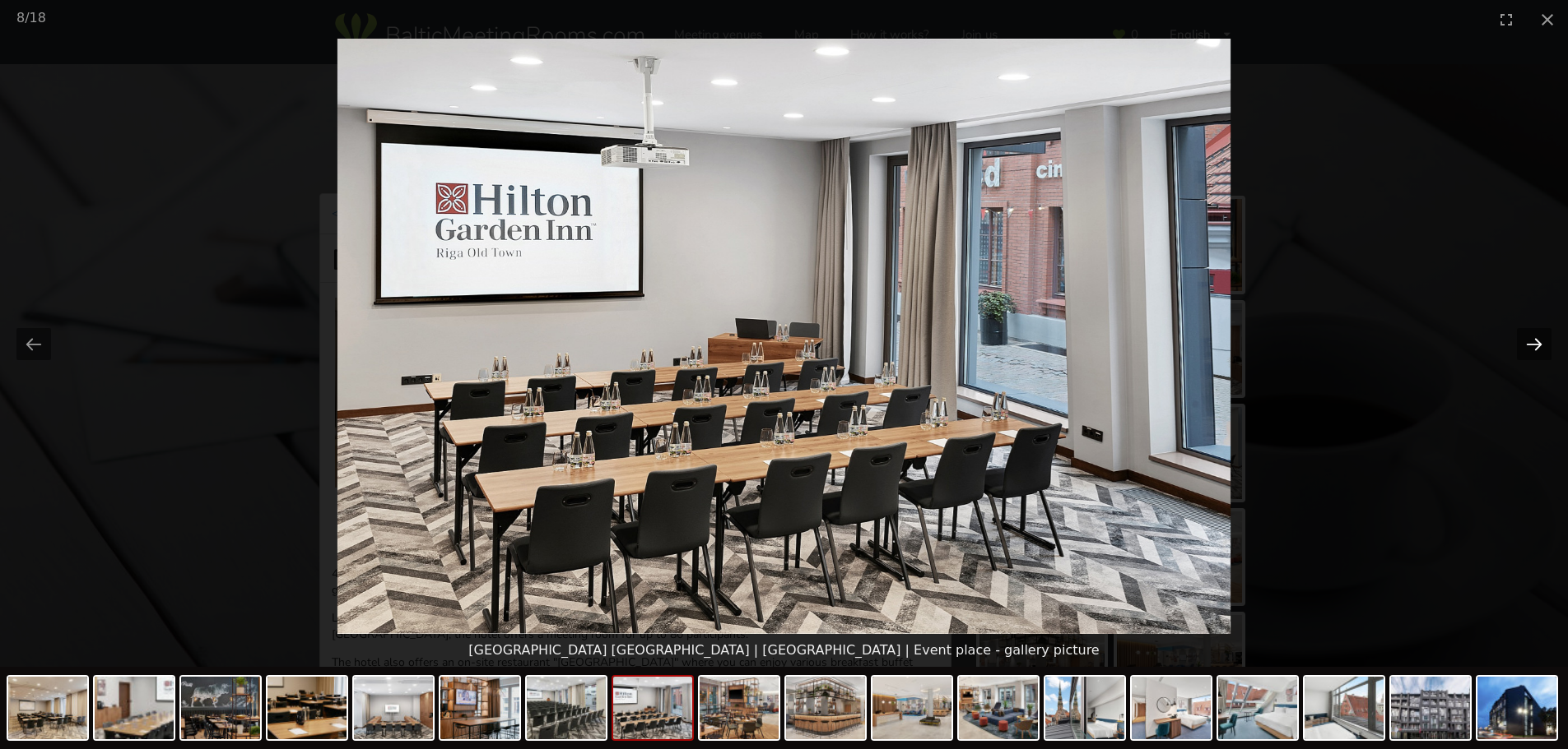
click at [1540, 343] on button "Next slide" at bounding box center [1533, 344] width 35 height 32
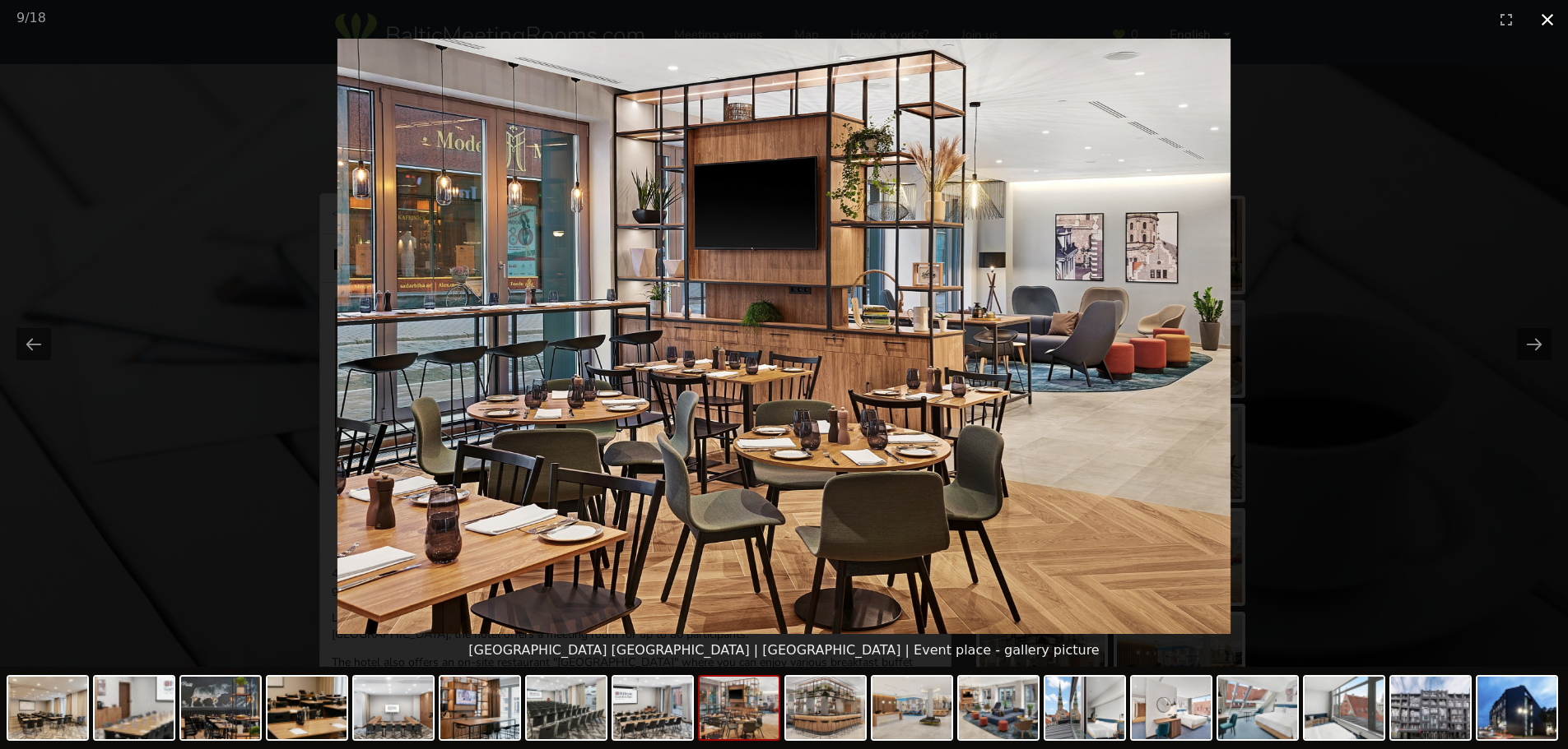
click at [1548, 20] on button "Close gallery" at bounding box center [1547, 20] width 41 height 39
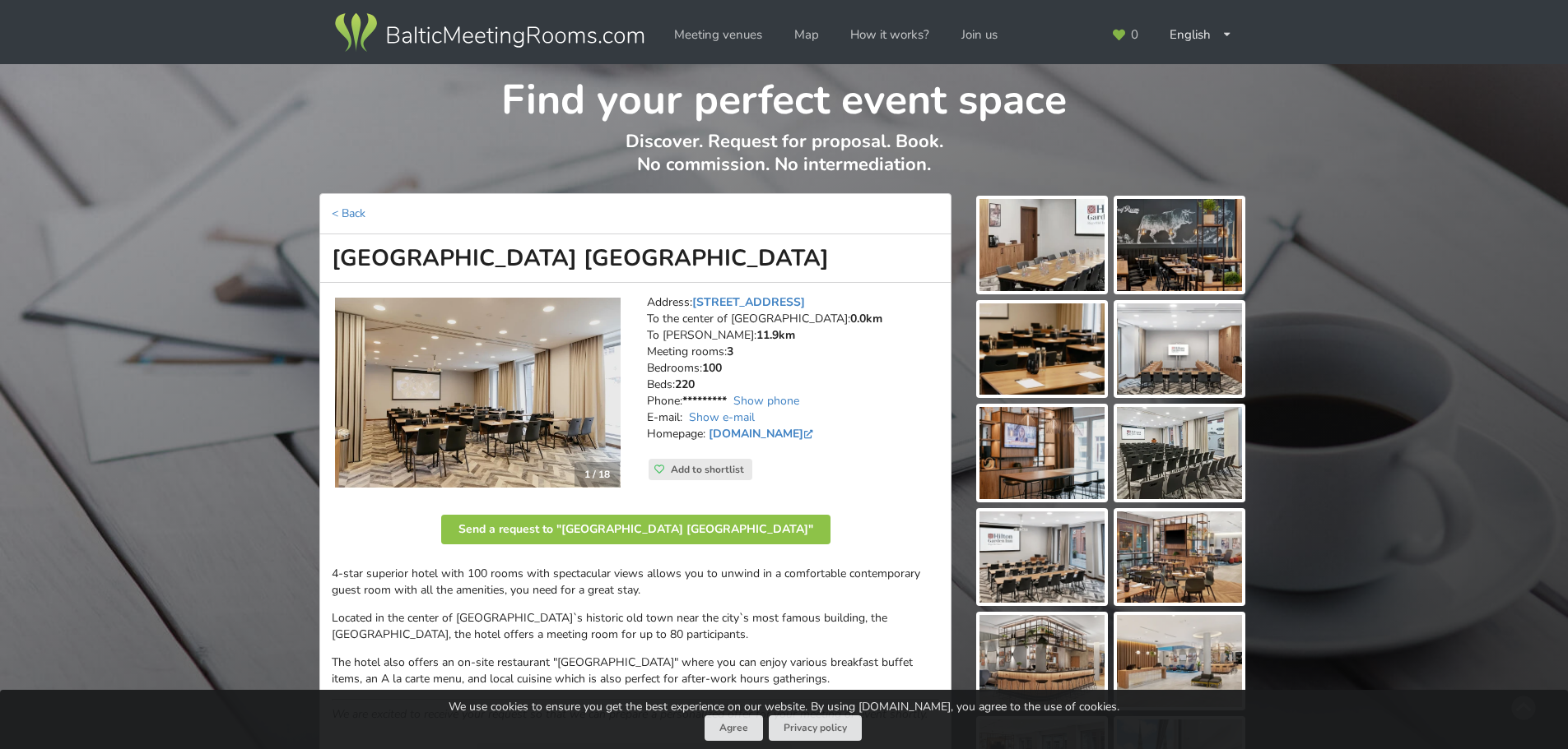
click at [637, 264] on h1 "[GEOGRAPHIC_DATA] [GEOGRAPHIC_DATA]" at bounding box center [636, 258] width 632 height 49
click at [636, 264] on h1 "[GEOGRAPHIC_DATA] [GEOGRAPHIC_DATA]" at bounding box center [636, 258] width 632 height 49
copy div "[GEOGRAPHIC_DATA] [GEOGRAPHIC_DATA]"
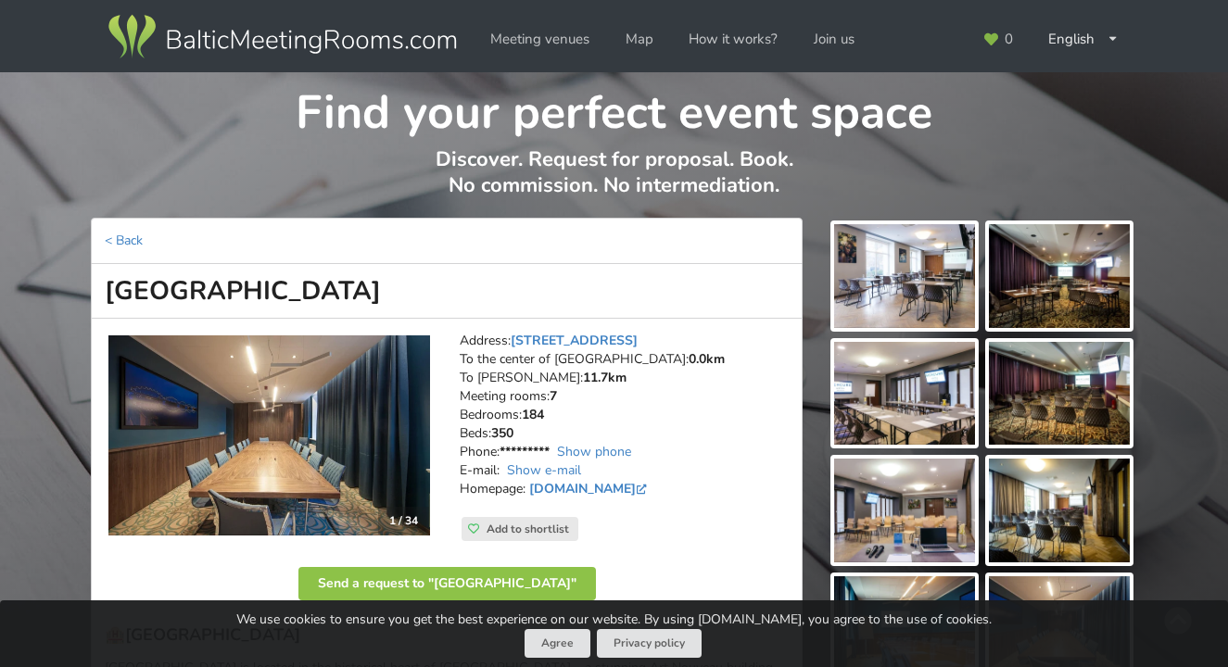
click at [288, 297] on h1 "[GEOGRAPHIC_DATA]" at bounding box center [447, 291] width 712 height 55
copy div "[GEOGRAPHIC_DATA]"
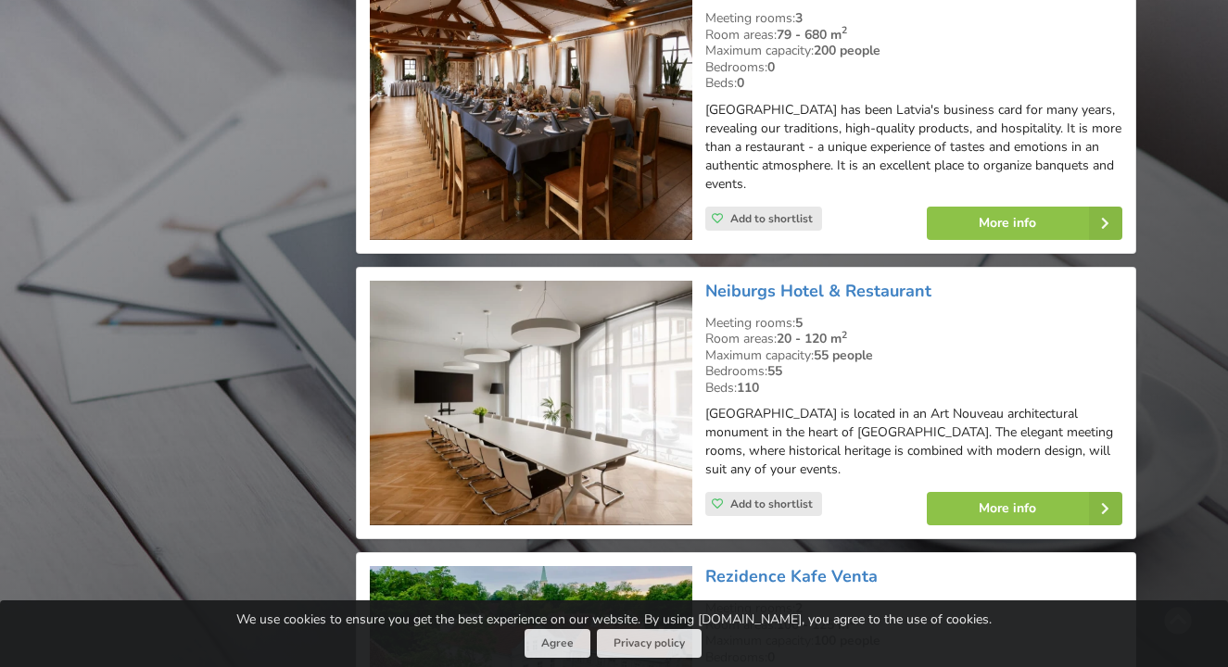
scroll to position [3893, 0]
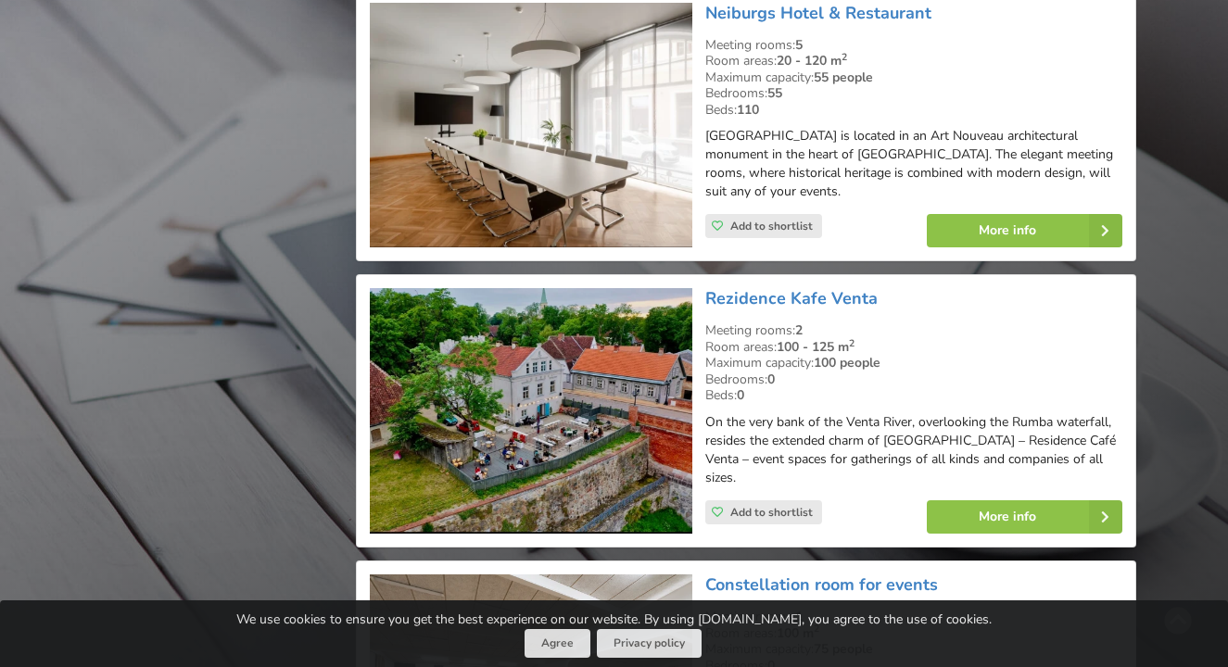
click at [896, 54] on div "Room areas: 20 - 120 m 2" at bounding box center [913, 61] width 417 height 17
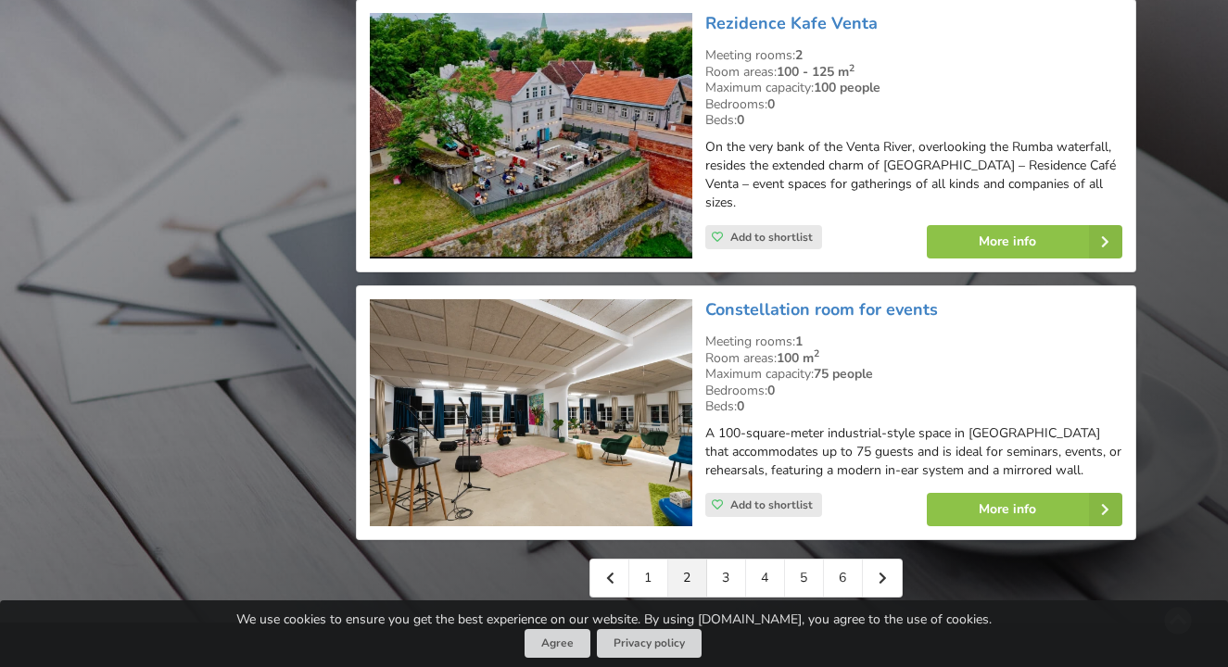
scroll to position [4171, 0]
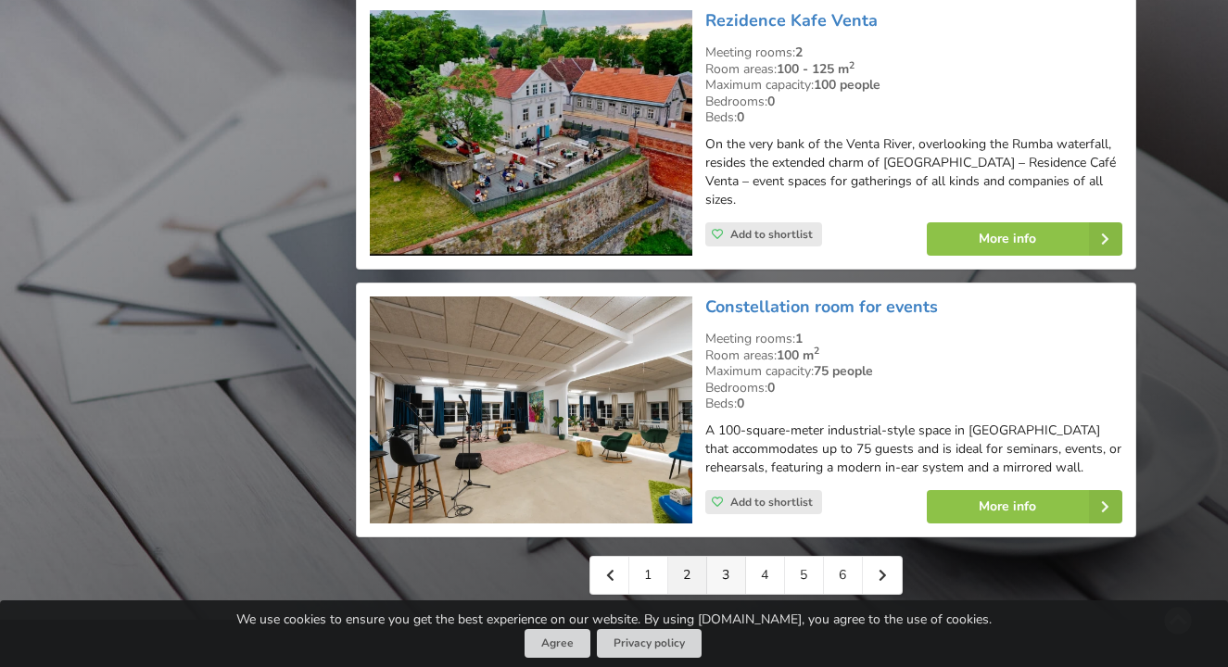
click at [738, 573] on link "3" at bounding box center [726, 575] width 39 height 37
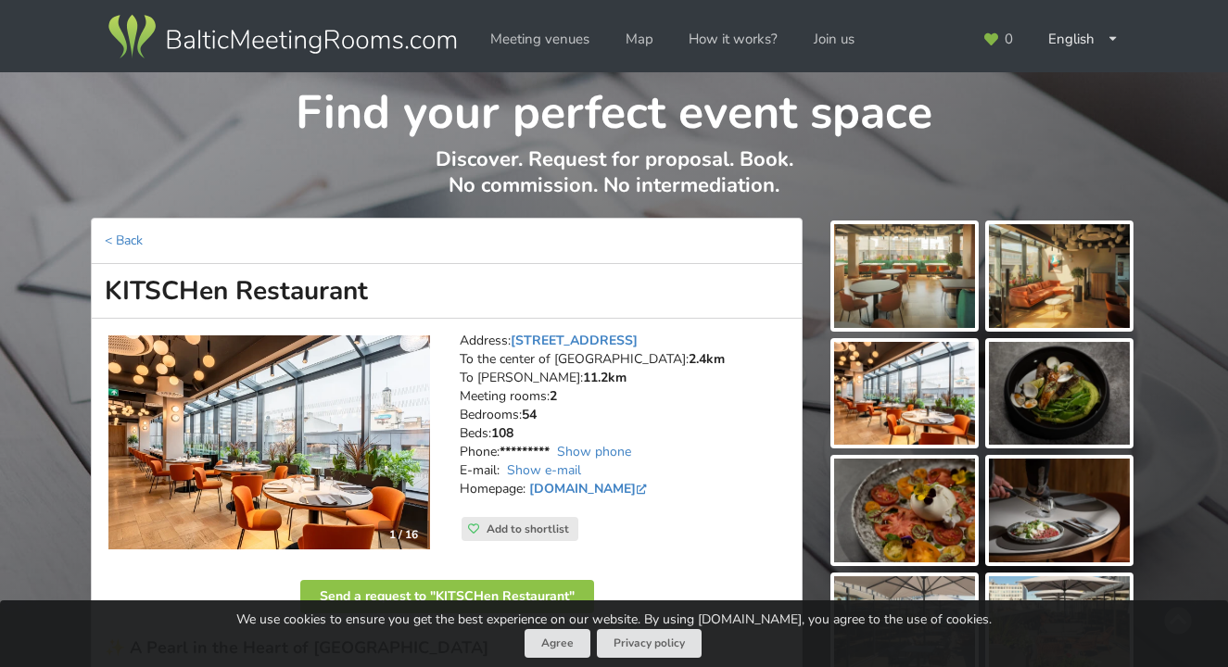
click at [348, 272] on h1 "KITSCHen Restaurant" at bounding box center [447, 291] width 712 height 55
click at [344, 285] on h1 "KITSCHen Restaurant" at bounding box center [447, 291] width 712 height 55
copy div "KITSCHen Restaurant"
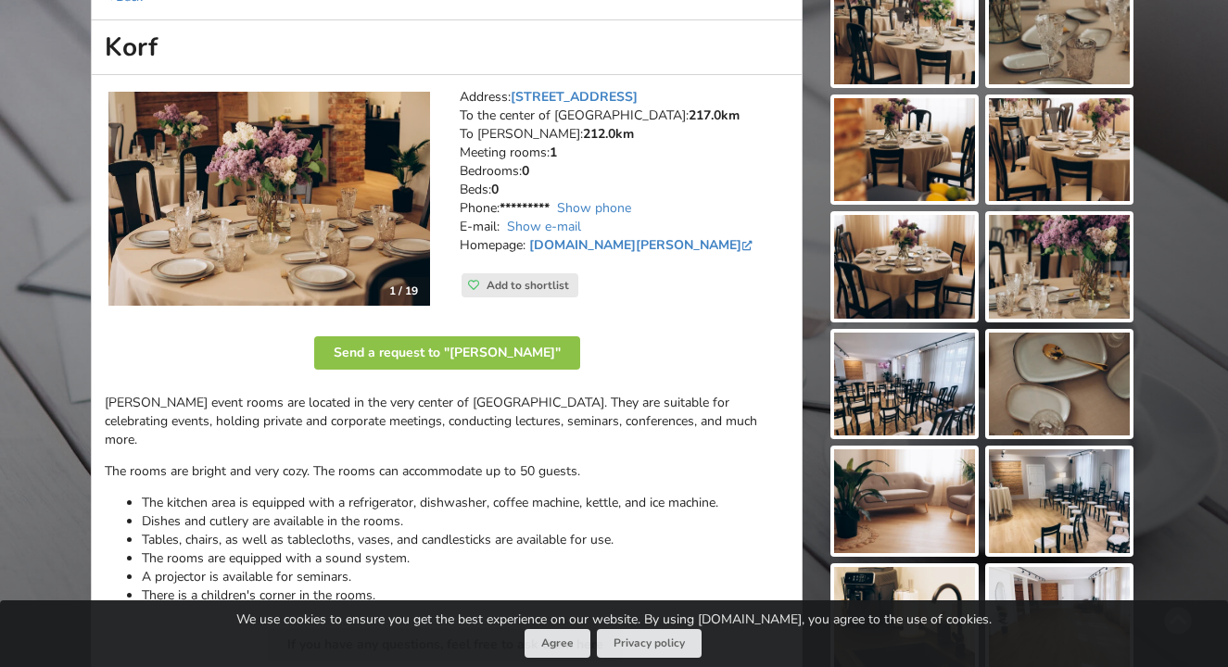
scroll to position [93, 0]
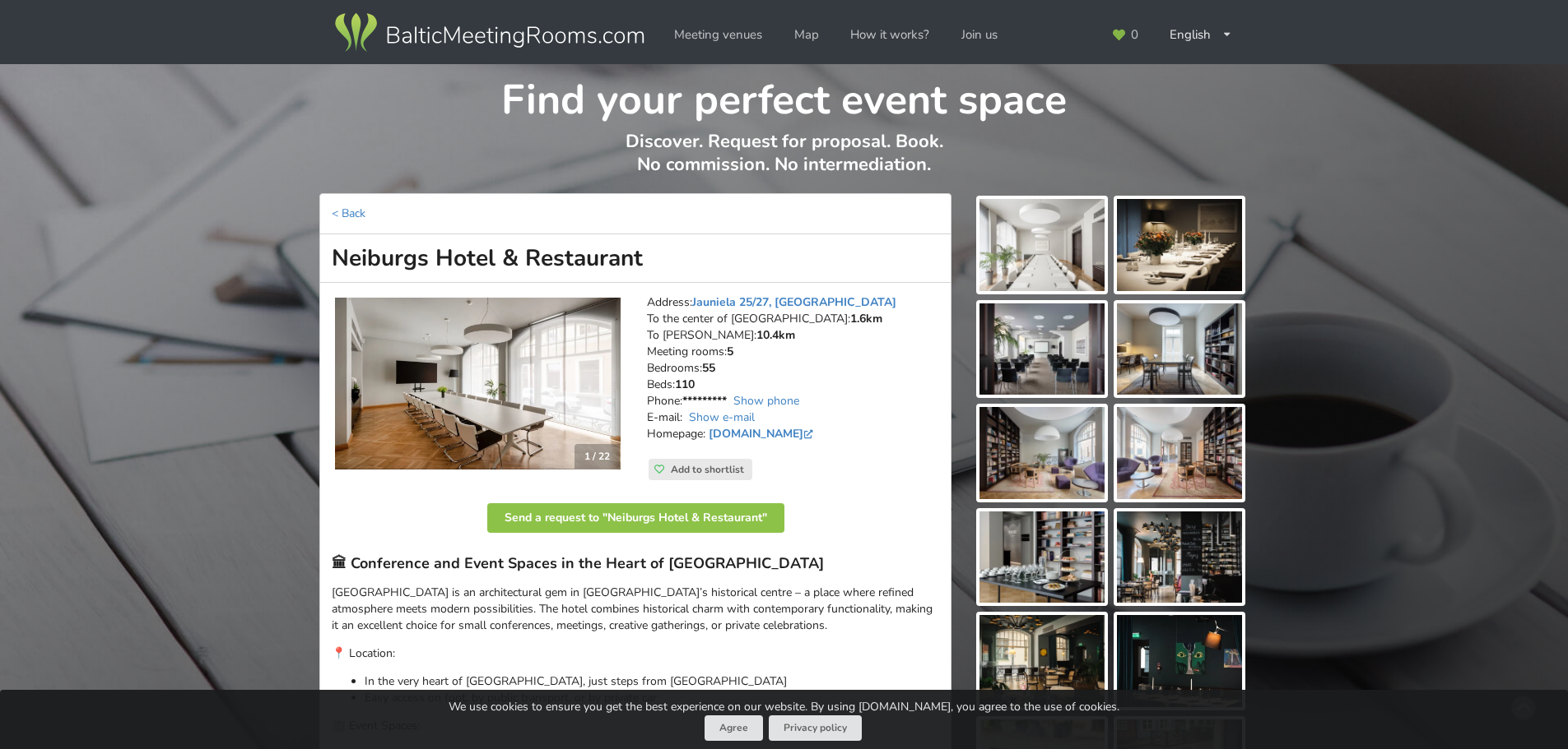
click at [588, 257] on h1 "Neiburgs Hotel & Restaurant" at bounding box center [636, 258] width 632 height 49
copy div "Neiburgs Hotel & Restaurant"
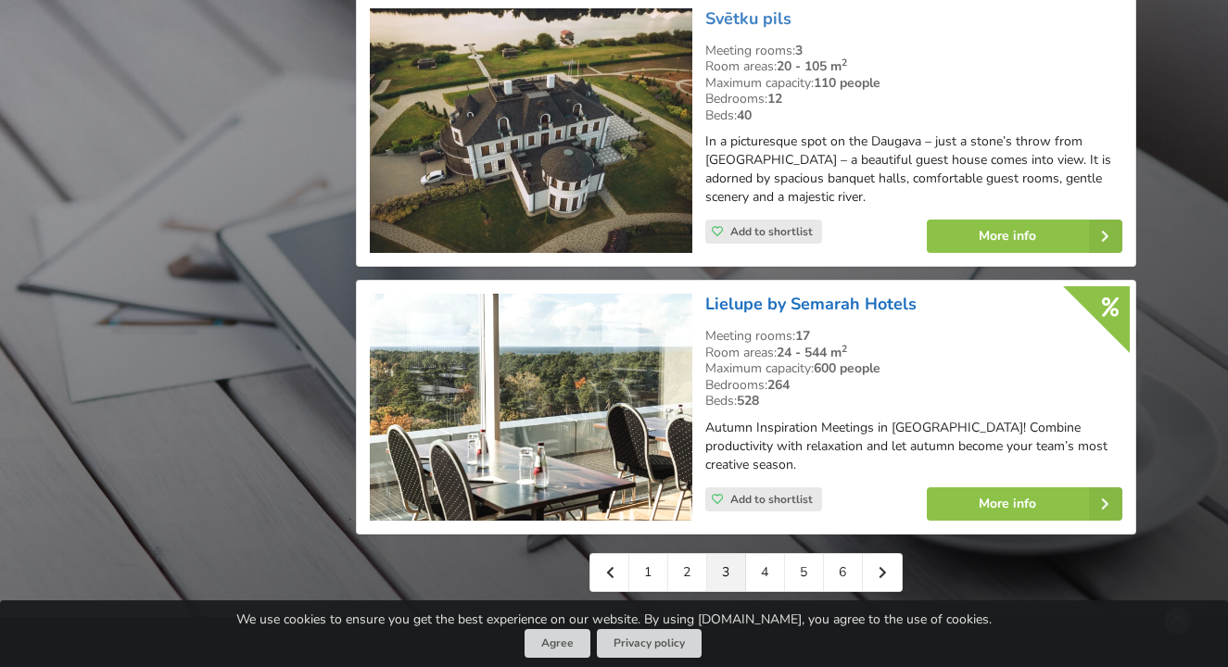
scroll to position [4171, 0]
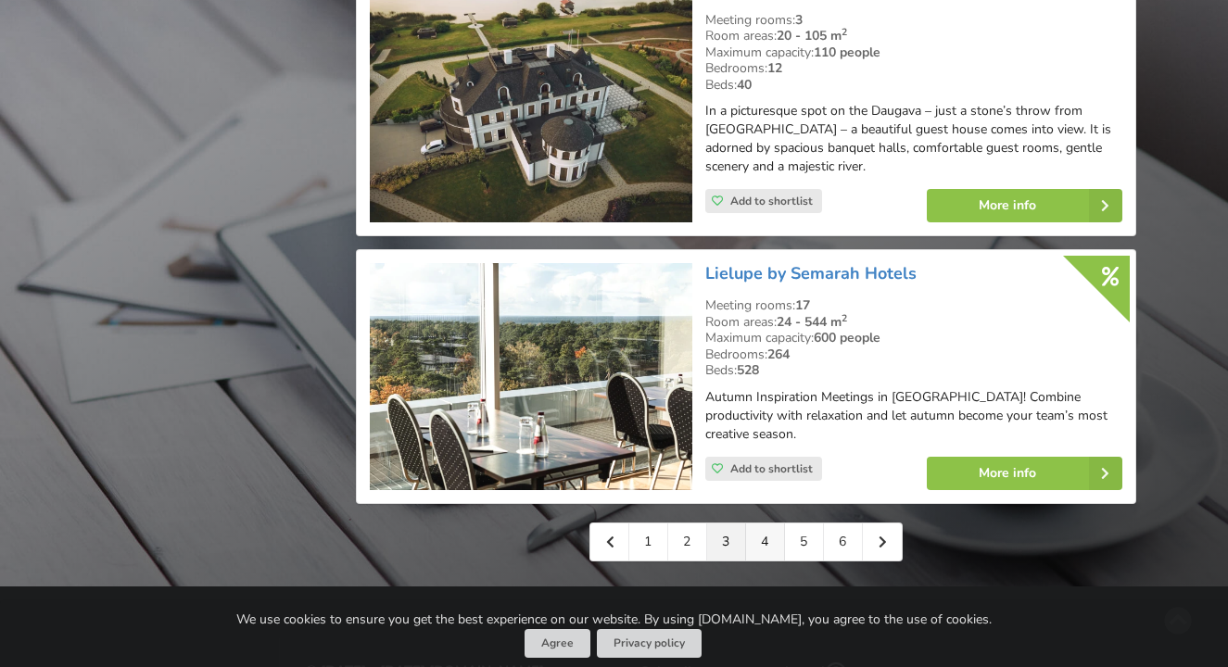
click at [757, 524] on link "4" at bounding box center [765, 542] width 39 height 37
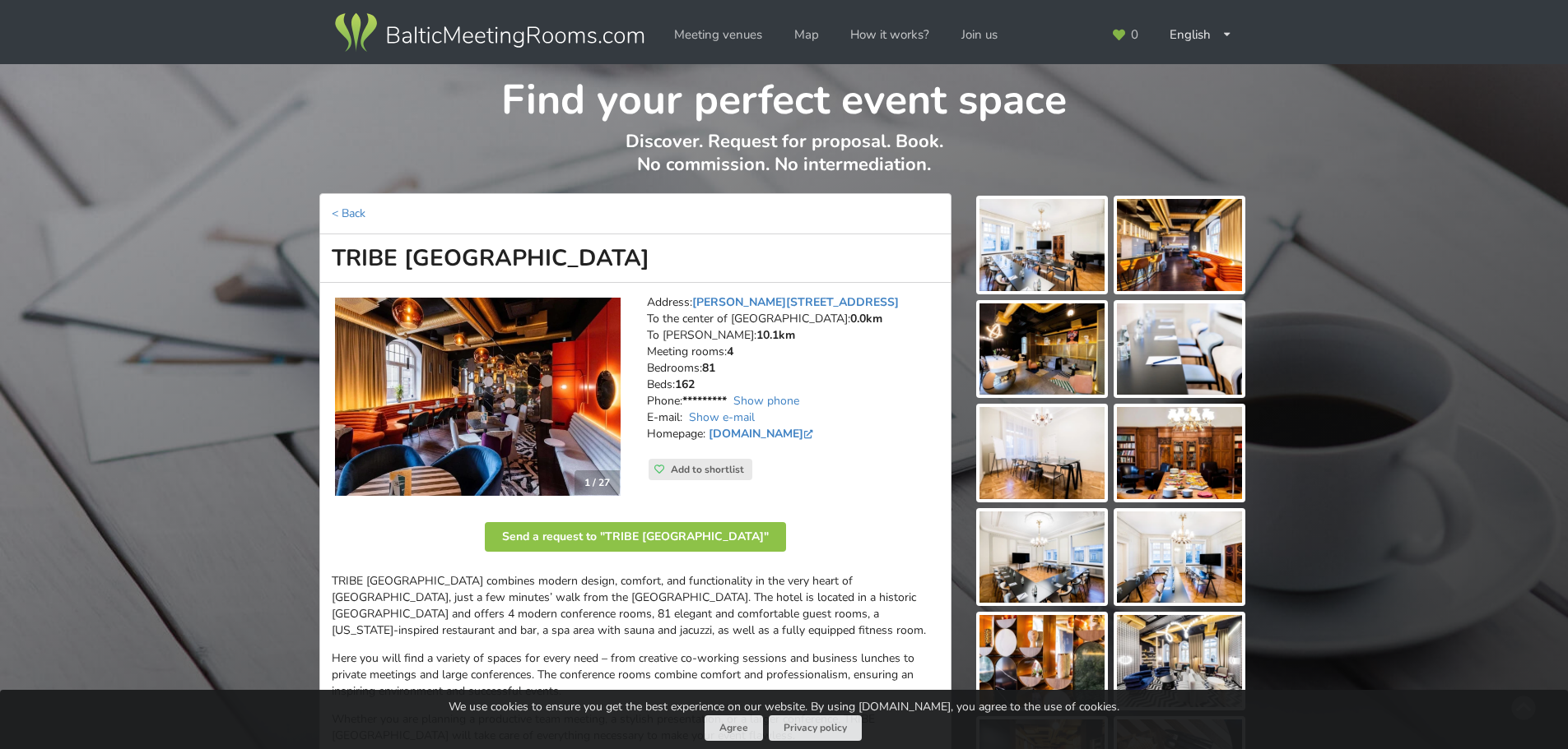
click at [558, 264] on h1 "TRIBE [GEOGRAPHIC_DATA]" at bounding box center [636, 258] width 632 height 49
copy div "TRIBE [GEOGRAPHIC_DATA]"
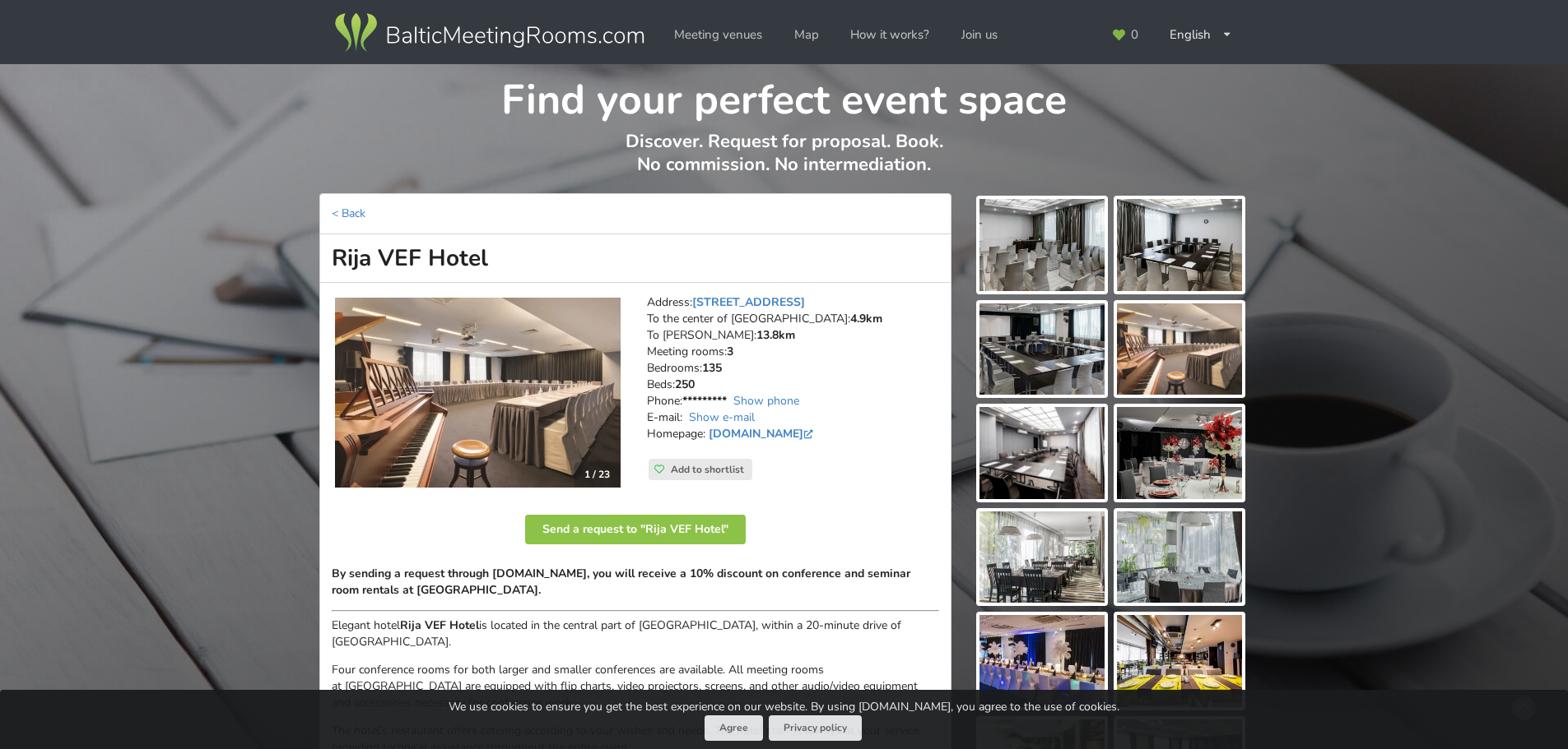
click at [419, 264] on h1 "Rija VEF Hotel" at bounding box center [636, 258] width 632 height 49
copy div "Rija VEF Hotel"
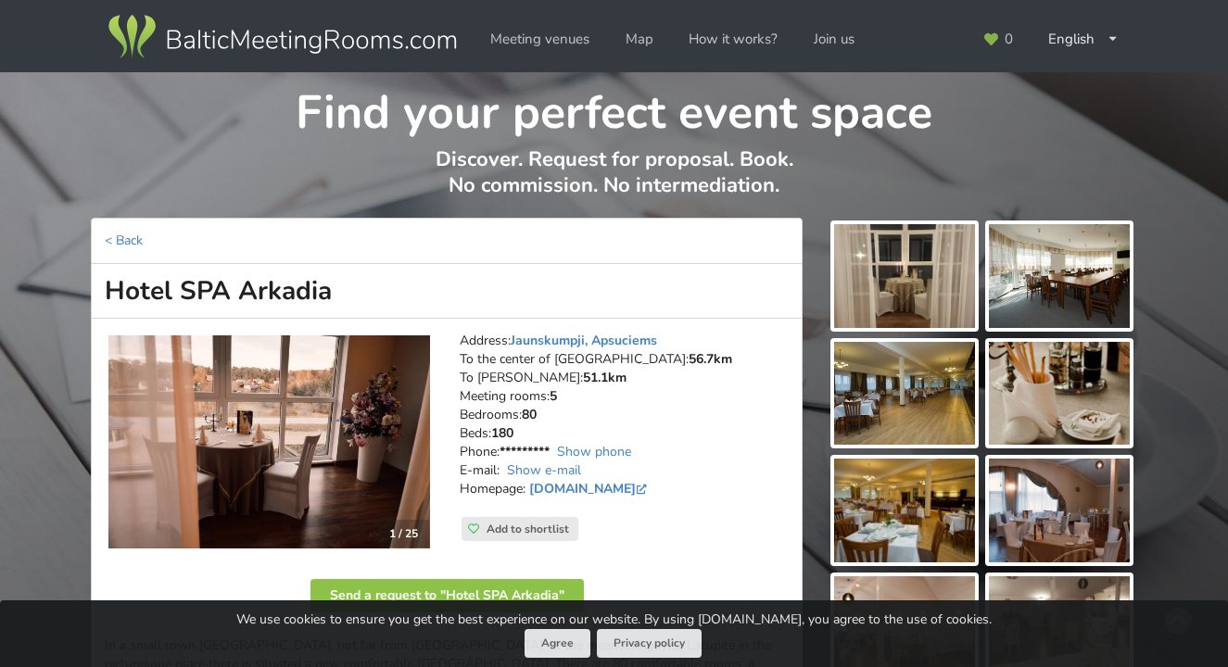
click at [273, 298] on h1 "Hotel SPA Arkadia" at bounding box center [447, 291] width 712 height 55
copy div "Hotel SPA Arkadia"
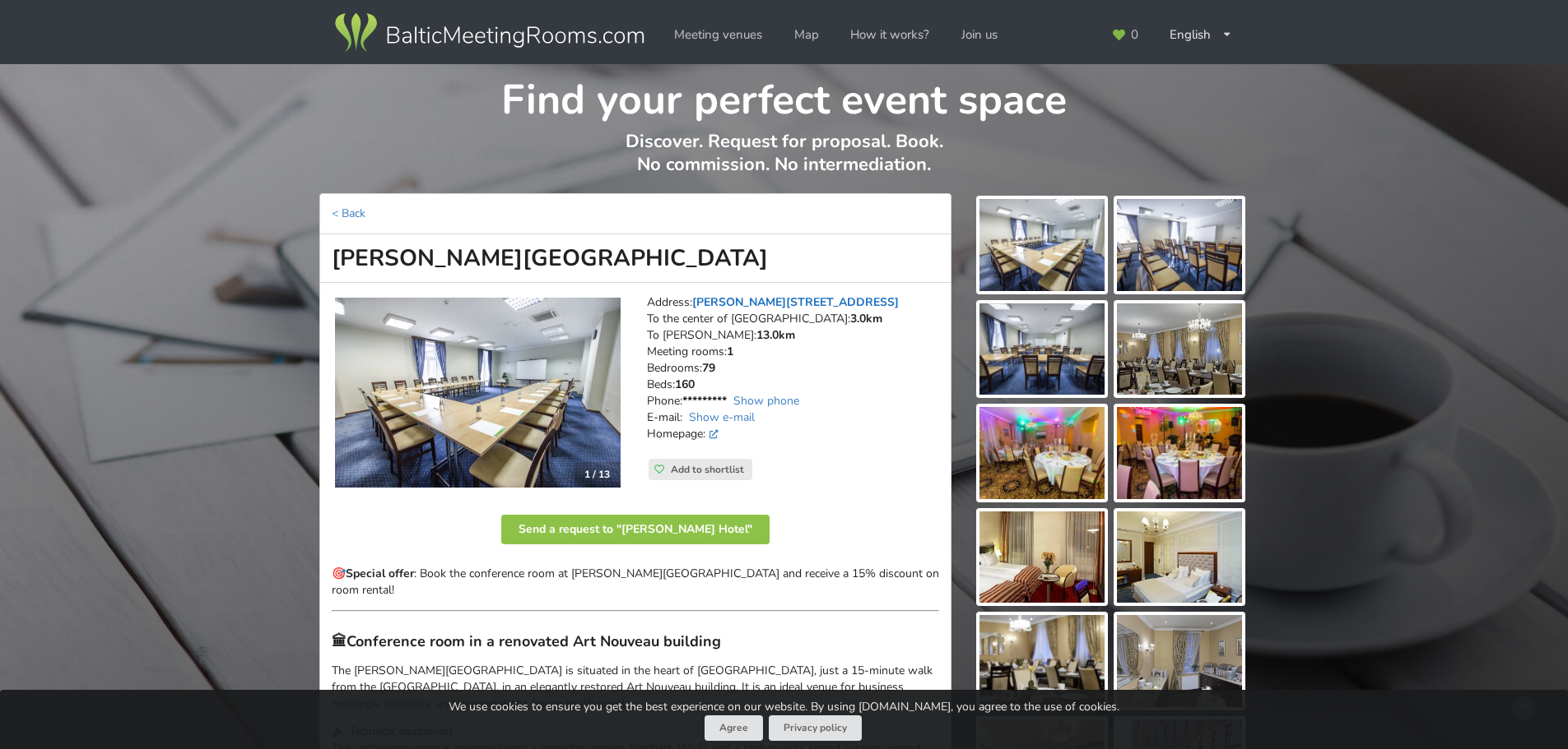
drag, startPoint x: 783, startPoint y: 299, endPoint x: 763, endPoint y: 299, distance: 20.0
click at [763, 299] on link "Ģertrūdes iela 70, Riga" at bounding box center [795, 303] width 207 height 16
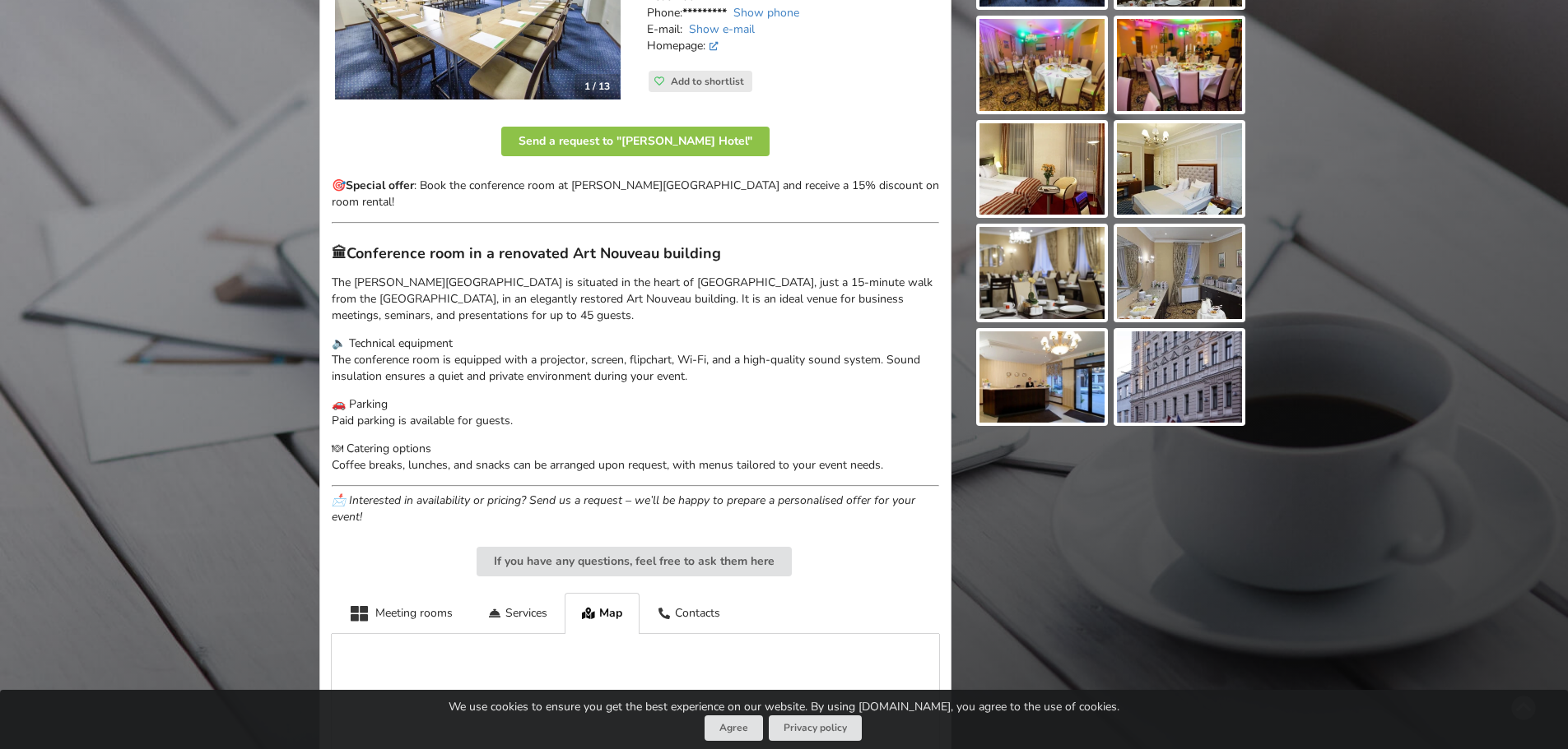
scroll to position [208, 0]
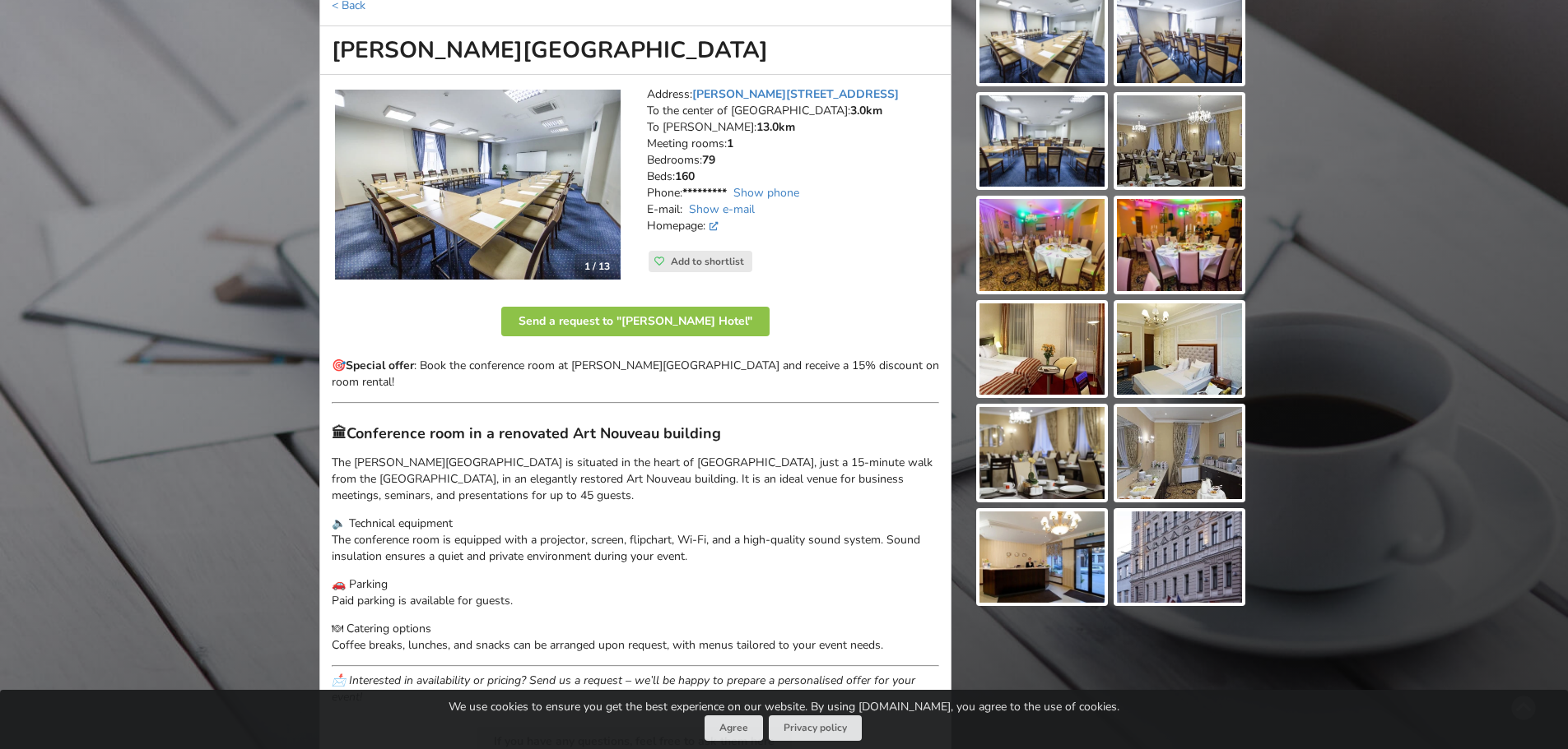
click at [1065, 257] on img at bounding box center [1041, 245] width 125 height 92
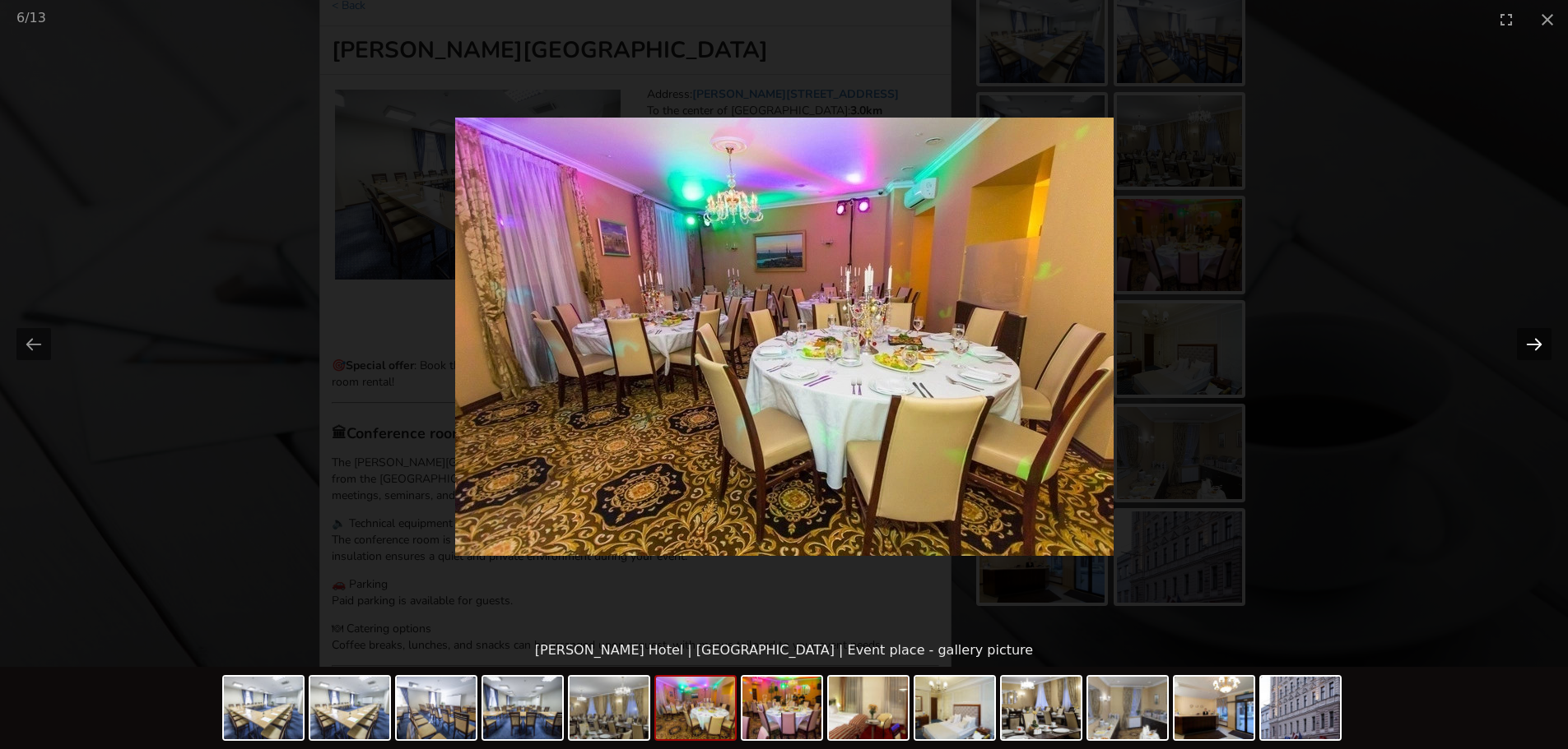
click at [1089, 336] on button "Next slide" at bounding box center [1533, 344] width 35 height 32
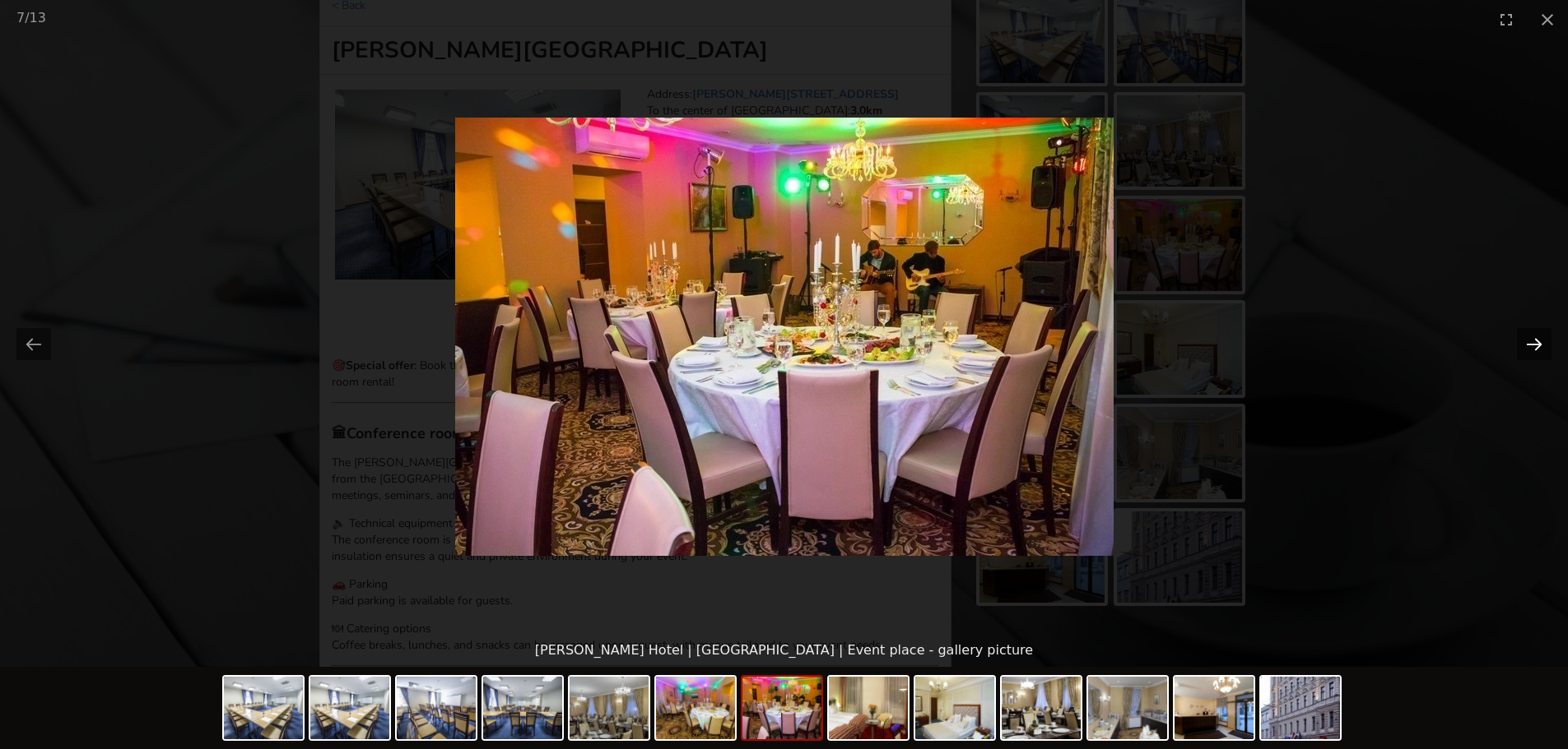
click at [1089, 336] on button "Next slide" at bounding box center [1533, 344] width 35 height 32
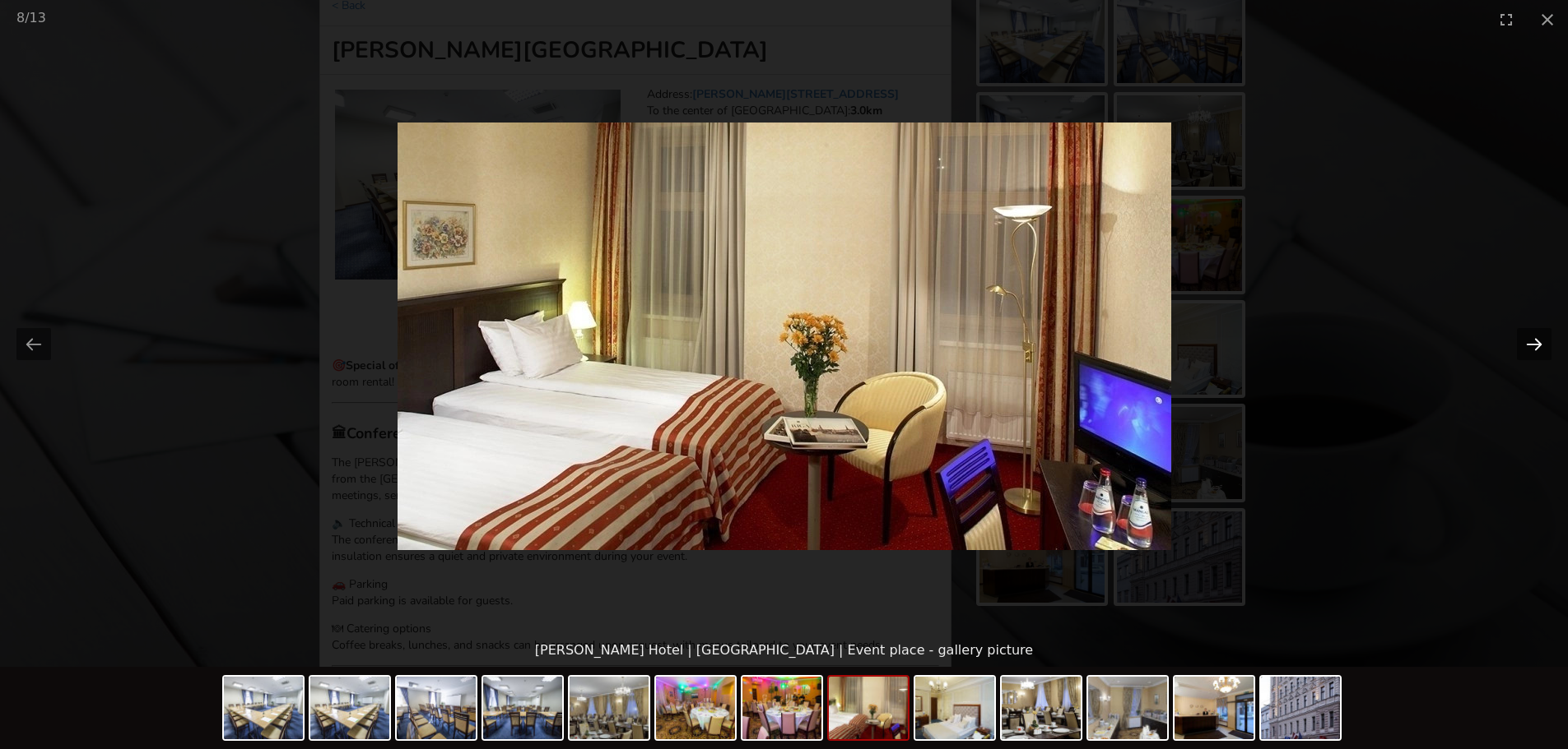
click at [1089, 336] on button "Next slide" at bounding box center [1533, 344] width 35 height 32
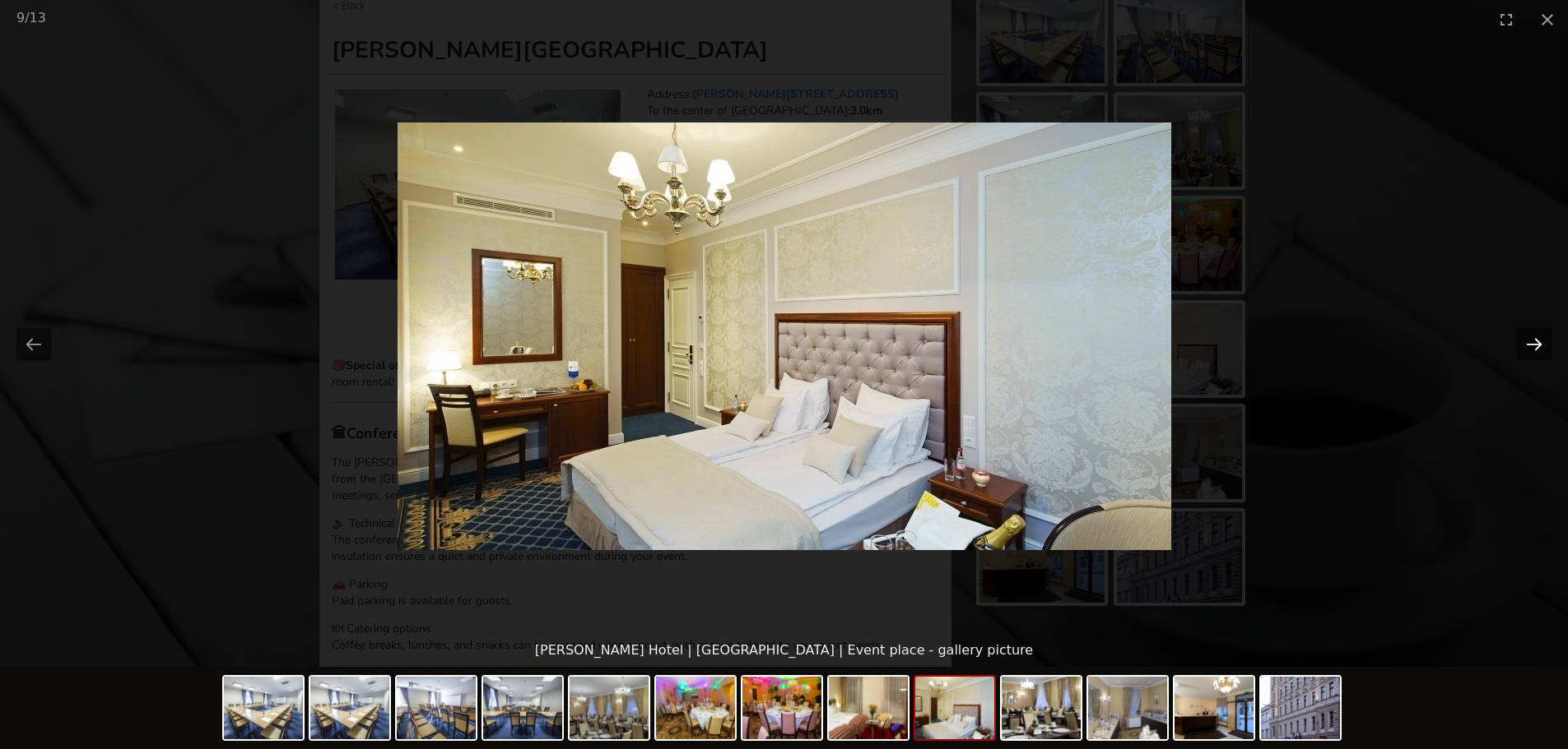
click at [1089, 336] on button "Next slide" at bounding box center [1533, 344] width 35 height 32
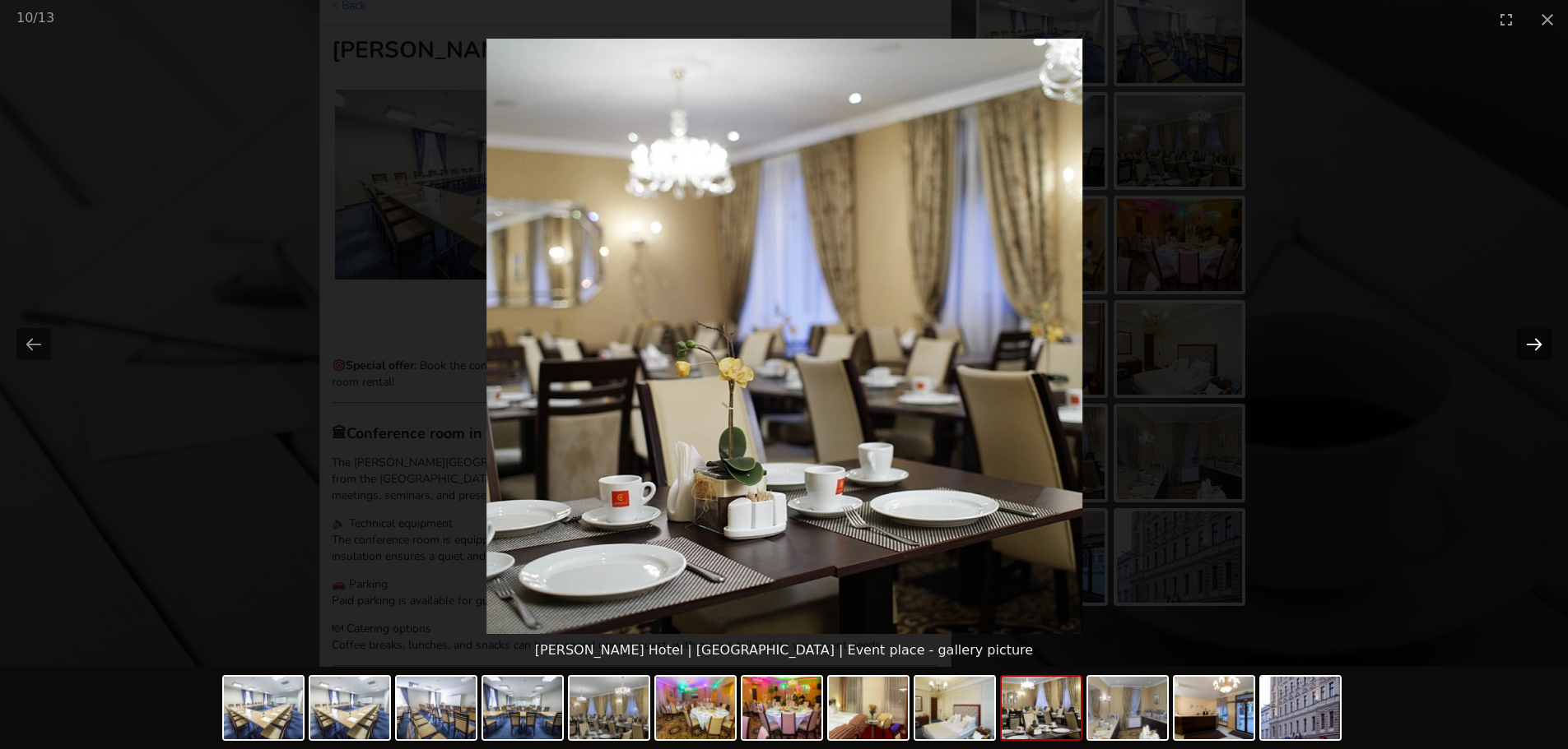
click at [1089, 336] on button "Next slide" at bounding box center [1533, 344] width 35 height 32
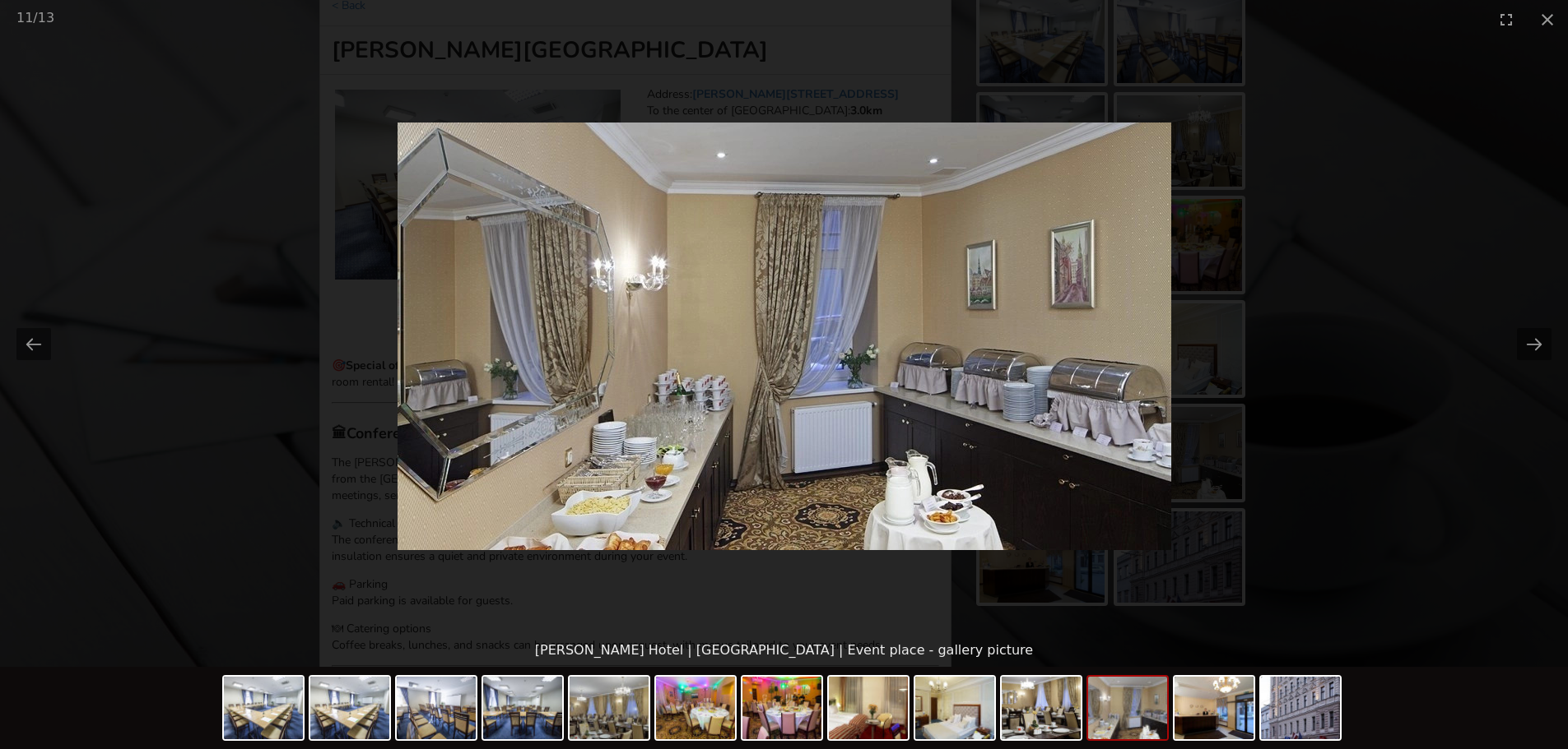
scroll to position [0, 0]
click at [1089, 344] on picture at bounding box center [784, 336] width 1568 height 595
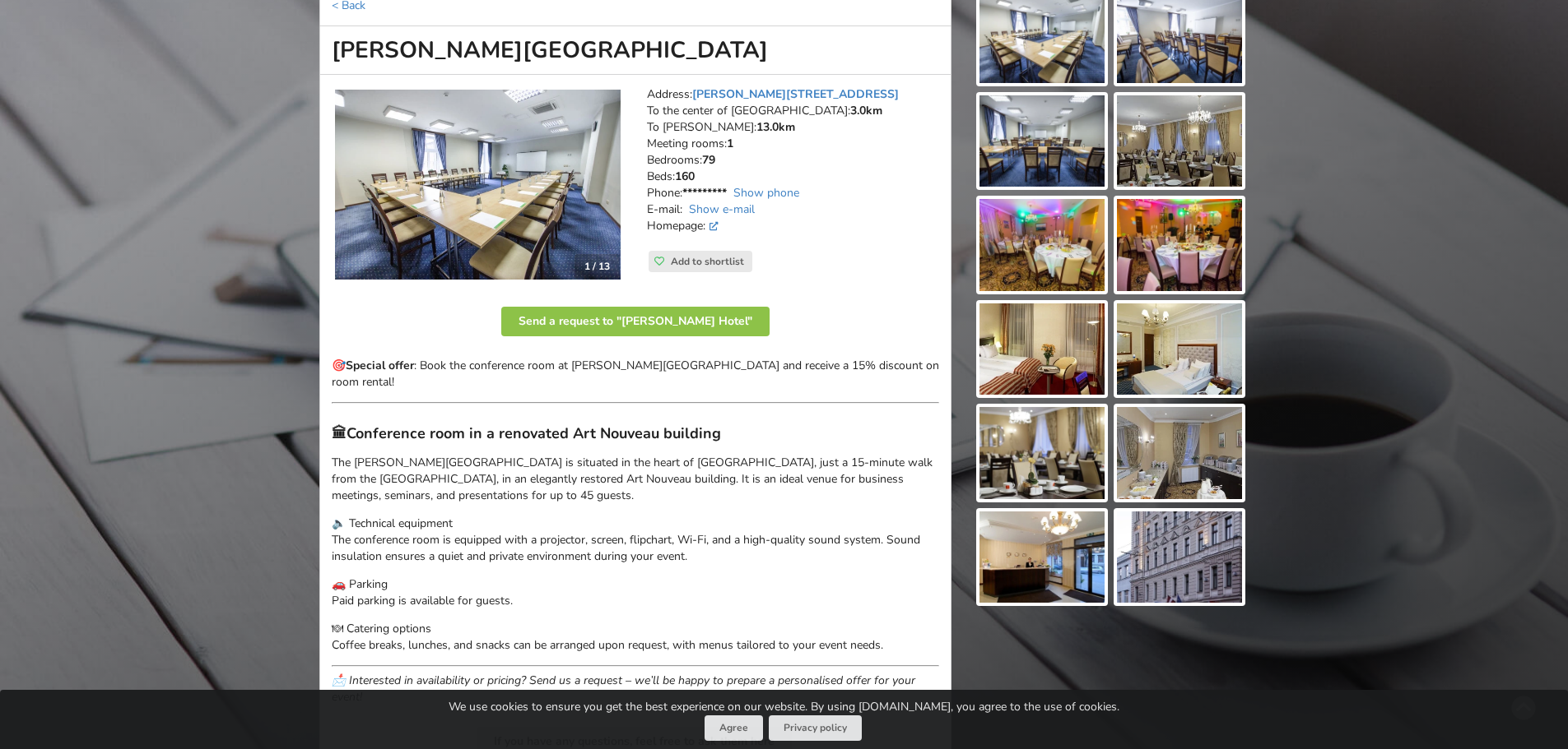
drag, startPoint x: 849, startPoint y: 94, endPoint x: 688, endPoint y: 103, distance: 161.3
click at [688, 103] on address "Address: Ģertrūdes iela 70, Riga To the center of Riga: 3.0km To RIX: 13.0km Me…" at bounding box center [792, 168] width 292 height 164
click at [467, 59] on h1 "[GEOGRAPHIC_DATA]" at bounding box center [636, 51] width 632 height 49
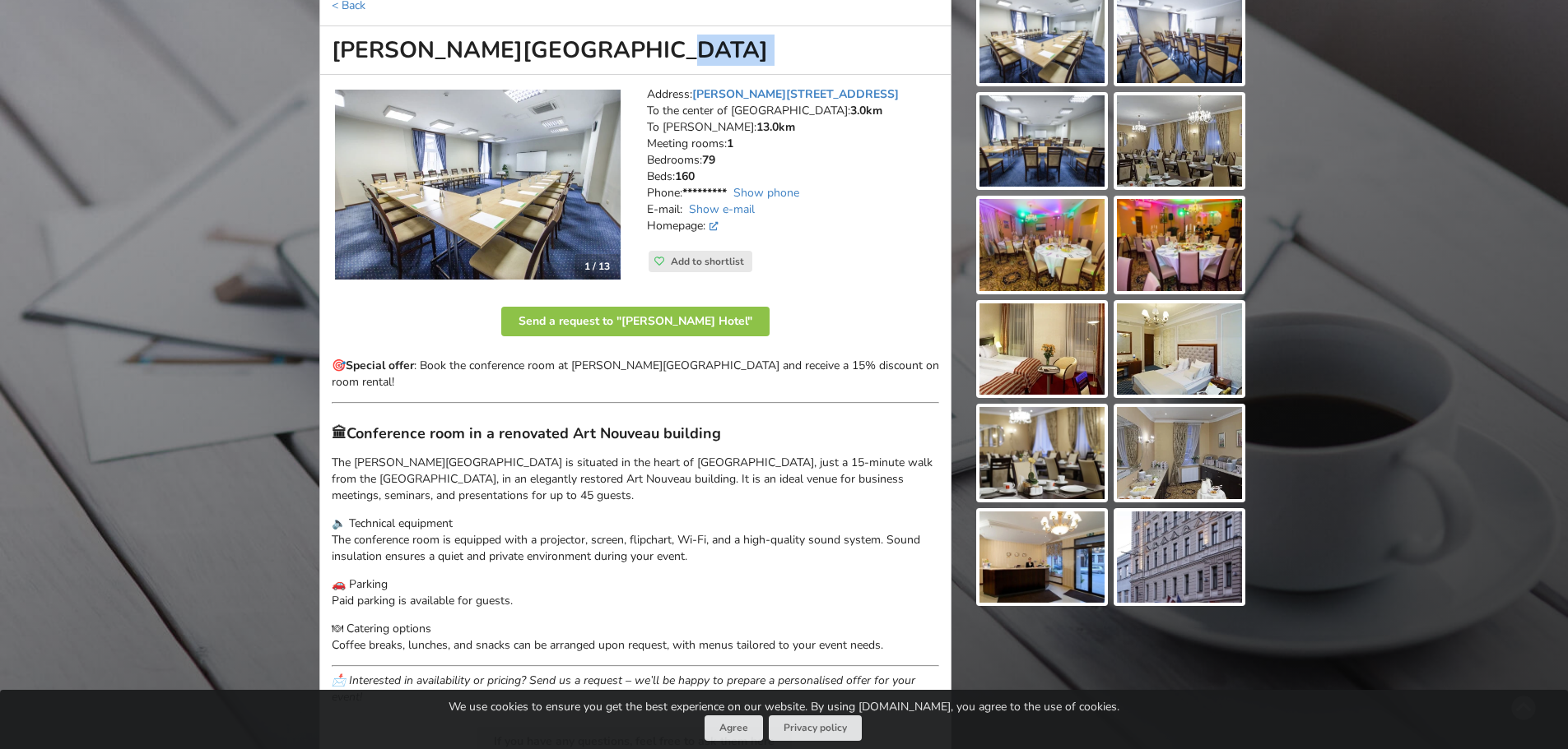
copy div "[PERSON_NAME][GEOGRAPHIC_DATA]"
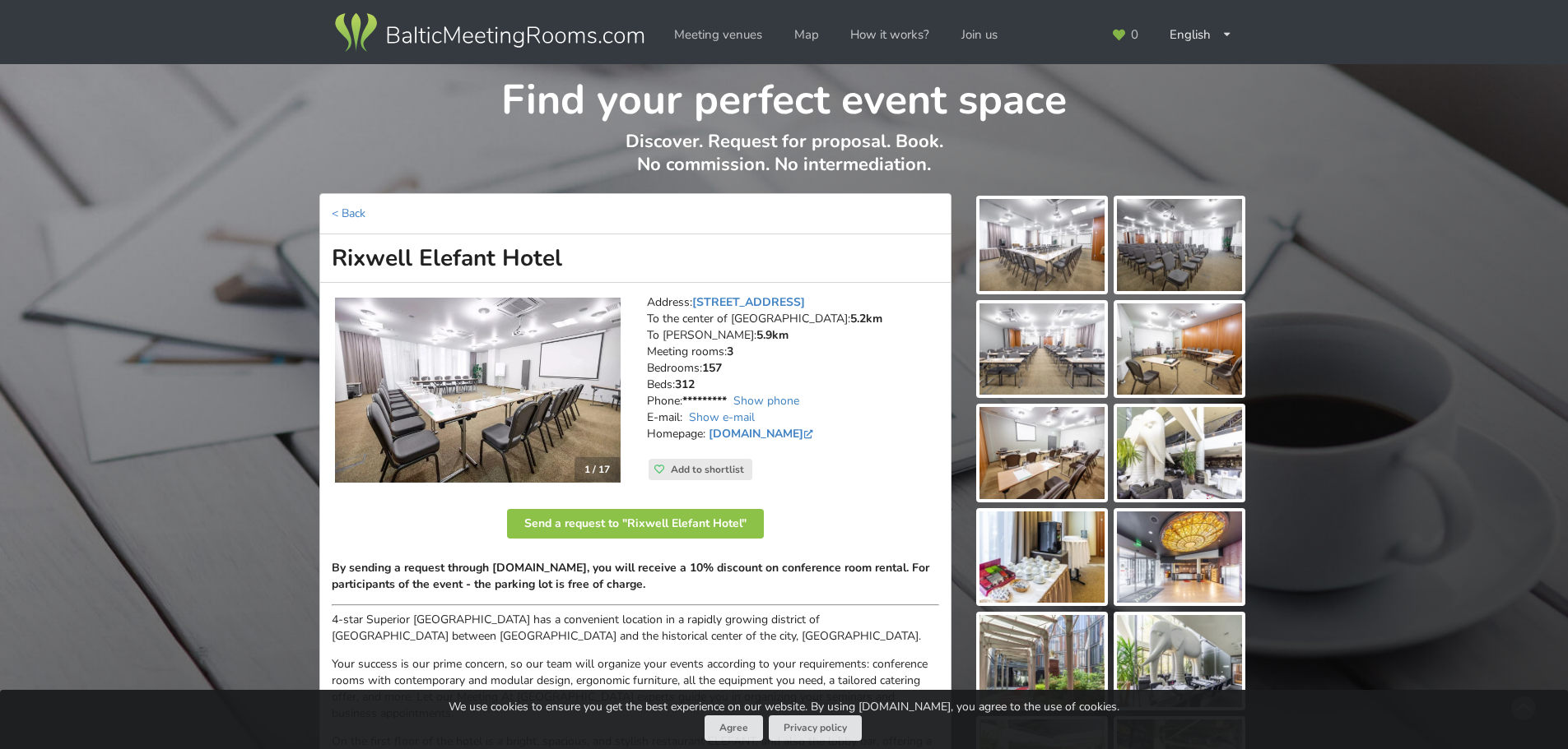
click at [590, 394] on img at bounding box center [478, 390] width 286 height 185
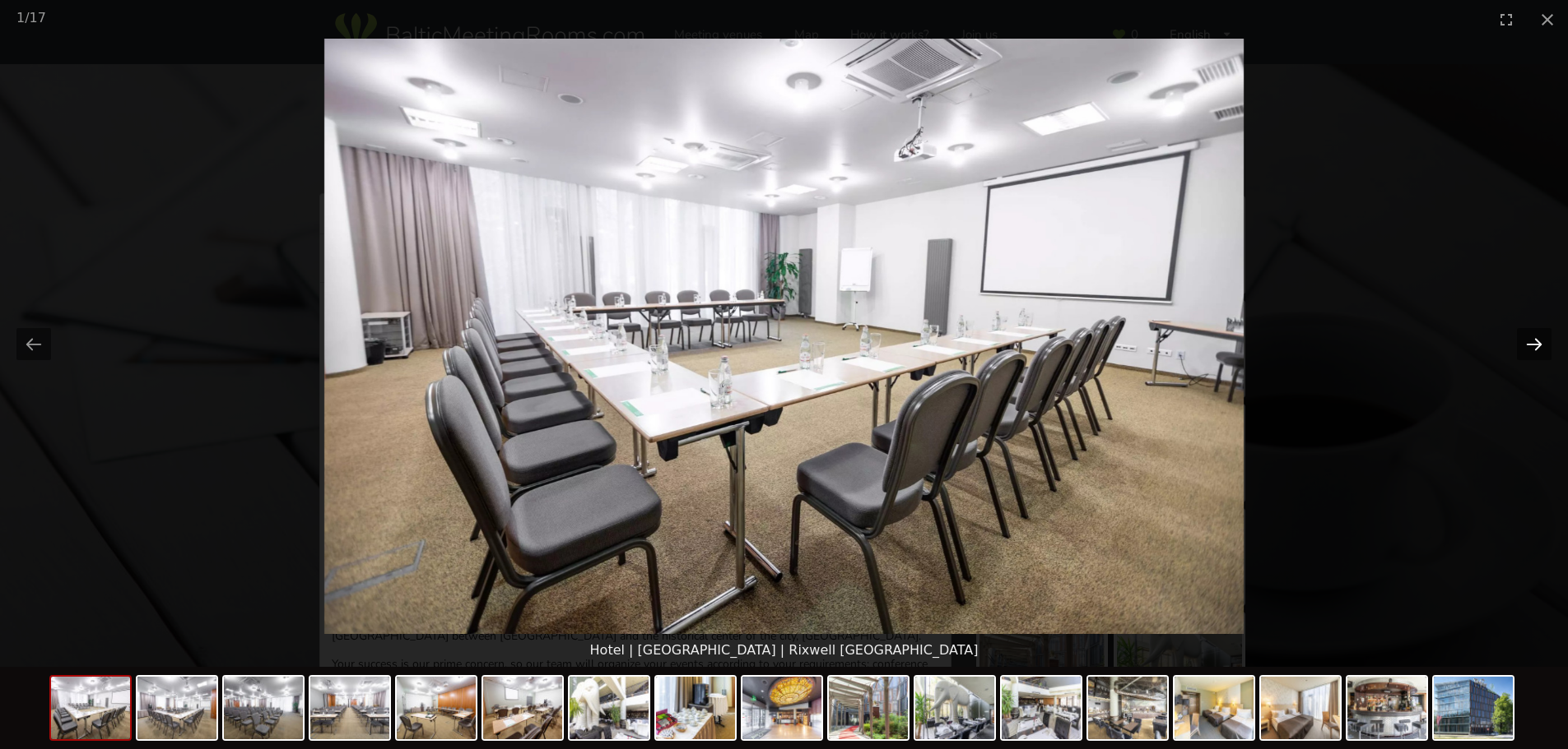
click at [1089, 350] on button "Next slide" at bounding box center [1533, 344] width 35 height 32
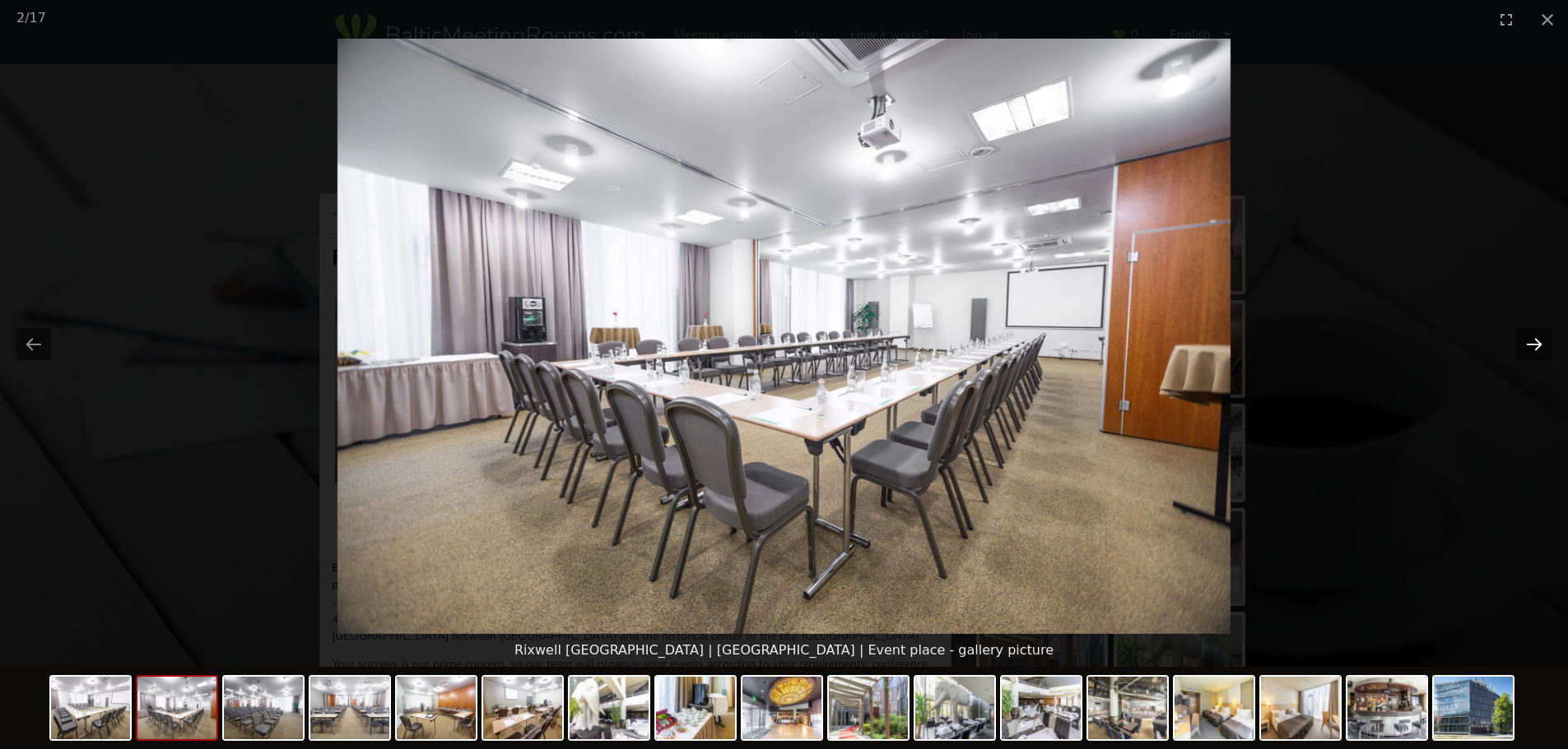
click at [1089, 350] on button "Next slide" at bounding box center [1533, 344] width 35 height 32
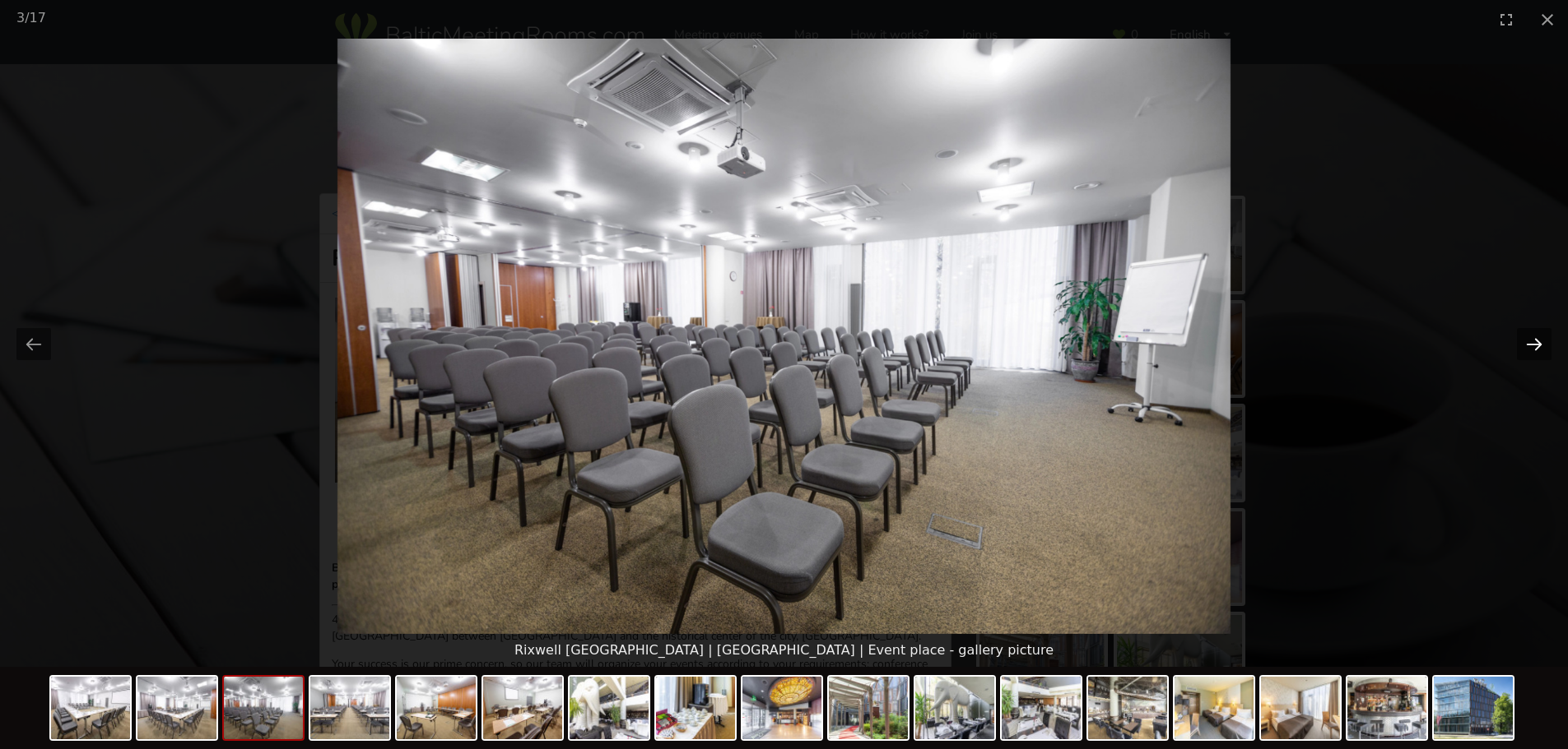
click at [1089, 350] on button "Next slide" at bounding box center [1533, 344] width 35 height 32
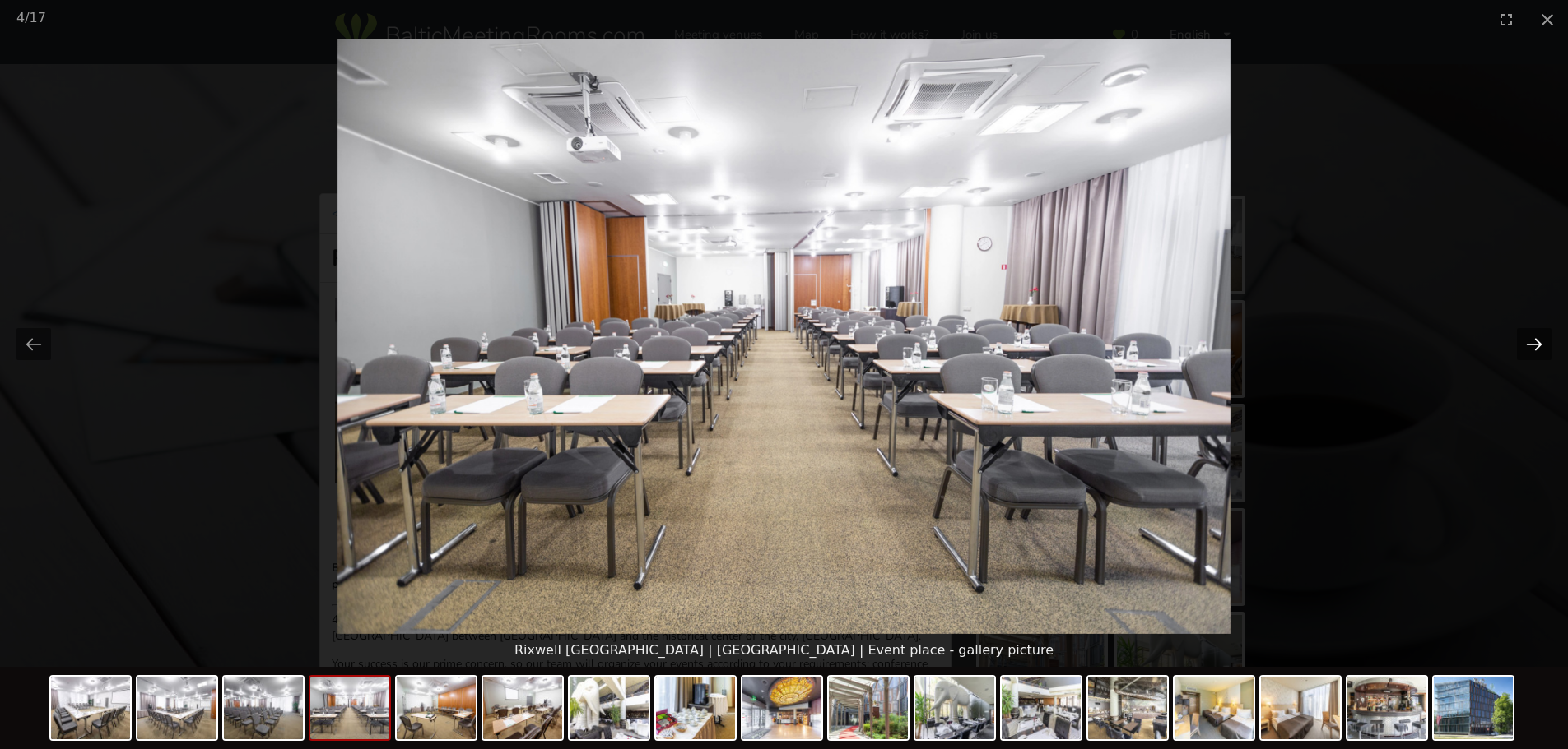
click at [1089, 350] on button "Next slide" at bounding box center [1533, 344] width 35 height 32
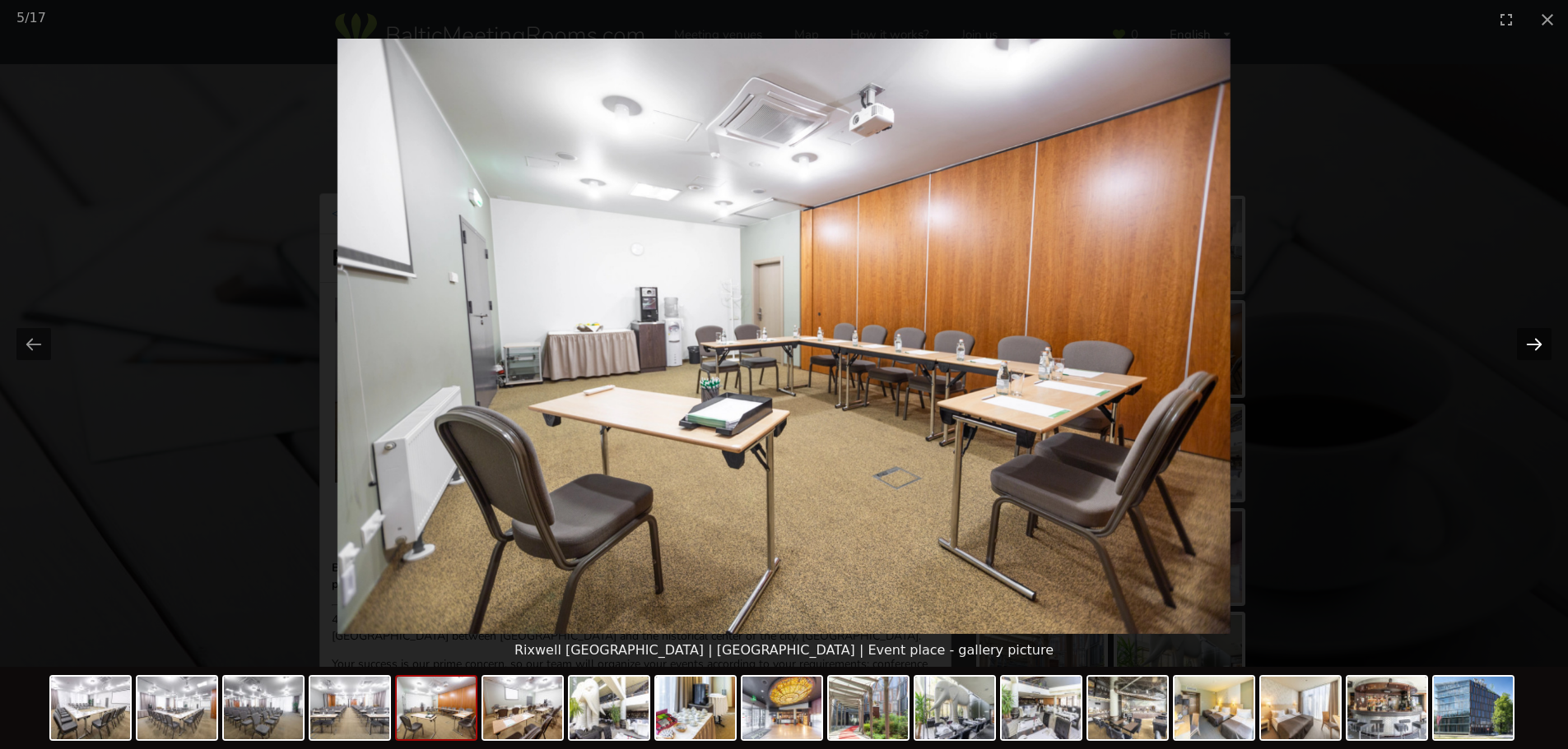
click at [1089, 350] on button "Next slide" at bounding box center [1533, 344] width 35 height 32
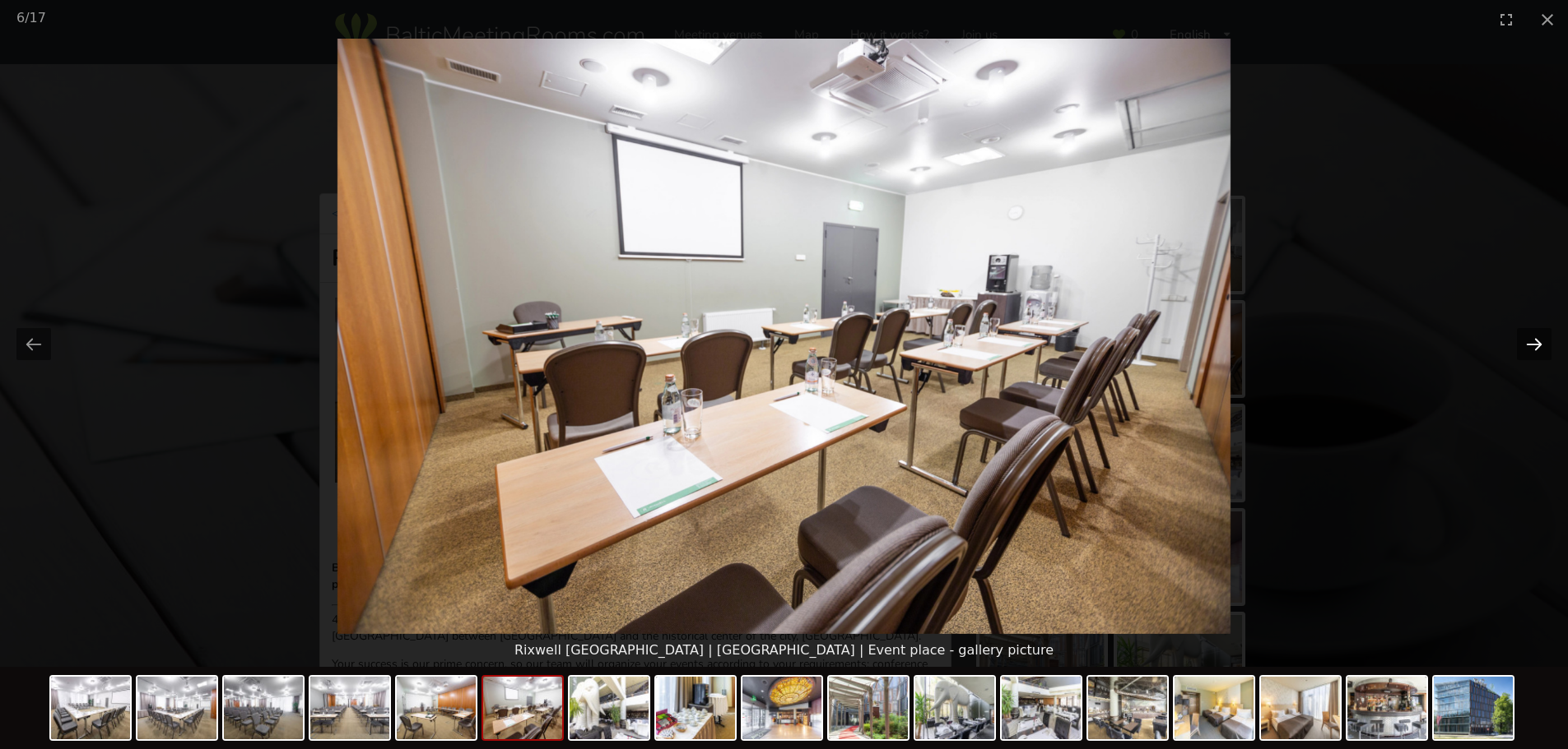
click at [1089, 350] on button "Next slide" at bounding box center [1533, 344] width 35 height 32
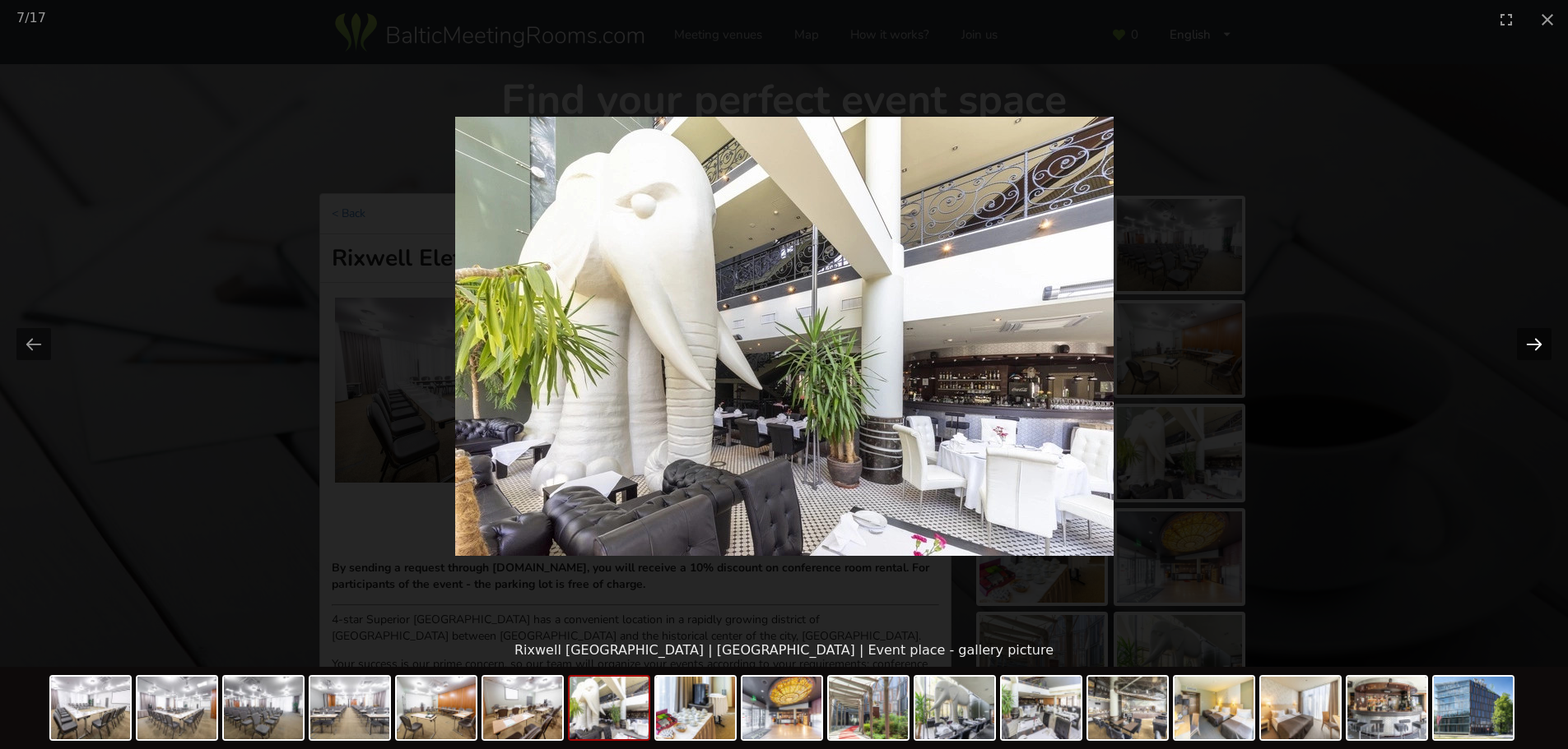
click at [1089, 350] on button "Next slide" at bounding box center [1533, 344] width 35 height 32
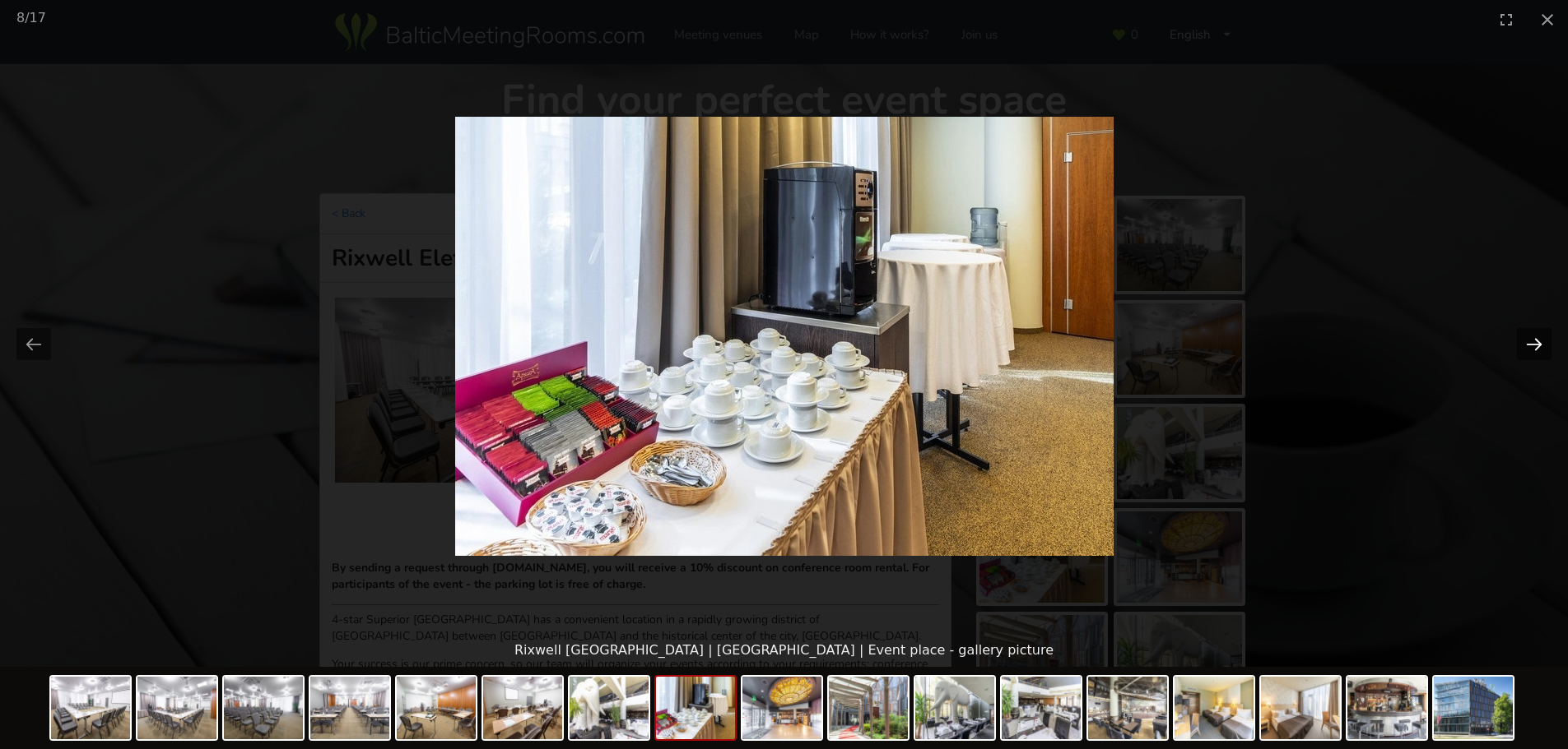
click at [1089, 350] on button "Next slide" at bounding box center [1533, 344] width 35 height 32
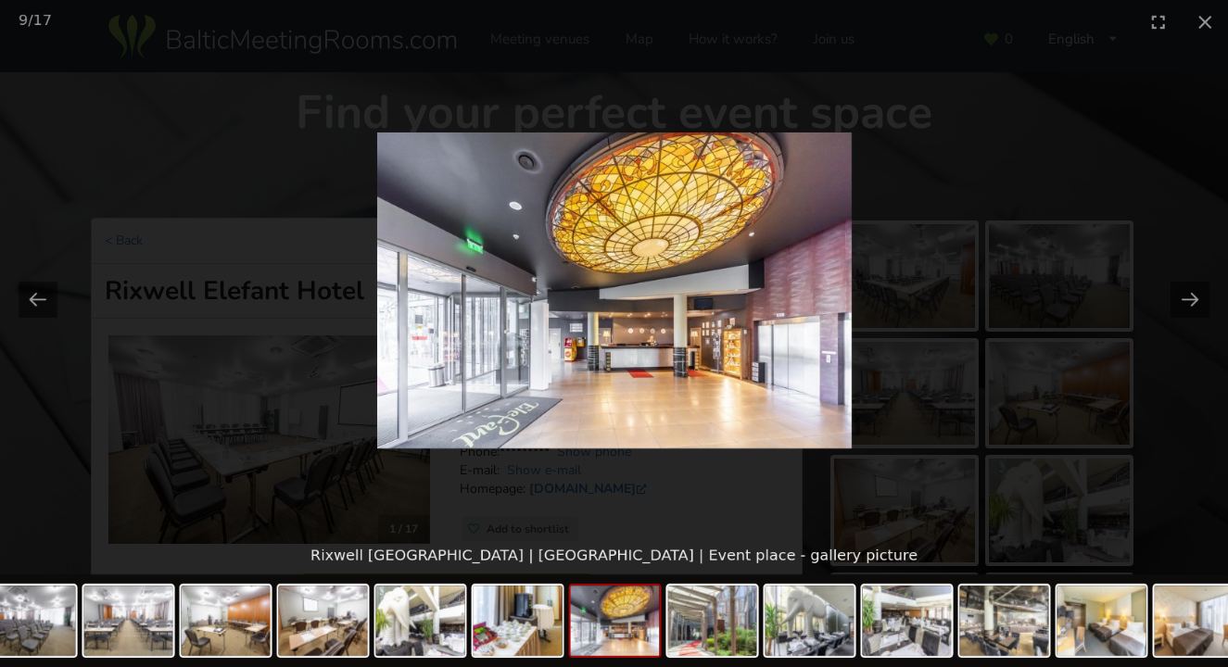
click at [972, 328] on picture at bounding box center [614, 291] width 1228 height 494
click at [1186, 288] on button "Next slide" at bounding box center [1190, 300] width 39 height 36
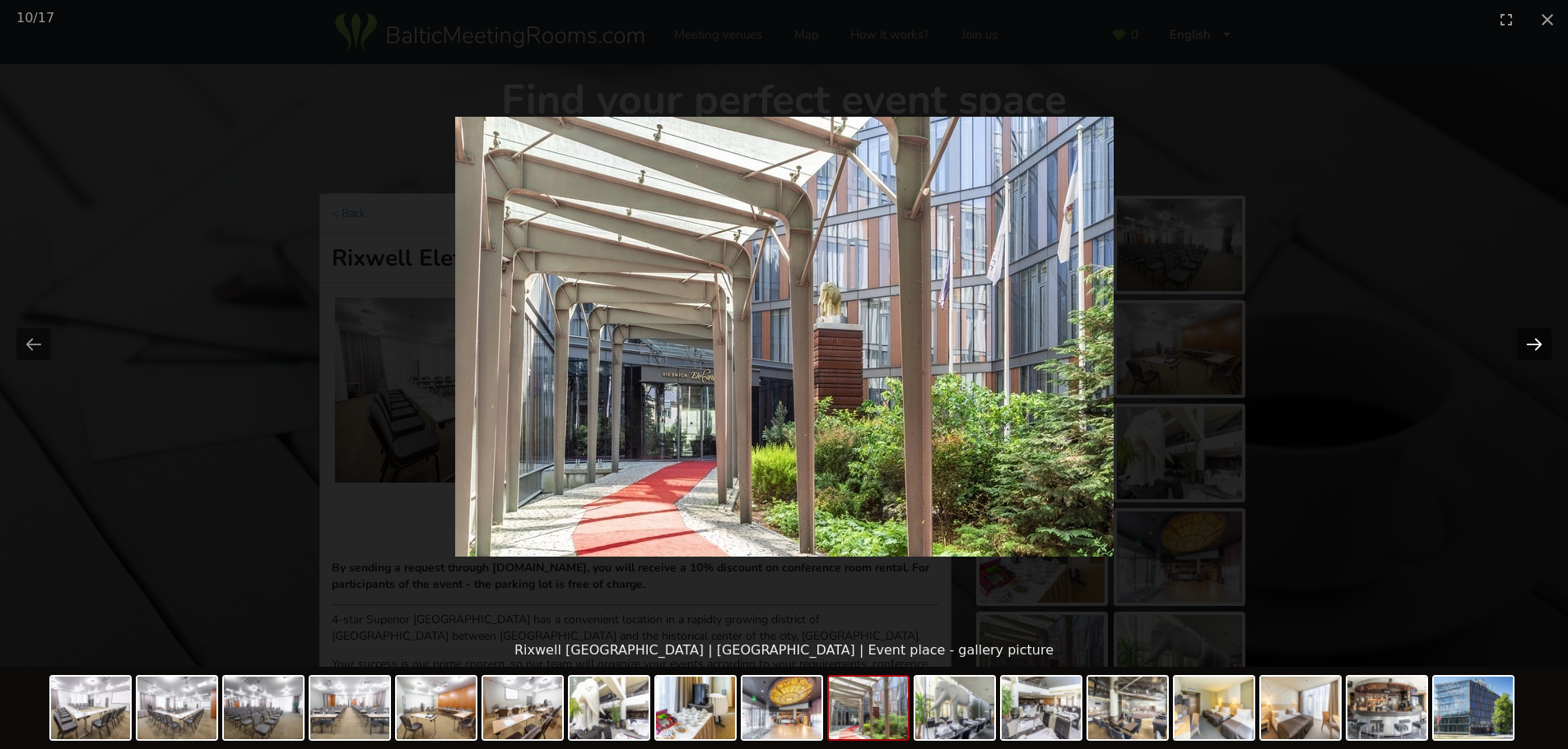
click at [1089, 350] on button "Next slide" at bounding box center [1533, 344] width 35 height 32
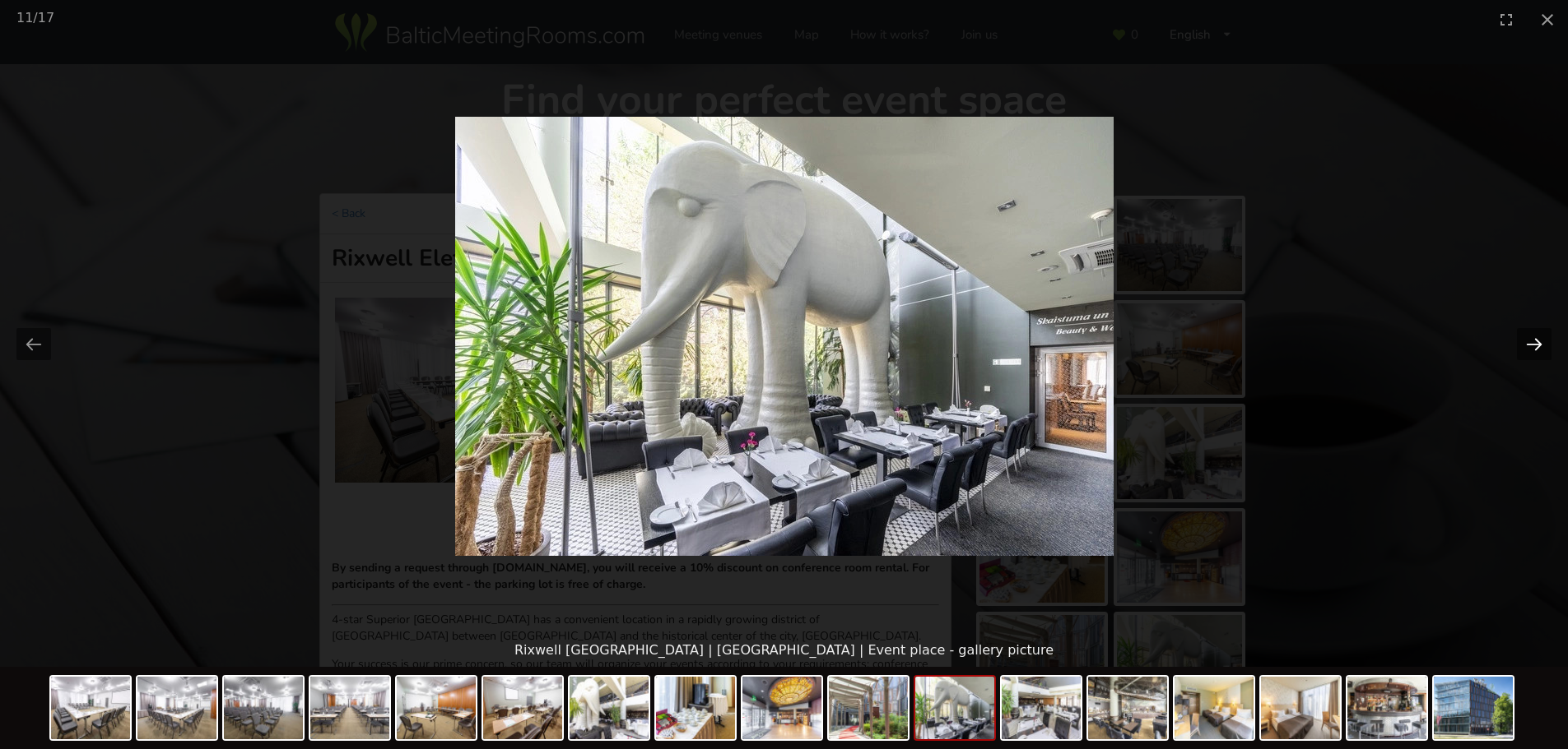
click at [1089, 350] on button "Next slide" at bounding box center [1533, 344] width 35 height 32
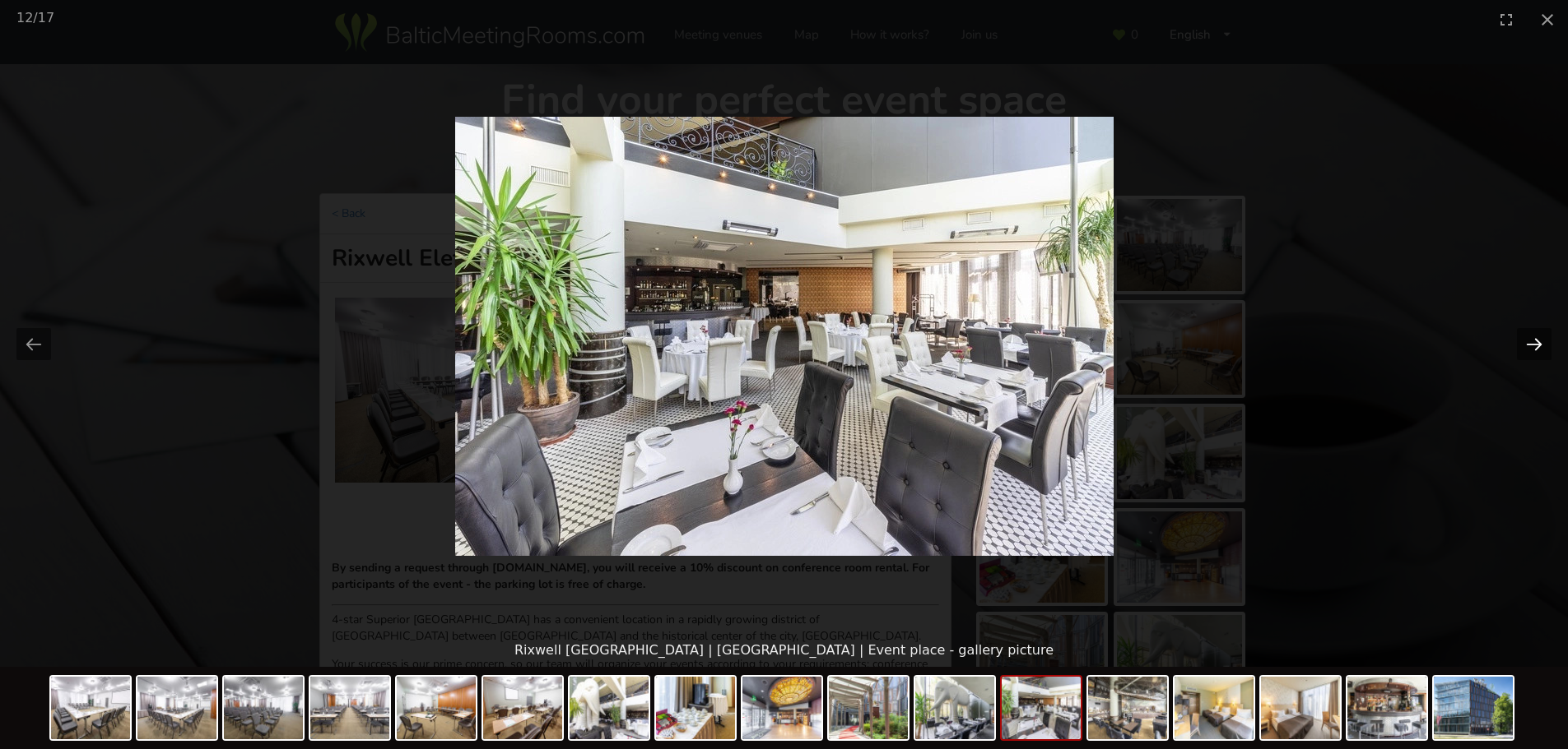
click at [1089, 348] on button "Next slide" at bounding box center [1533, 344] width 35 height 32
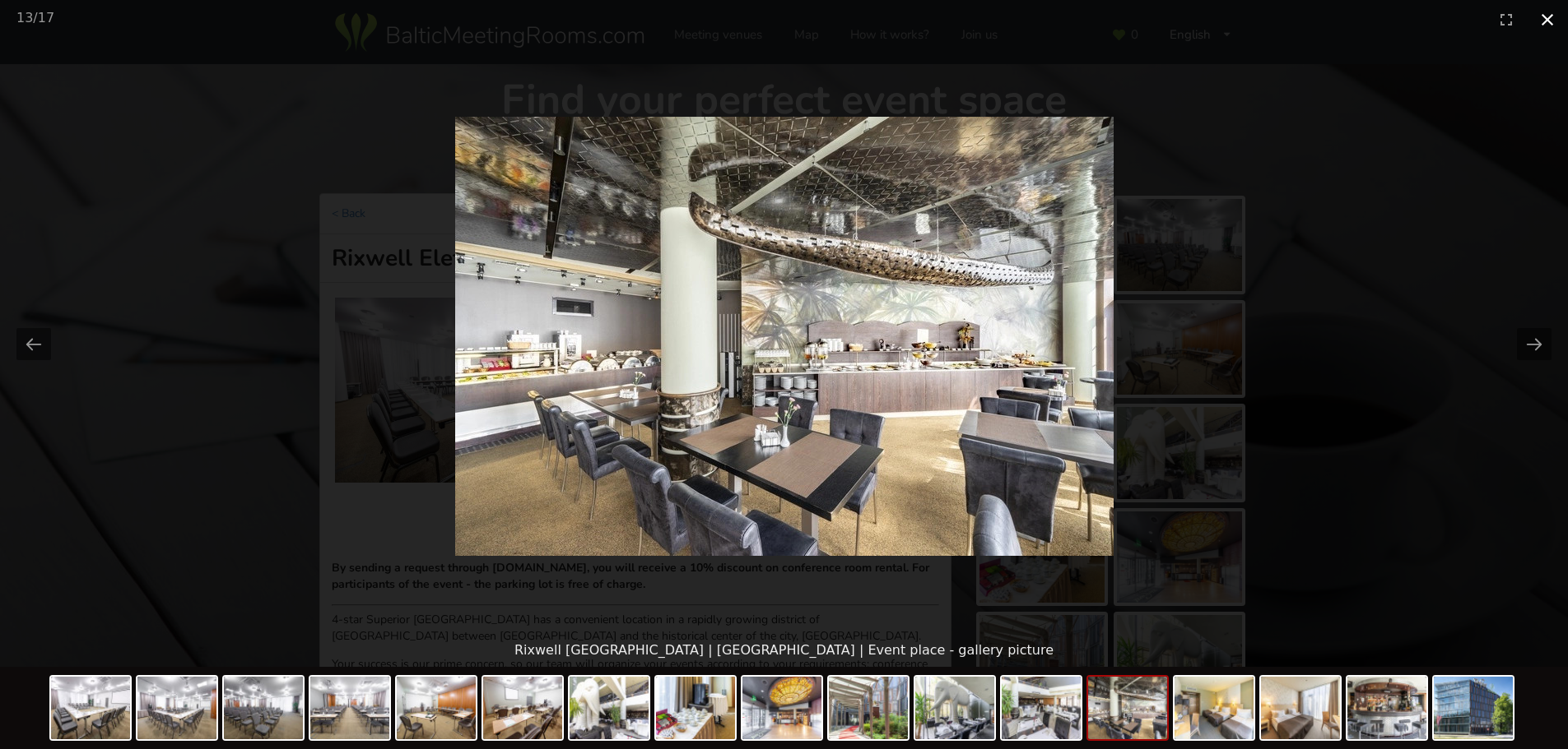
click at [1089, 18] on button "Close gallery" at bounding box center [1547, 20] width 41 height 39
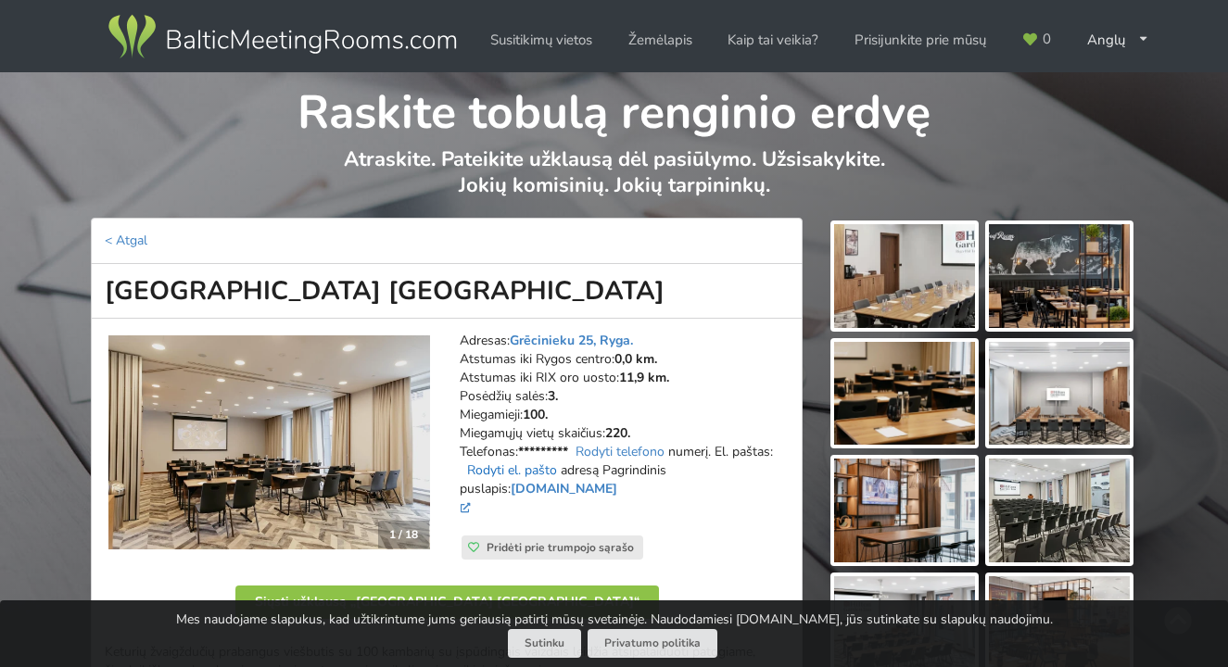
click at [556, 470] on font "Rodyti el. pašto" at bounding box center [512, 471] width 90 height 18
click at [537, 470] on font "[EMAIL_ADDRESS][DOMAIN_NAME]" at bounding box center [572, 471] width 224 height 18
click at [1033, 404] on img at bounding box center [1059, 394] width 141 height 104
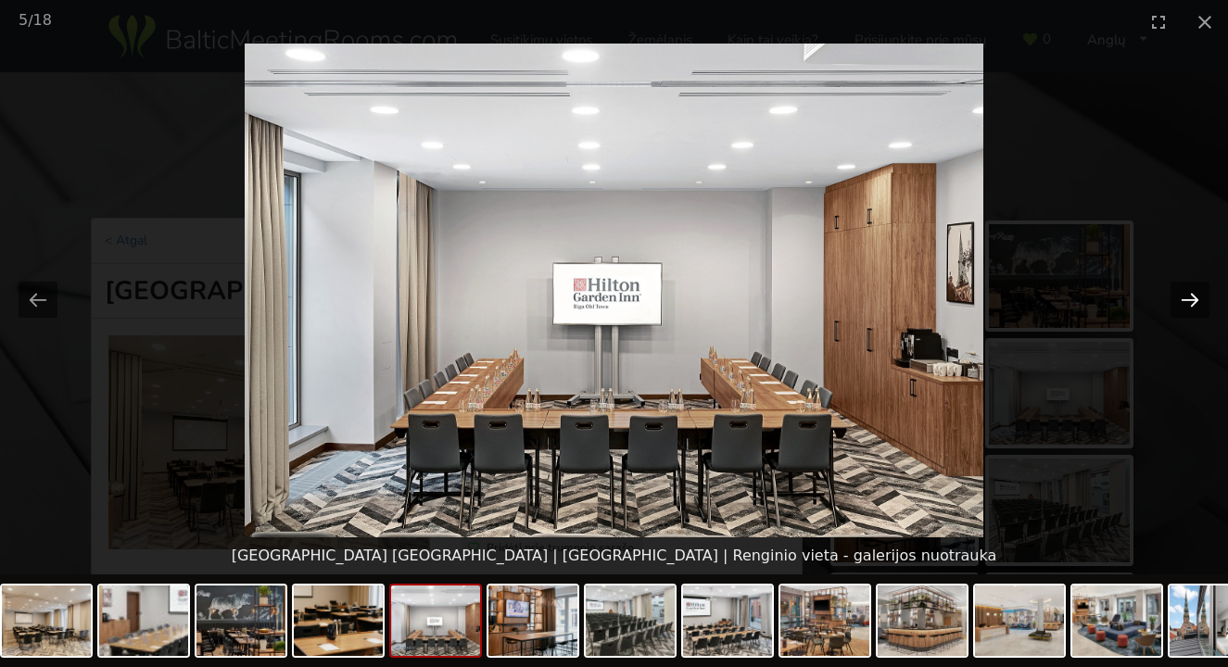
click at [1179, 297] on button "Kita skaidrė" at bounding box center [1190, 300] width 39 height 36
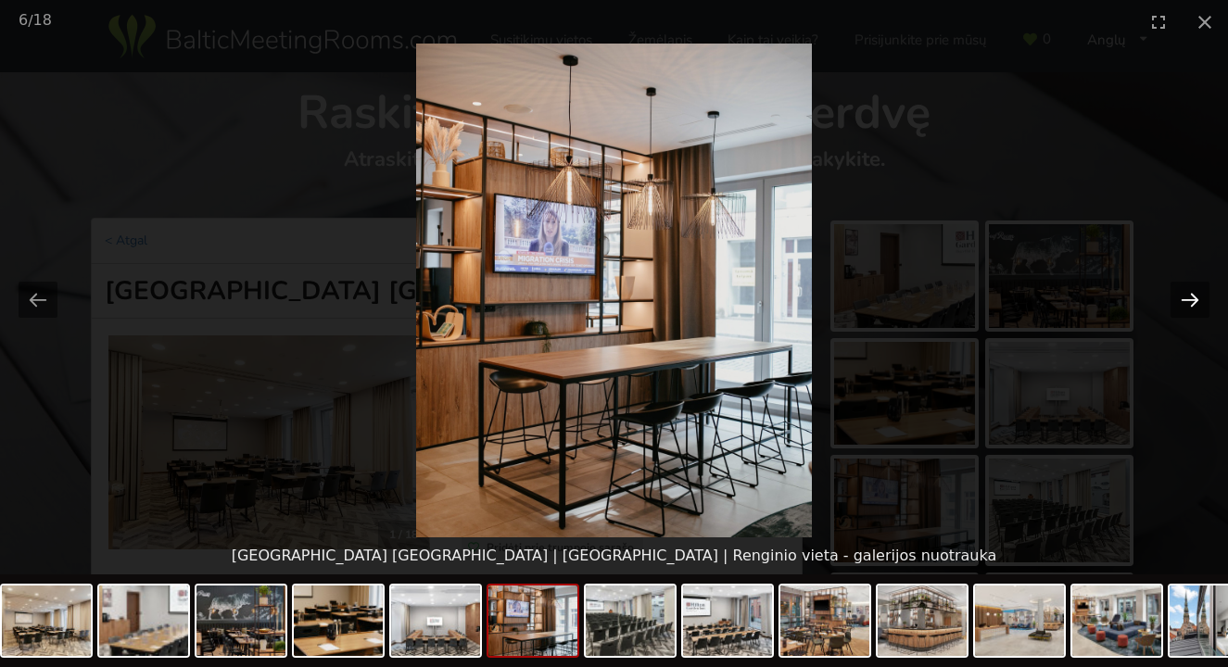
click at [1179, 297] on button "Kita skaidrė" at bounding box center [1190, 300] width 39 height 36
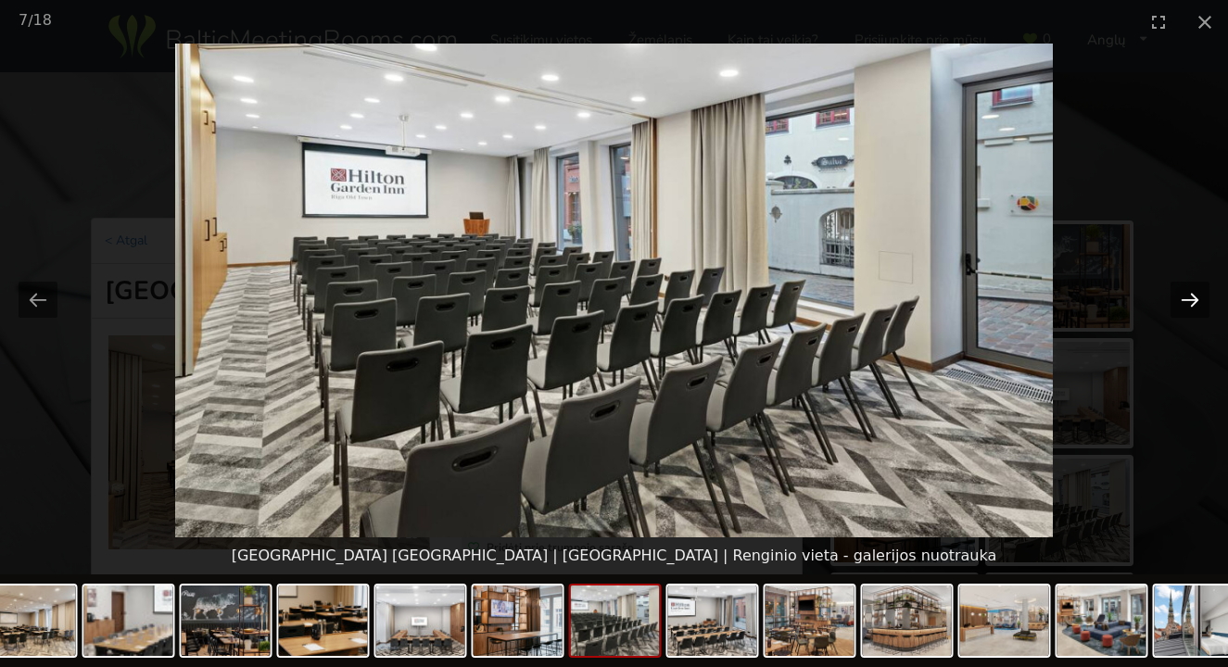
click at [1179, 297] on button "Kita skaidrė" at bounding box center [1190, 300] width 39 height 36
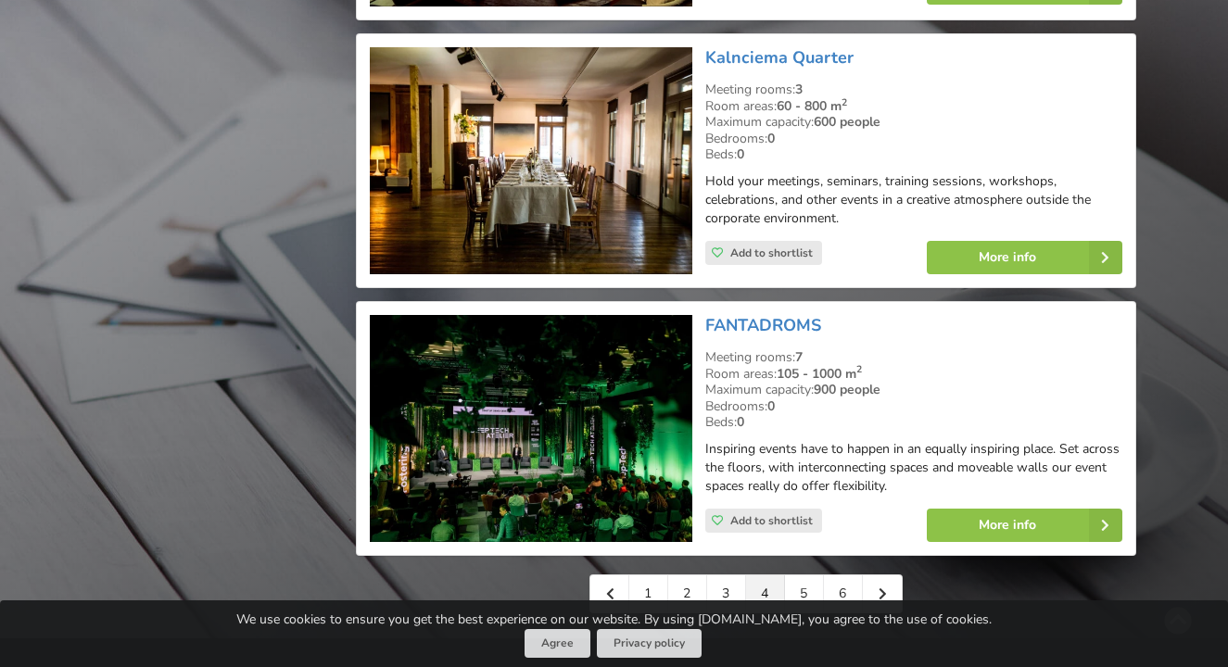
scroll to position [4449, 0]
